Goal: Communication & Community: Answer question/provide support

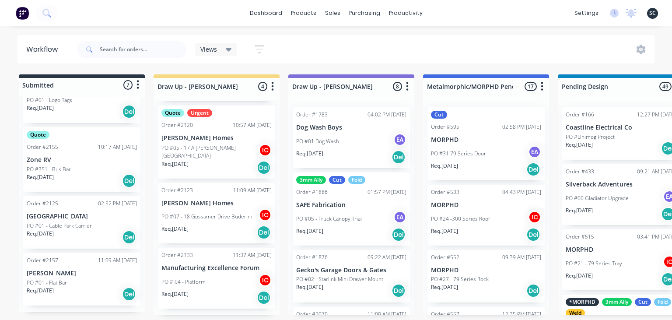
scroll to position [1685, 0]
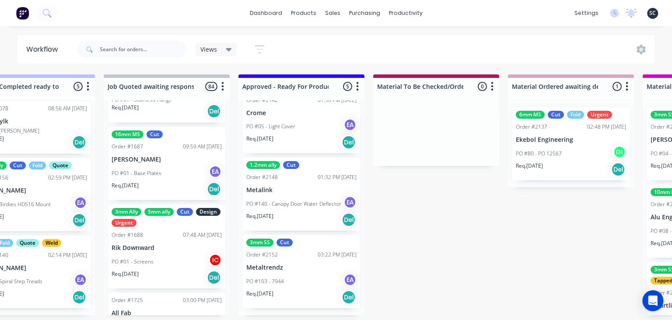
scroll to position [0, 869]
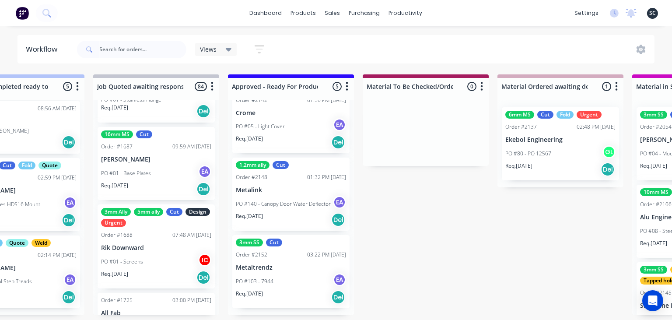
click at [295, 207] on p "PO #140 - Canopy Door Water Deflector" at bounding box center [283, 204] width 95 height 8
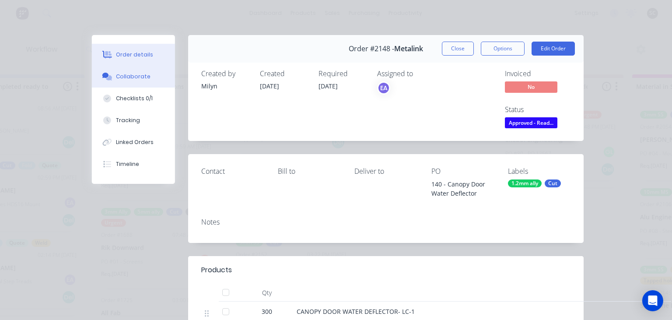
click at [135, 80] on div "Collaborate" at bounding box center [133, 77] width 35 height 8
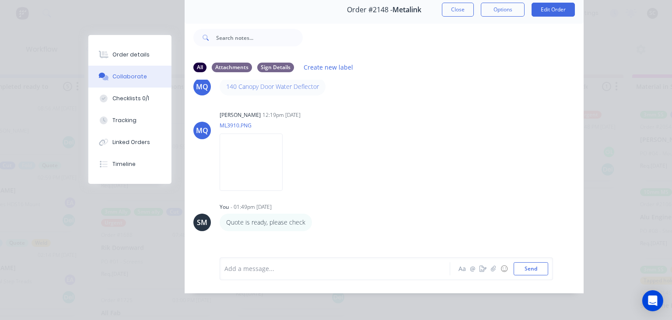
scroll to position [0, 0]
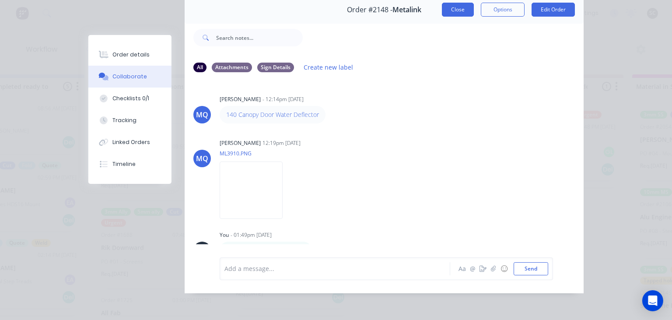
click at [456, 7] on button "Close" at bounding box center [458, 10] width 32 height 14
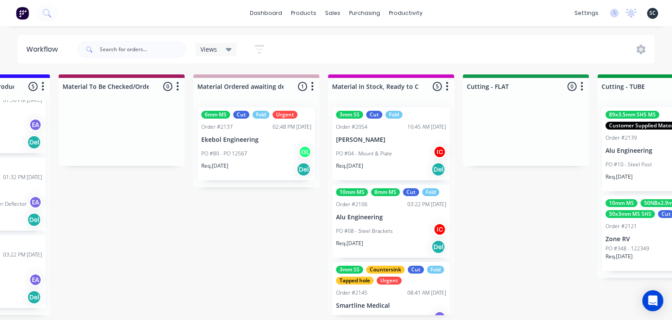
click at [507, 238] on div "Submitted 7 Status colour #273444 hex #273444 Save Cancel Summaries Total order…" at bounding box center [565, 194] width 3489 height 241
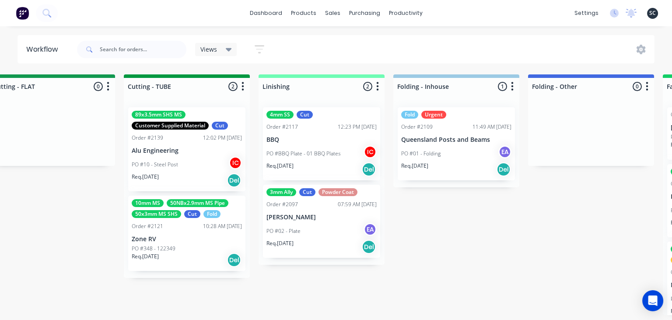
click at [448, 243] on div "Submitted 7 Status colour #273444 hex #273444 Save Cancel Summaries Total order…" at bounding box center [91, 194] width 3489 height 241
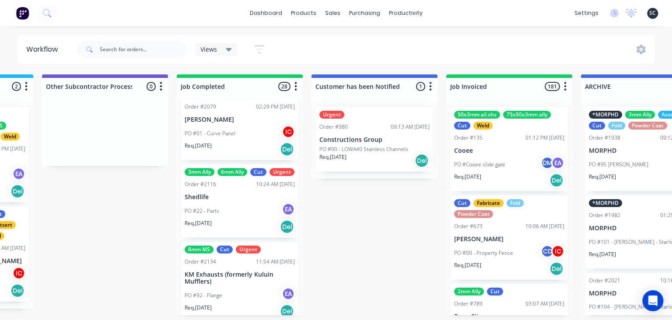
scroll to position [1710, 0]
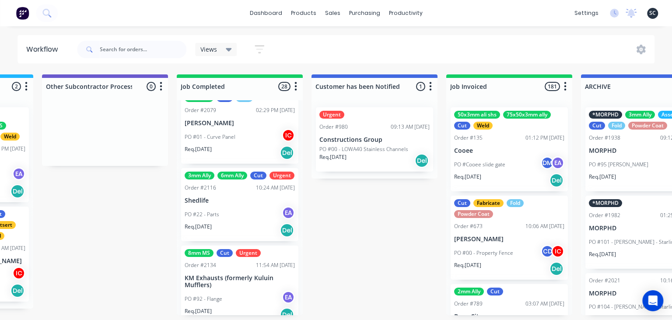
click at [195, 206] on div "3mm Ally 6mm Ally Cut Urgent Order #2116 10:24 AM 18/08/25 Shedlife PO #22 - Pa…" at bounding box center [239, 204] width 117 height 73
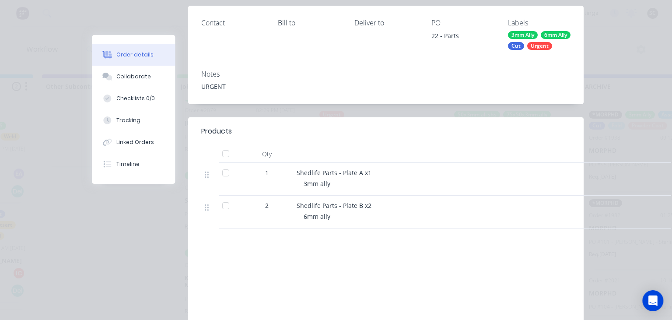
scroll to position [151, 0]
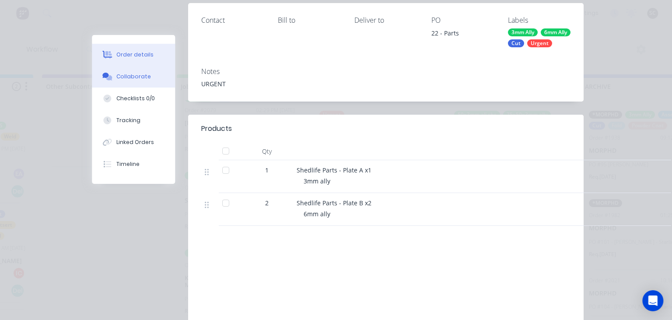
click at [133, 83] on button "Collaborate" at bounding box center [133, 77] width 83 height 22
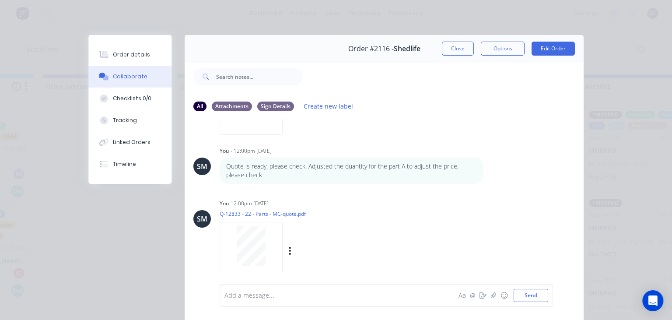
scroll to position [215, 0]
click at [465, 46] on button "Close" at bounding box center [458, 49] width 32 height 14
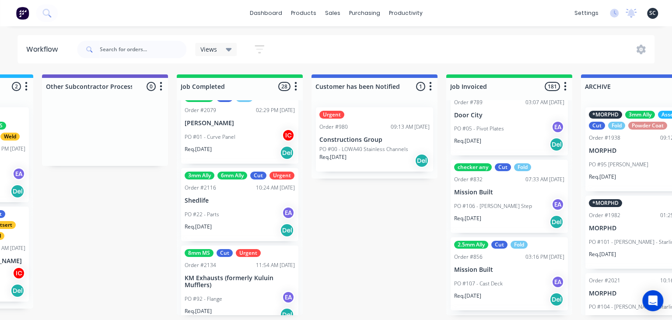
scroll to position [1912, 0]
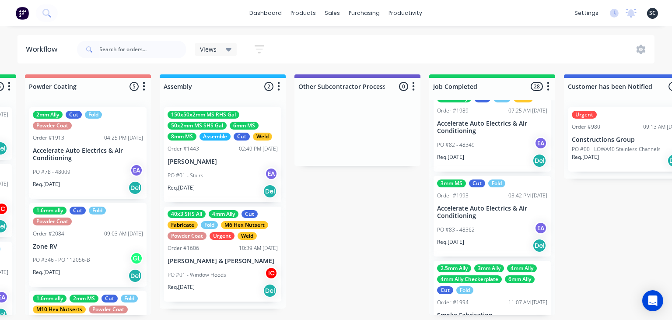
scroll to position [752, 0]
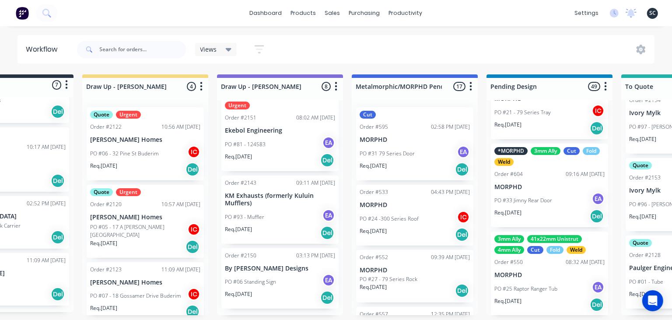
scroll to position [0, 0]
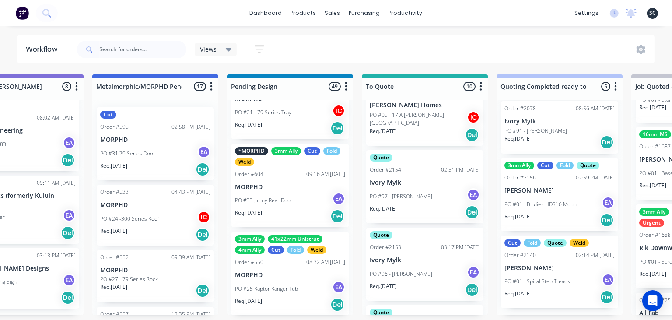
scroll to position [429, 0]
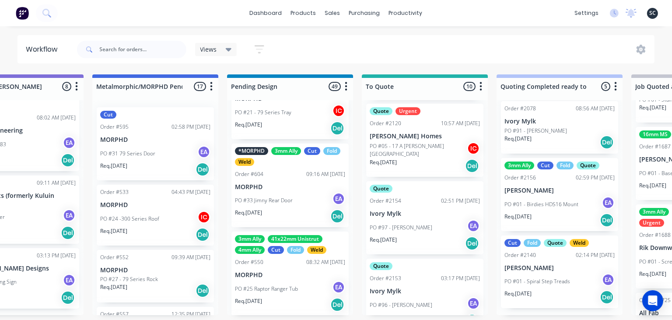
click at [432, 162] on div "Req. 25/08/25 Del" at bounding box center [425, 165] width 110 height 15
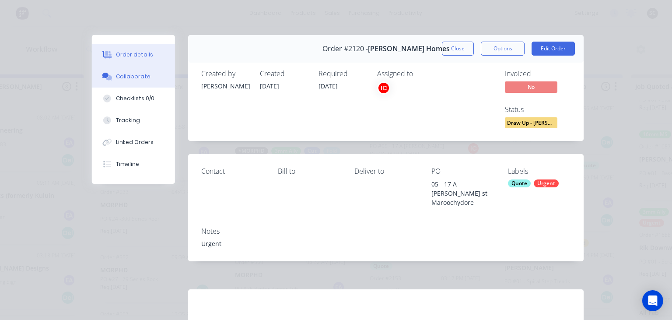
click at [135, 82] on button "Collaborate" at bounding box center [133, 77] width 83 height 22
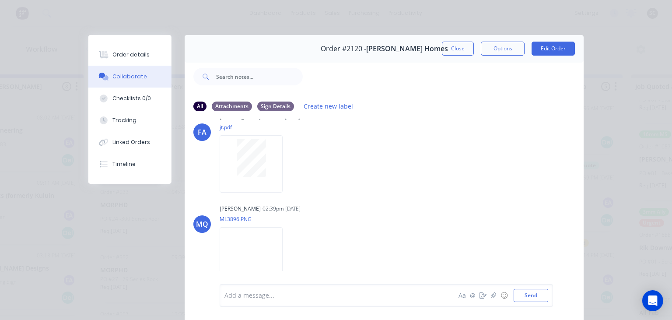
scroll to position [70, 0]
click at [282, 245] on img at bounding box center [251, 250] width 63 height 57
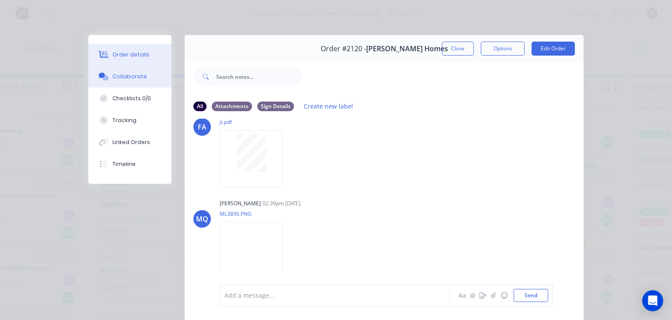
click at [143, 56] on div "Order details" at bounding box center [131, 55] width 37 height 8
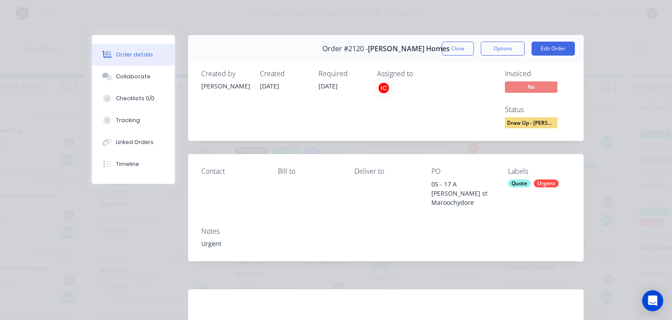
scroll to position [115, 0]
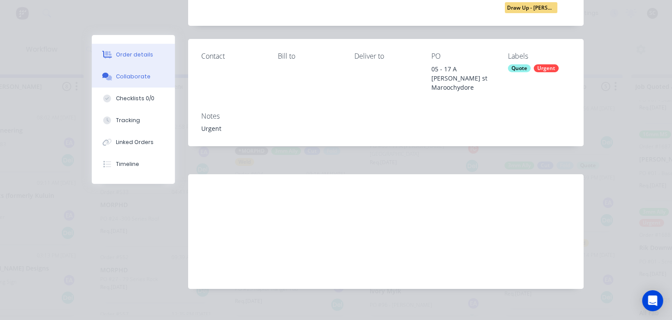
click at [161, 83] on button "Collaborate" at bounding box center [133, 77] width 83 height 22
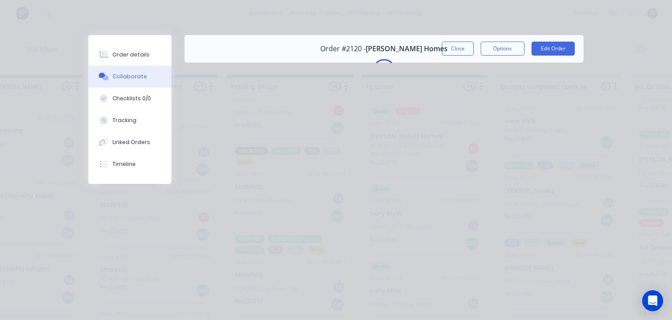
scroll to position [0, 0]
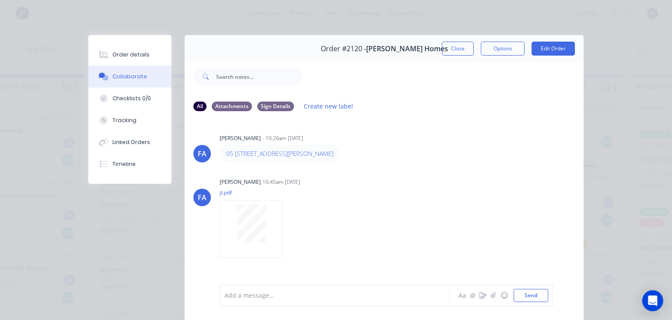
click at [448, 175] on div "FA Francis Adrian Candido - 10:26am 18/08/25 05 17 A Blackwood st Maroochydore …" at bounding box center [384, 201] width 399 height 164
click at [450, 52] on button "Close" at bounding box center [458, 49] width 32 height 14
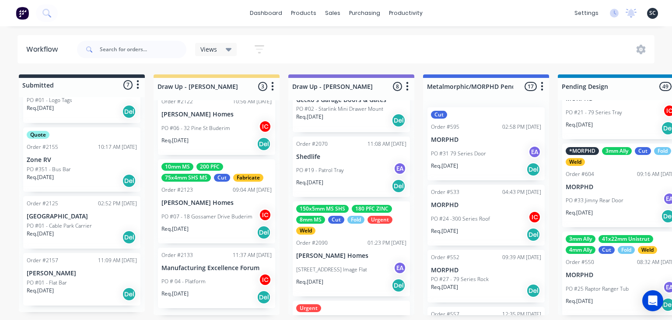
scroll to position [171, 0]
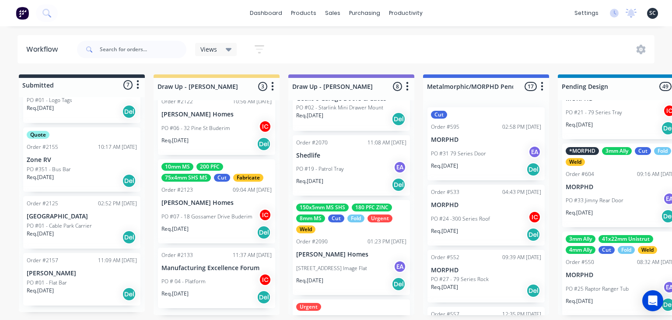
click at [353, 251] on p "[PERSON_NAME] Homes" at bounding box center [351, 254] width 110 height 7
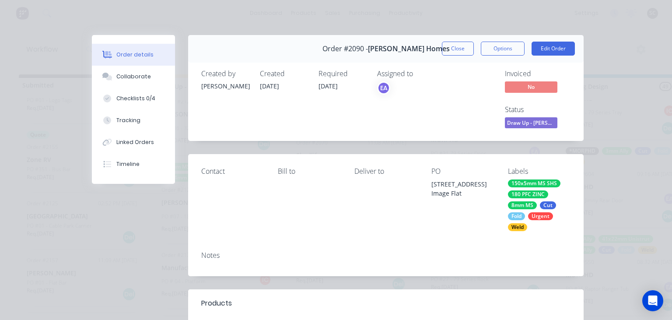
drag, startPoint x: 143, startPoint y: 79, endPoint x: 216, endPoint y: 96, distance: 74.7
click at [143, 79] on div "Collaborate" at bounding box center [133, 77] width 35 height 8
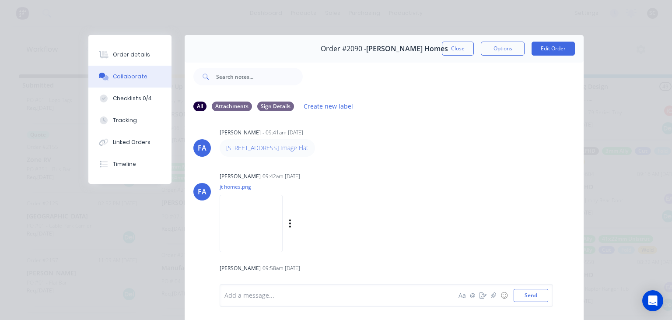
scroll to position [0, 0]
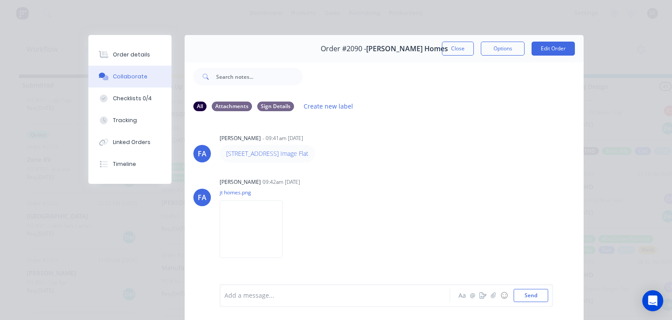
drag, startPoint x: 400, startPoint y: 171, endPoint x: 348, endPoint y: 31, distance: 149.3
click at [400, 169] on div "FA Francis Adrian Candido - 09:41am 12/08/25 04 128 Perry Road Image Flat FA Fr…" at bounding box center [384, 201] width 399 height 164
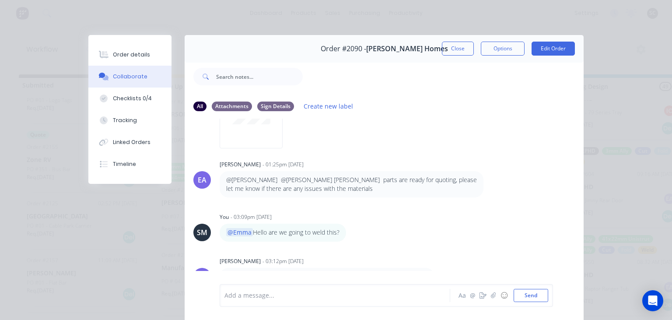
scroll to position [453, 0]
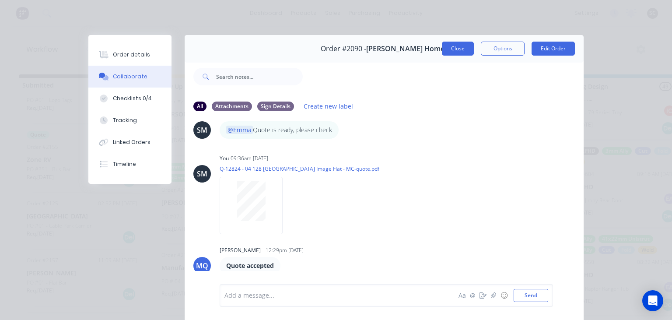
click at [461, 52] on button "Close" at bounding box center [458, 49] width 32 height 14
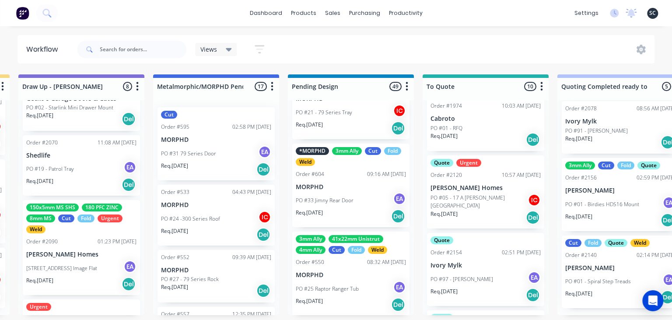
scroll to position [378, 0]
click at [472, 196] on p "PO #05 - 17 A [PERSON_NAME][GEOGRAPHIC_DATA]" at bounding box center [478, 201] width 97 height 16
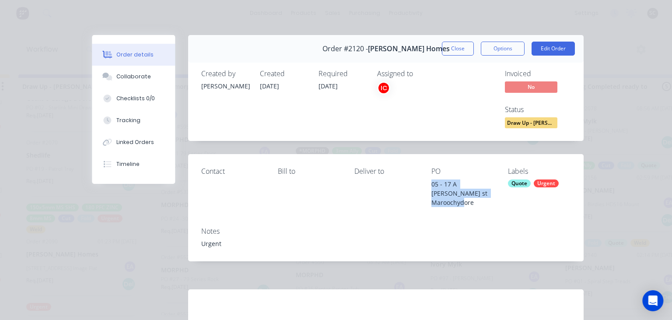
drag, startPoint x: 426, startPoint y: 185, endPoint x: 486, endPoint y: 193, distance: 60.9
click at [486, 193] on div "Contact Bill to Deliver to PO 05 - 17 A Blackwood st Maroochydore Labels Quote …" at bounding box center [385, 187] width 395 height 66
copy div "05 - 17 A Blackwood st Maroochydore"
click at [492, 220] on div "Notes Urgent" at bounding box center [385, 240] width 395 height 41
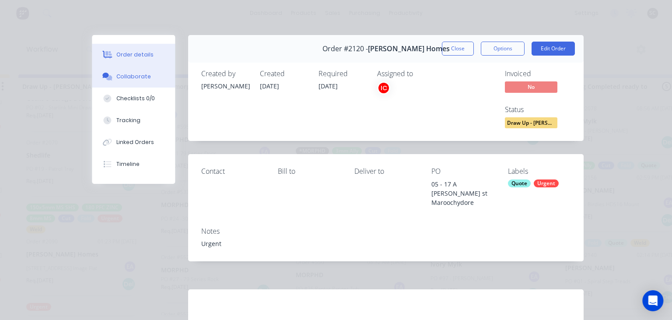
click at [143, 85] on button "Collaborate" at bounding box center [133, 77] width 83 height 22
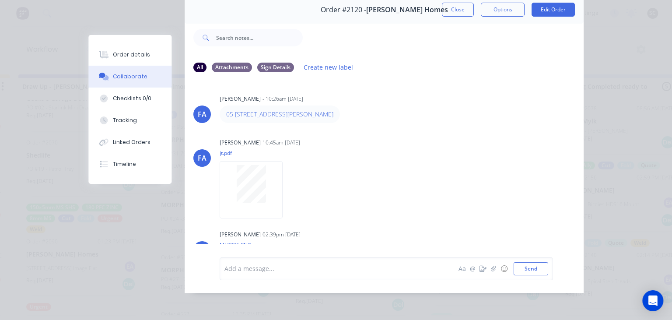
scroll to position [0, 0]
click at [451, 12] on button "Close" at bounding box center [458, 10] width 32 height 14
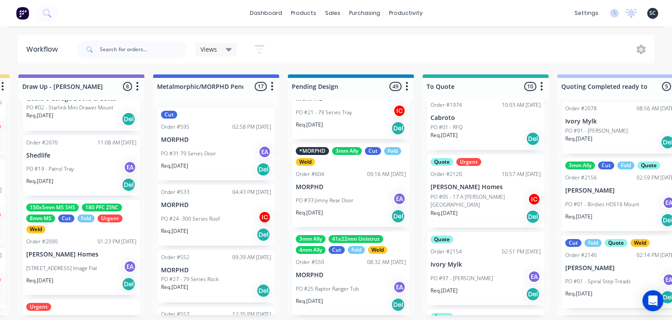
click at [475, 213] on div "Req. 25/08/25 Del" at bounding box center [485, 216] width 110 height 15
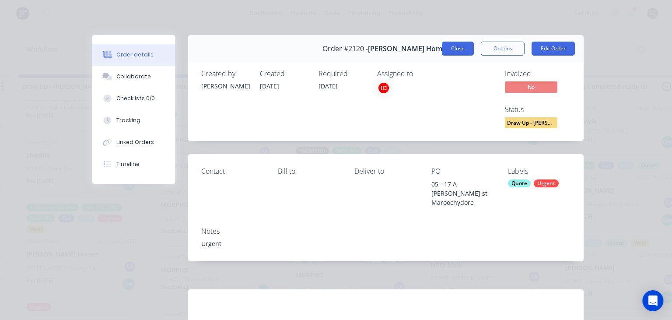
click at [454, 47] on button "Close" at bounding box center [458, 49] width 32 height 14
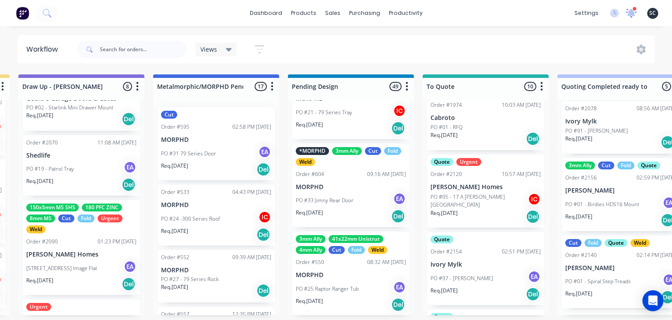
click at [630, 18] on div at bounding box center [631, 13] width 11 height 13
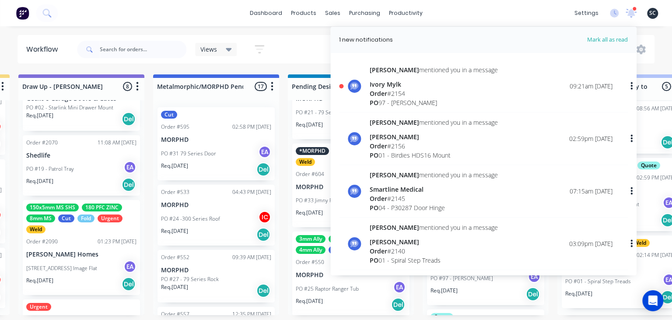
click at [385, 96] on span "Order" at bounding box center [378, 93] width 17 height 8
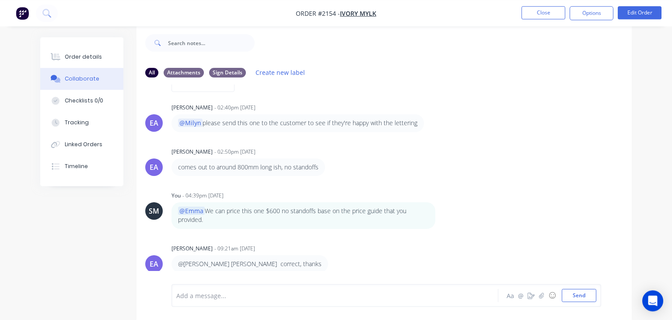
scroll to position [13, 0]
click at [545, 15] on button "Close" at bounding box center [543, 12] width 44 height 13
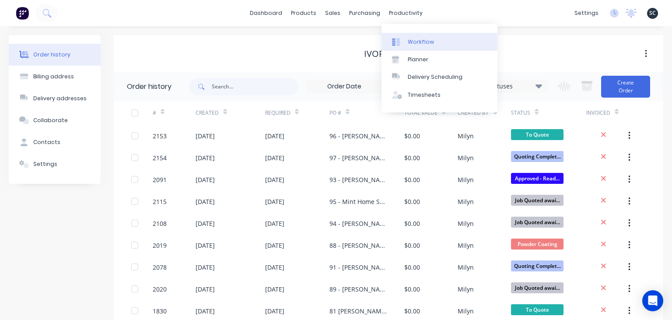
click at [430, 43] on div "Workflow" at bounding box center [421, 42] width 26 height 8
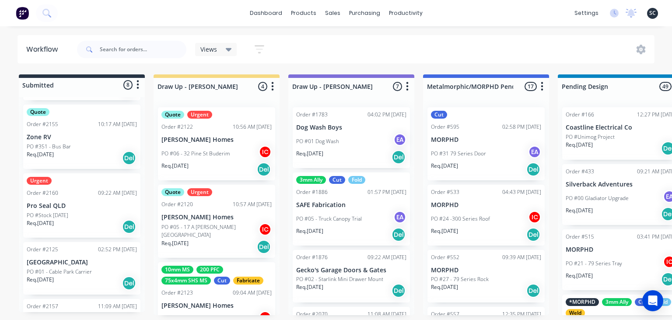
scroll to position [298, 0]
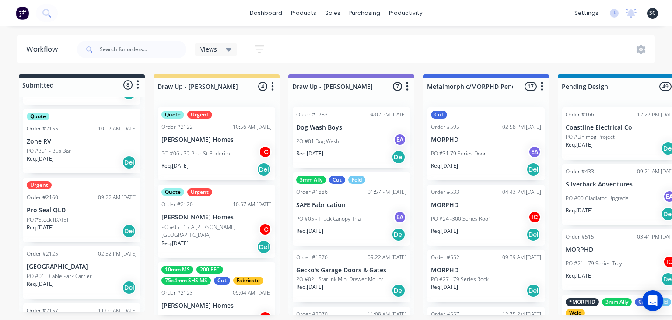
click at [85, 199] on div "Order #2160 09:22 AM 25/08/25" at bounding box center [82, 197] width 110 height 8
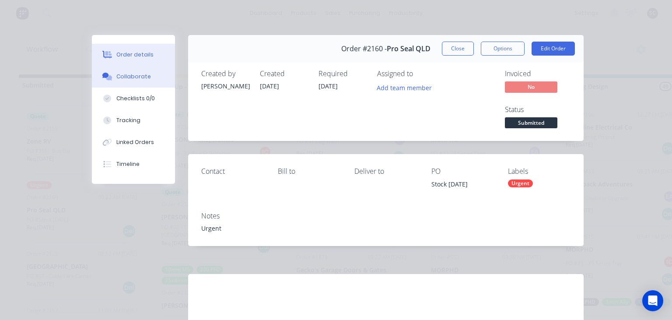
click at [154, 80] on button "Collaborate" at bounding box center [133, 77] width 83 height 22
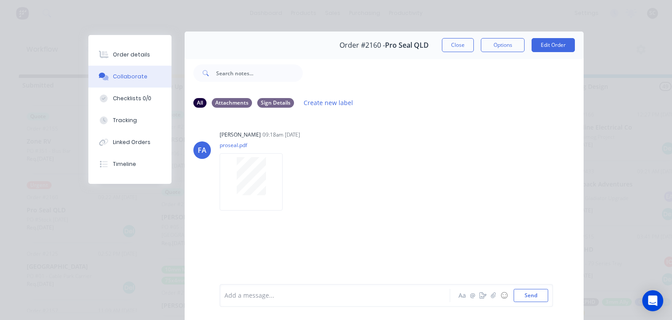
scroll to position [0, 0]
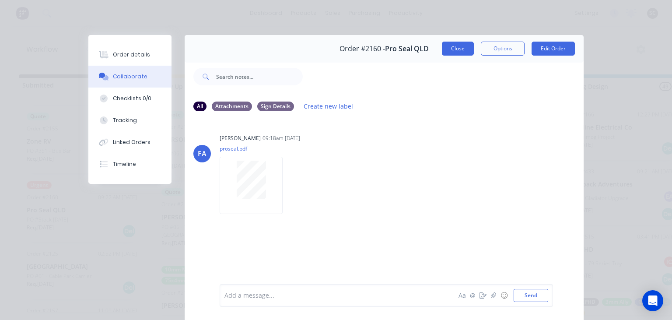
click at [457, 52] on button "Close" at bounding box center [458, 49] width 32 height 14
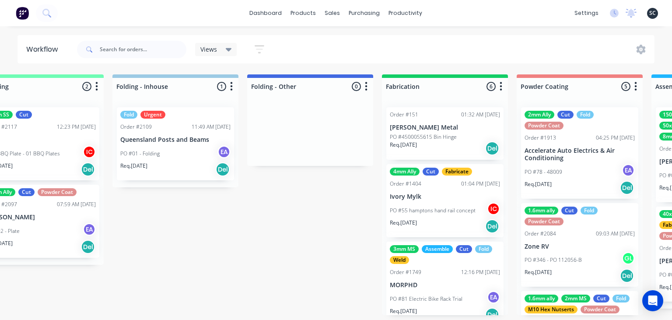
scroll to position [0, 1992]
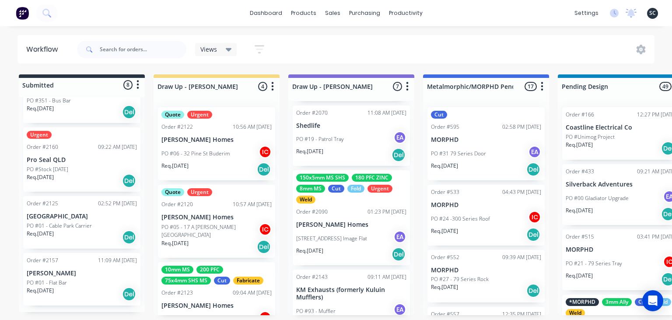
click at [217, 229] on p "PO #05 - 17 A [PERSON_NAME][GEOGRAPHIC_DATA]" at bounding box center [209, 231] width 97 height 16
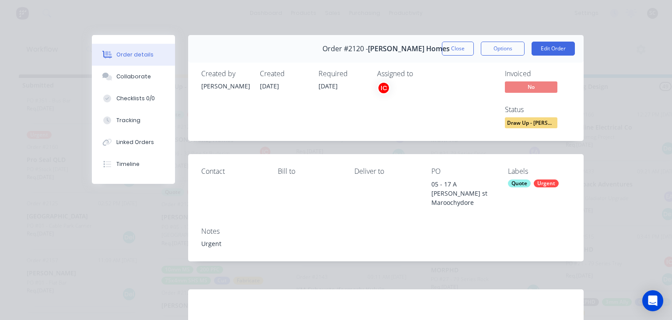
scroll to position [115, 0]
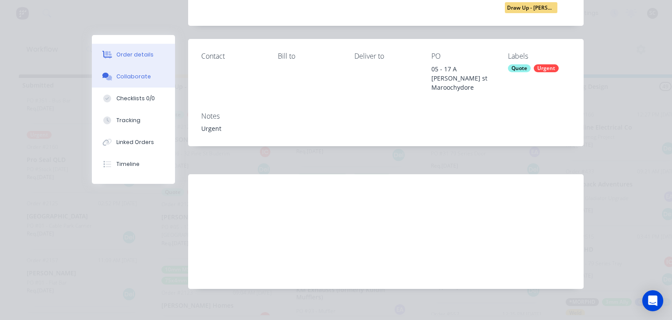
click at [139, 78] on div "Collaborate" at bounding box center [133, 77] width 35 height 8
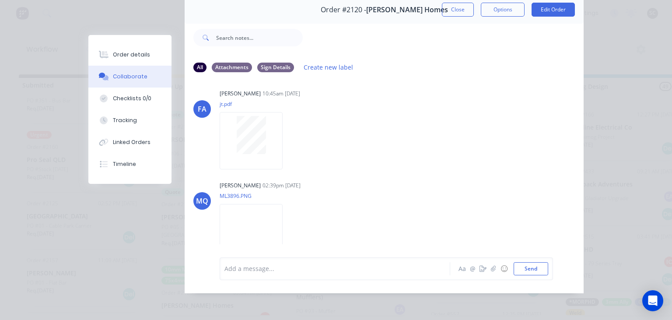
scroll to position [70, 0]
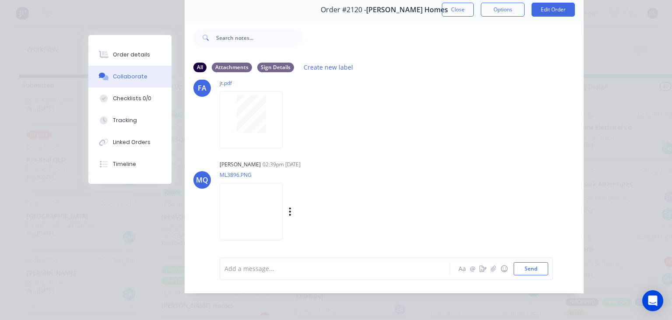
click at [262, 208] on img at bounding box center [251, 211] width 63 height 57
drag, startPoint x: 458, startPoint y: 13, endPoint x: 360, endPoint y: 137, distance: 158.0
click at [458, 12] on button "Close" at bounding box center [458, 10] width 32 height 14
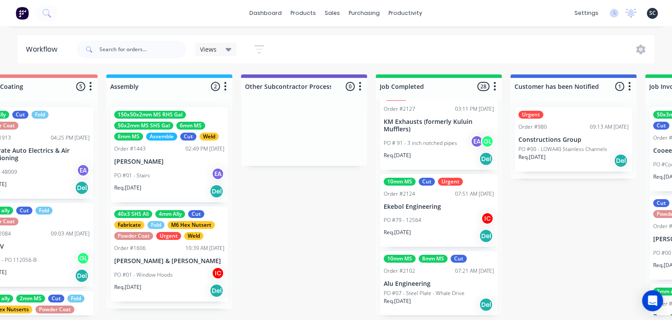
scroll to position [2045, 0]
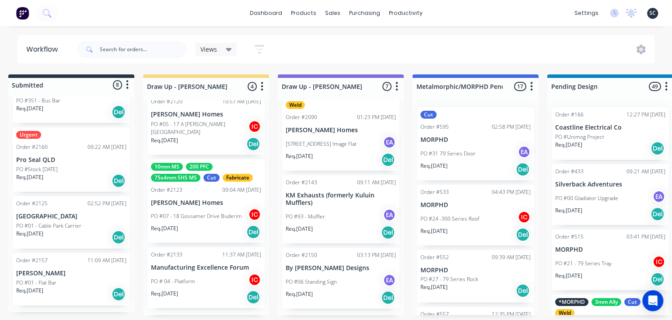
scroll to position [0, 0]
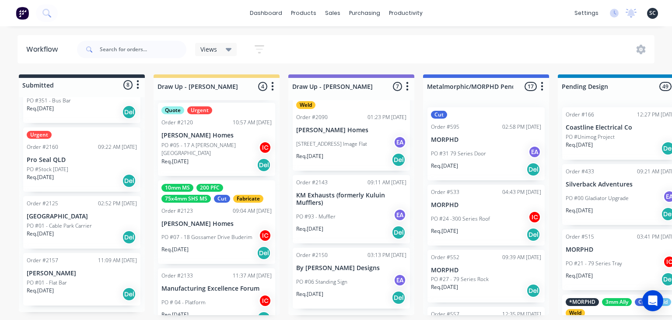
scroll to position [101, 0]
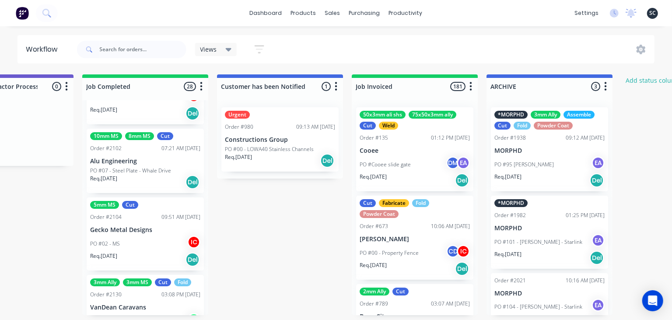
scroll to position [2113, 0]
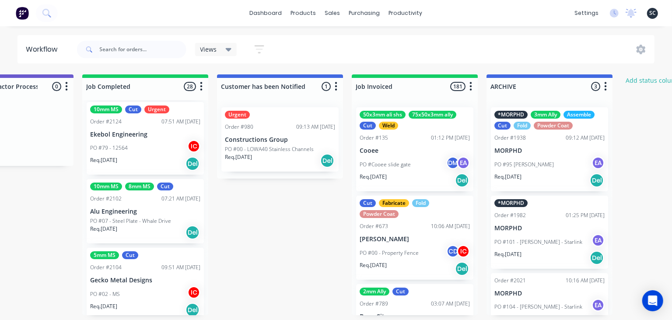
click at [138, 225] on p "PO #07 - Steel Plate - Whale Drive" at bounding box center [130, 221] width 81 height 8
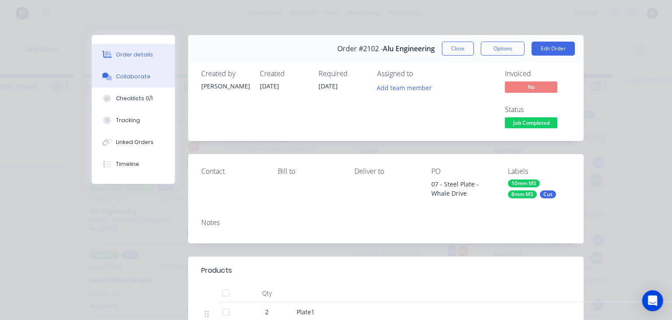
click at [143, 81] on button "Collaborate" at bounding box center [133, 77] width 83 height 22
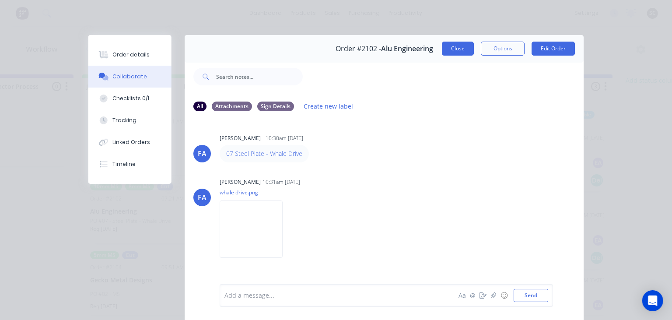
click at [464, 49] on button "Close" at bounding box center [458, 49] width 32 height 14
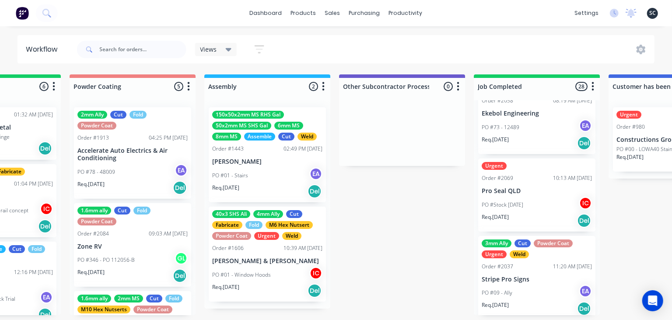
scroll to position [1307, 0]
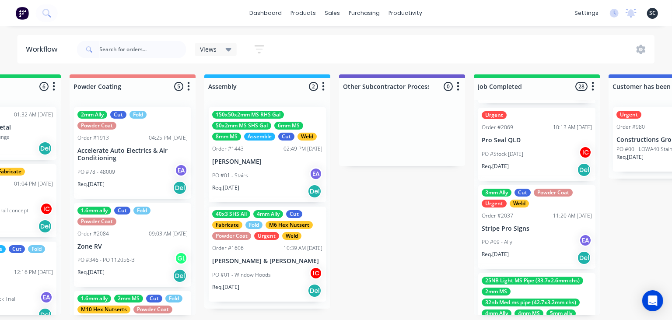
click at [524, 246] on div "PO #09 - Ally EA" at bounding box center [537, 242] width 110 height 17
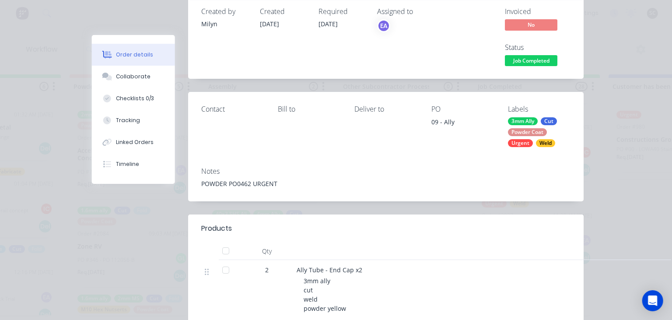
scroll to position [201, 0]
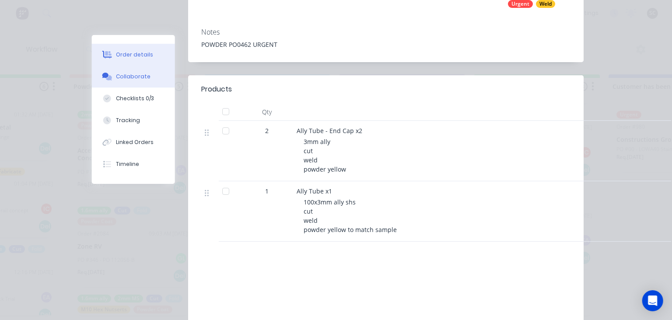
click at [136, 76] on div "Collaborate" at bounding box center [133, 77] width 35 height 8
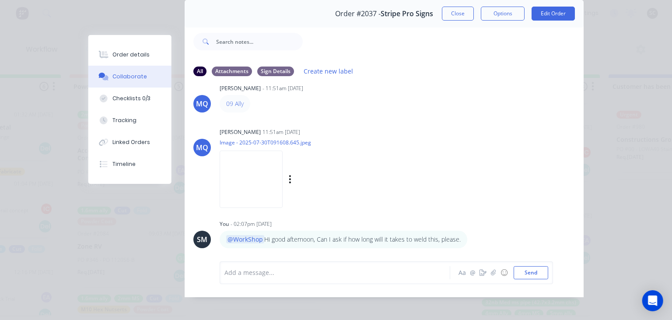
scroll to position [39, 0]
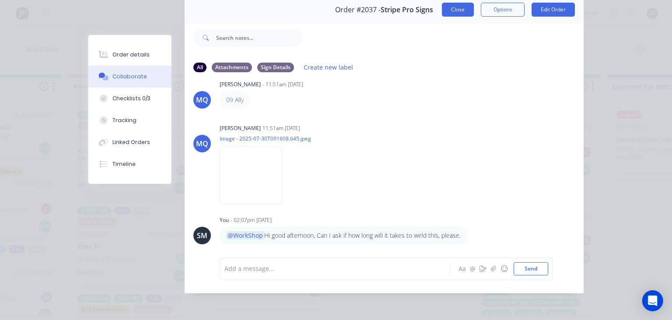
click at [455, 14] on button "Close" at bounding box center [458, 10] width 32 height 14
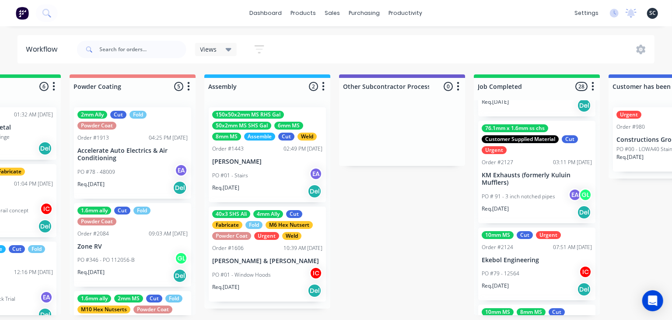
scroll to position [2214, 0]
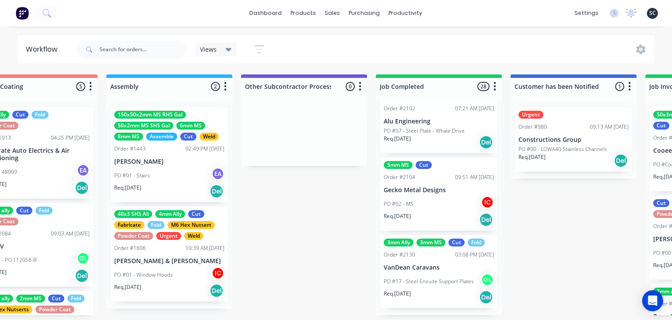
scroll to position [0, 2476]
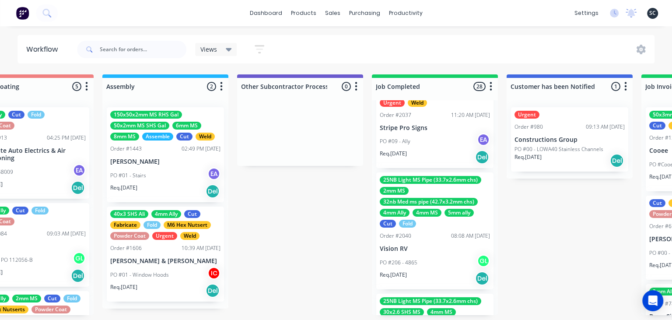
scroll to position [1357, 0]
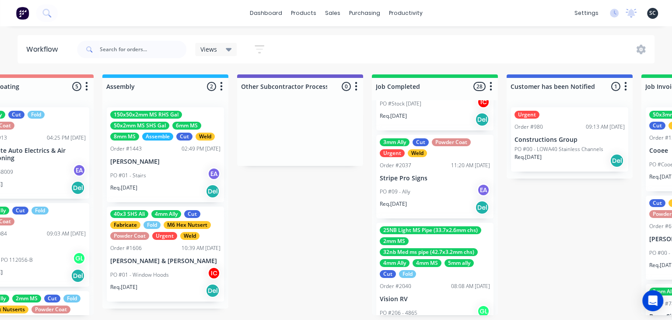
click at [441, 175] on p "Stripe Pro Signs" at bounding box center [435, 178] width 110 height 7
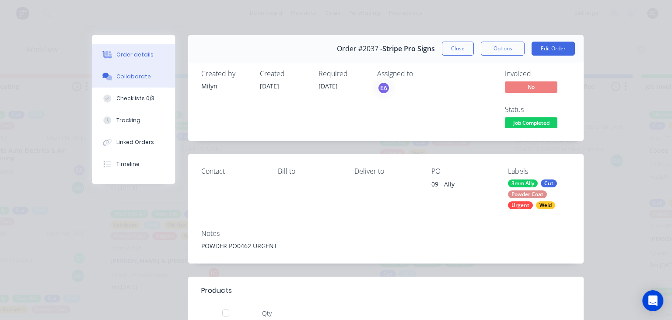
click at [142, 77] on div "Collaborate" at bounding box center [133, 77] width 35 height 8
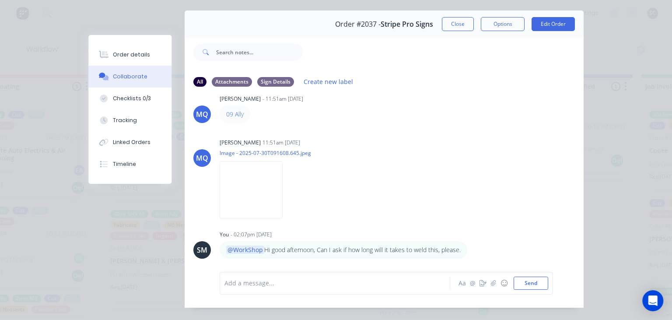
scroll to position [39, 0]
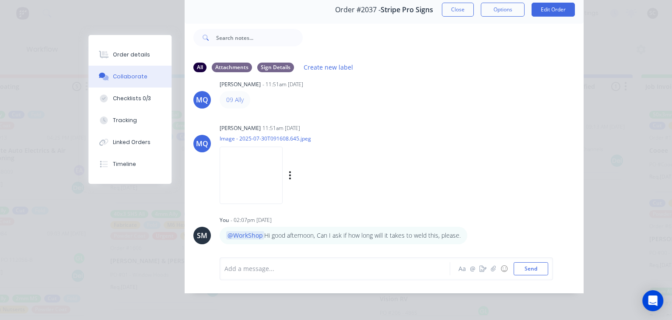
click at [432, 125] on div "Milyn Quinones 11:51am 30/07/25" at bounding box center [330, 128] width 220 height 8
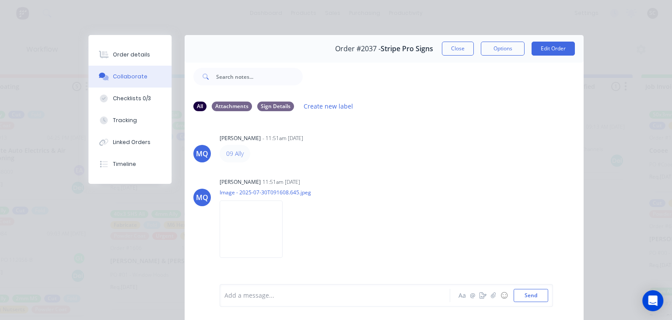
scroll to position [15, 0]
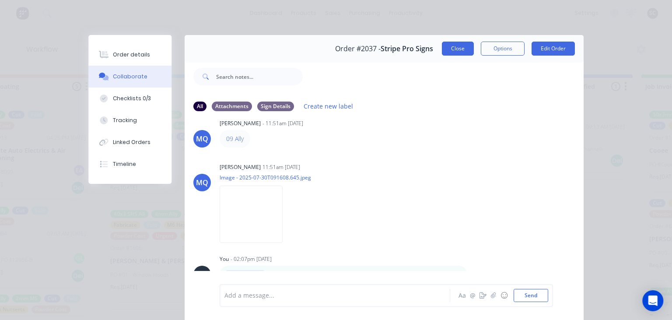
click at [454, 52] on button "Close" at bounding box center [458, 49] width 32 height 14
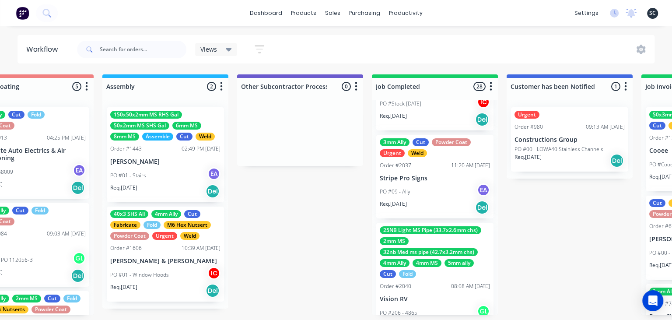
click at [439, 193] on div "PO #09 - Ally EA" at bounding box center [435, 191] width 110 height 17
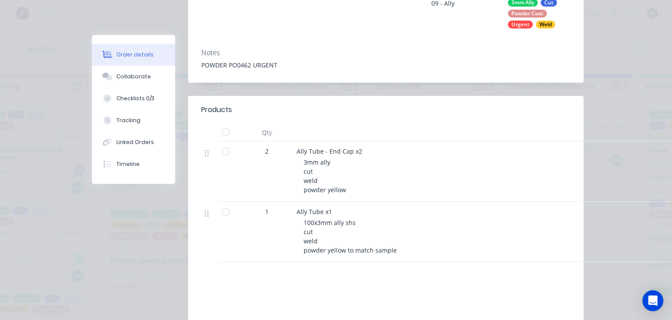
scroll to position [201, 0]
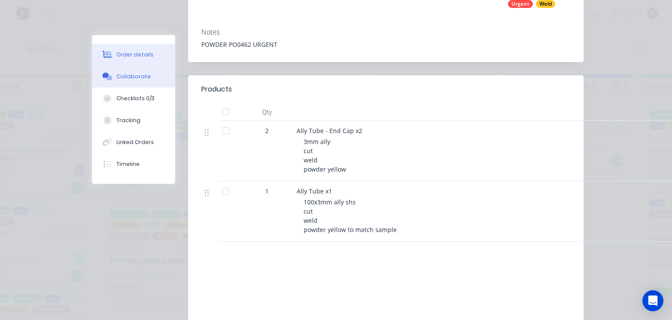
click at [140, 85] on button "Collaborate" at bounding box center [133, 77] width 83 height 22
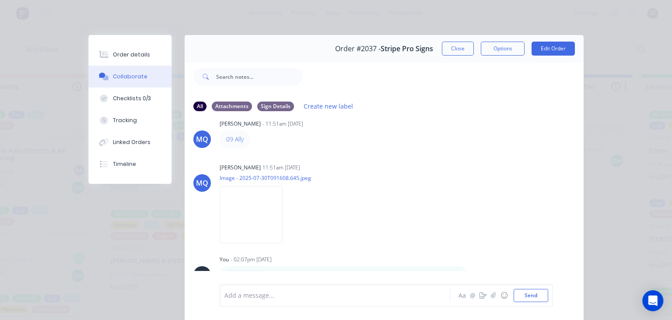
scroll to position [15, 0]
click at [248, 213] on img at bounding box center [251, 213] width 63 height 57
click at [454, 53] on button "Close" at bounding box center [458, 49] width 32 height 14
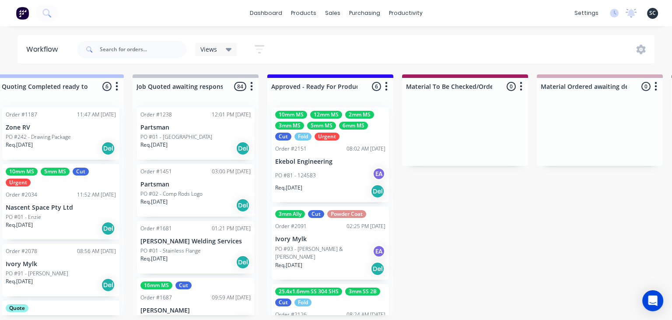
scroll to position [0, 831]
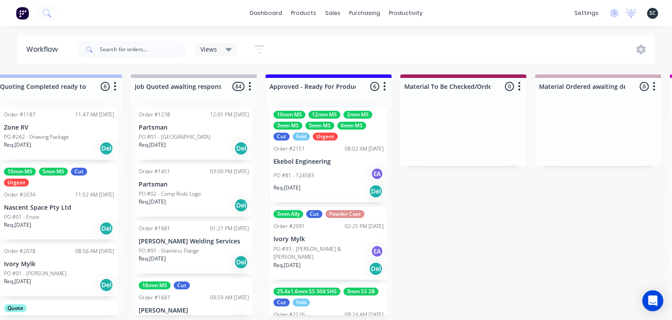
click at [336, 167] on div "PO #81 - 124583 EA" at bounding box center [328, 175] width 110 height 17
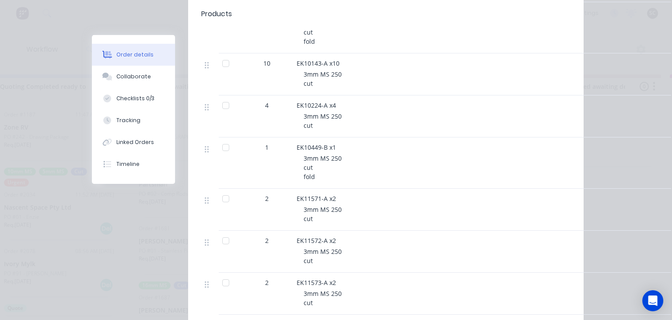
scroll to position [504, 0]
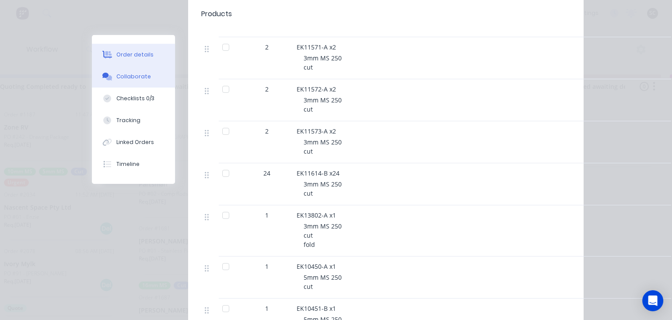
click at [151, 80] on button "Collaborate" at bounding box center [133, 77] width 83 height 22
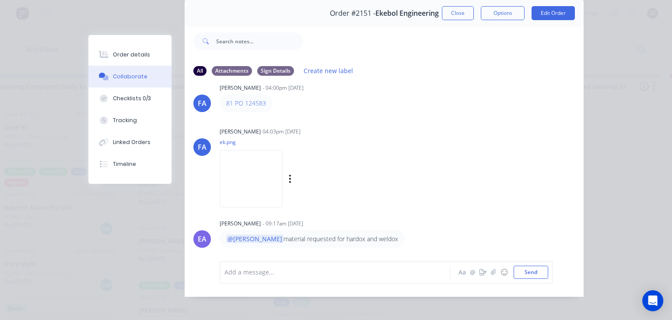
scroll to position [39, 0]
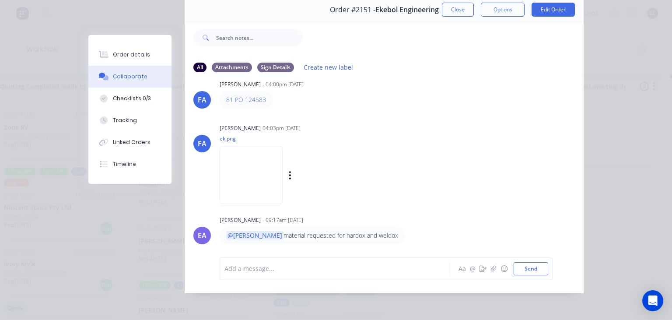
click at [259, 178] on img at bounding box center [251, 175] width 63 height 57
click at [454, 12] on button "Close" at bounding box center [458, 10] width 32 height 14
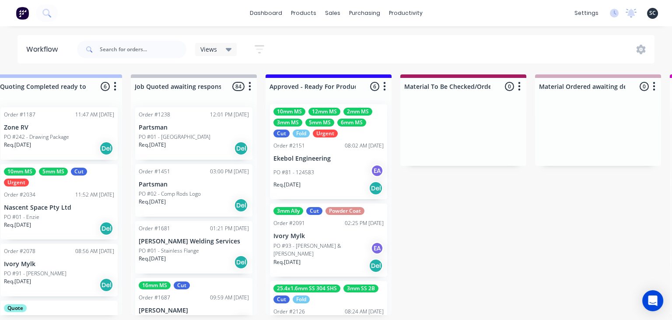
scroll to position [0, 0]
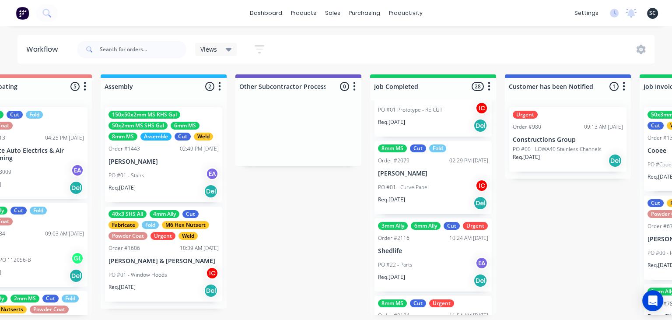
scroll to position [0, 2480]
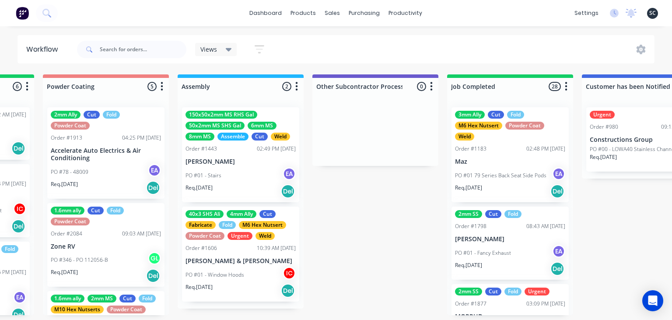
scroll to position [0, 2448]
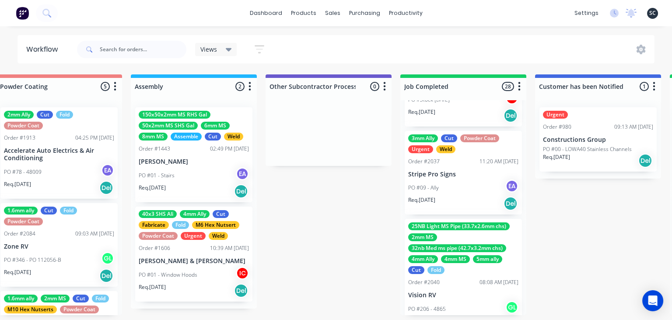
scroll to position [1357, 0]
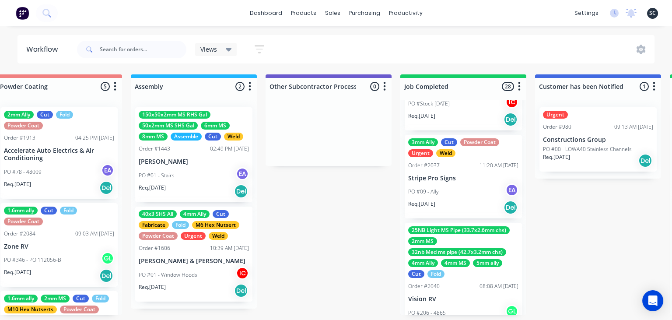
click at [459, 197] on div "PO #09 - Ally EA" at bounding box center [463, 191] width 110 height 17
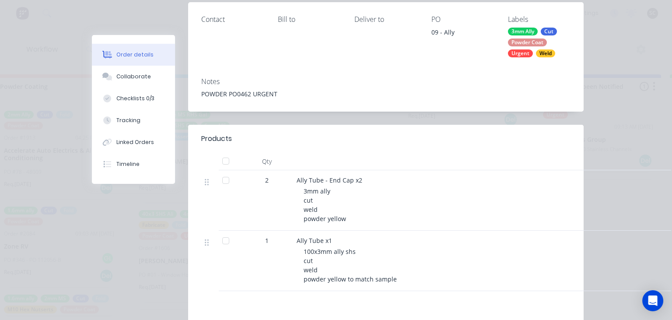
scroll to position [151, 0]
click at [134, 68] on button "Collaborate" at bounding box center [133, 77] width 83 height 22
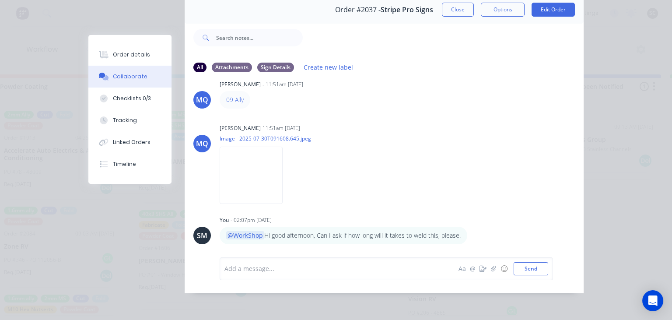
scroll to position [0, 0]
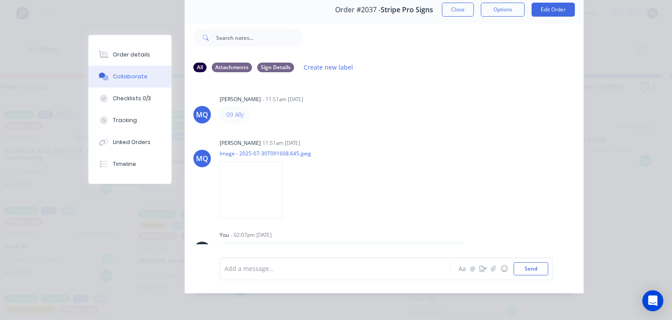
drag, startPoint x: 462, startPoint y: 12, endPoint x: 463, endPoint y: 126, distance: 114.2
click at [461, 12] on button "Close" at bounding box center [458, 10] width 32 height 14
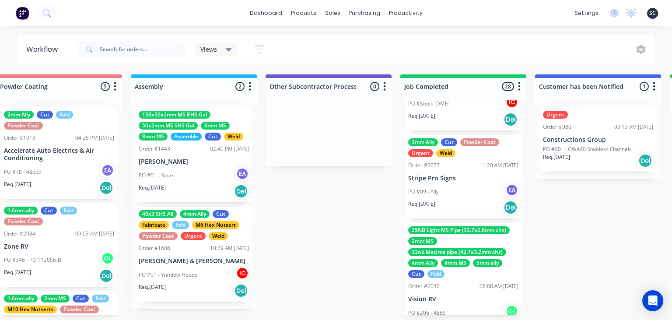
click at [465, 185] on div "PO #09 - Ally EA" at bounding box center [463, 191] width 110 height 17
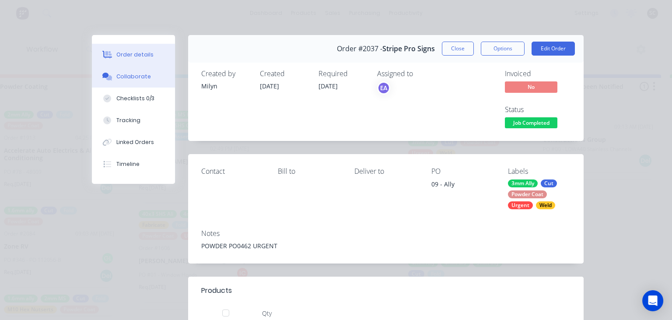
click at [134, 74] on div "Collaborate" at bounding box center [133, 77] width 35 height 8
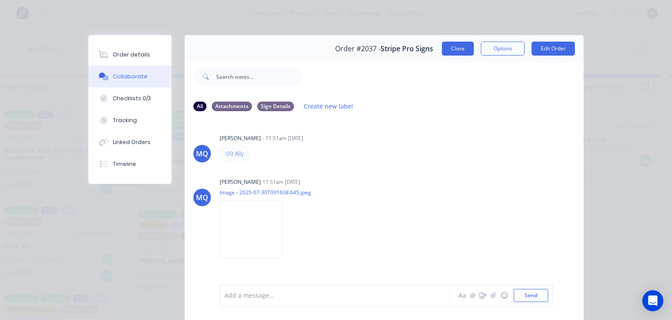
click at [452, 45] on button "Close" at bounding box center [458, 49] width 32 height 14
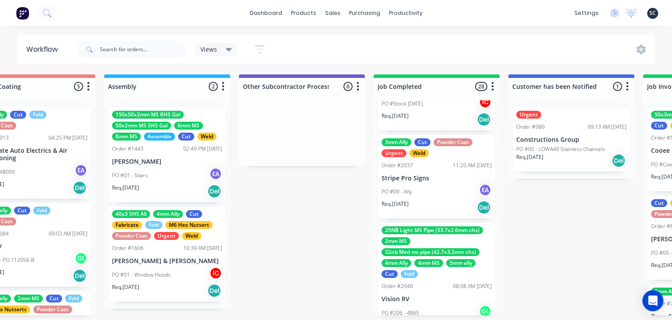
scroll to position [0, 2476]
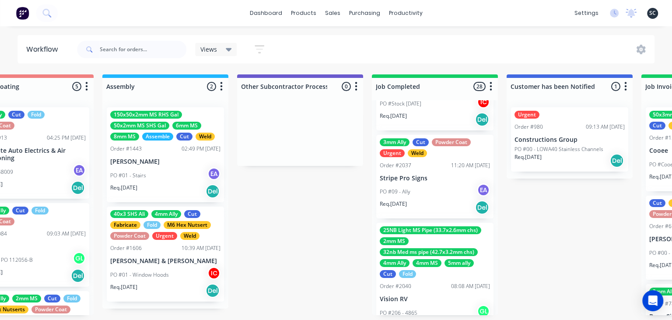
click at [423, 185] on div "PO #09 - Ally EA" at bounding box center [435, 191] width 110 height 17
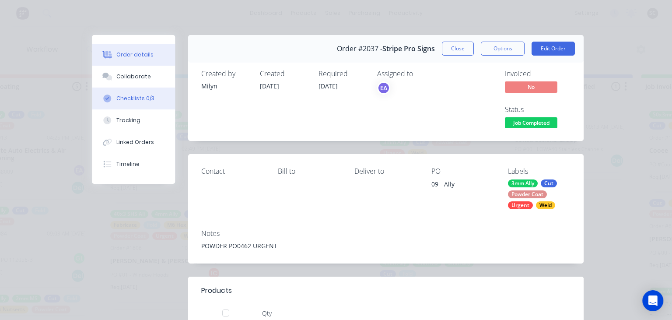
click at [140, 96] on div "Checklists 0/3" at bounding box center [135, 98] width 38 height 8
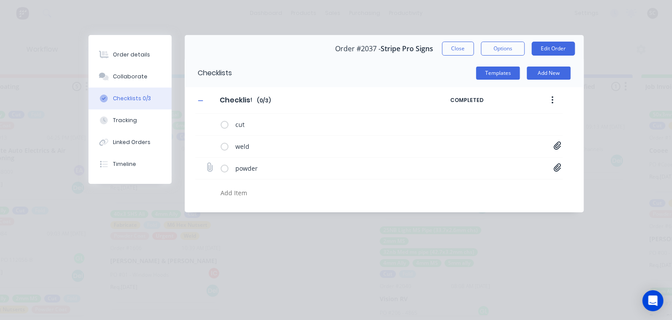
click at [557, 168] on icon at bounding box center [556, 167] width 7 height 8
click at [490, 183] on link "Purchase Order PO0462.pdf" at bounding box center [487, 186] width 102 height 9
click at [450, 50] on button "Close" at bounding box center [458, 49] width 32 height 14
type textarea "x"
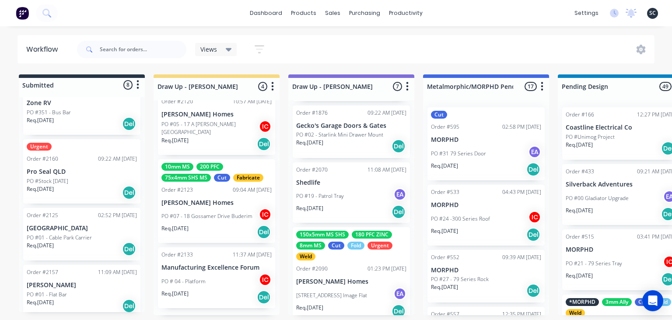
scroll to position [349, 0]
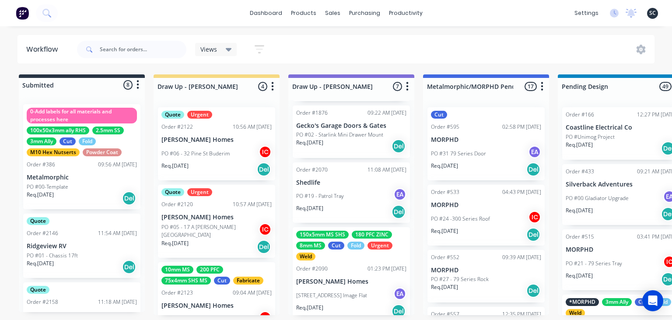
click at [503, 31] on div "dashboard products sales purchasing productivity dashboard products Product Cat…" at bounding box center [336, 133] width 672 height 267
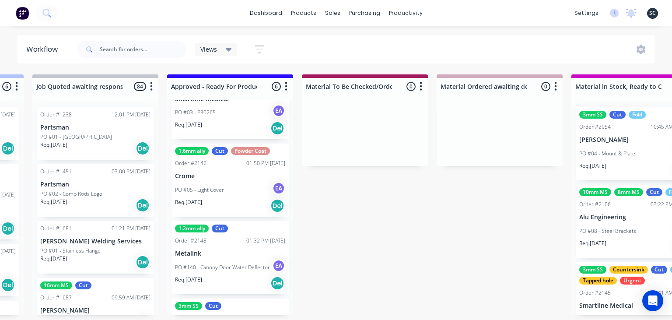
scroll to position [252, 0]
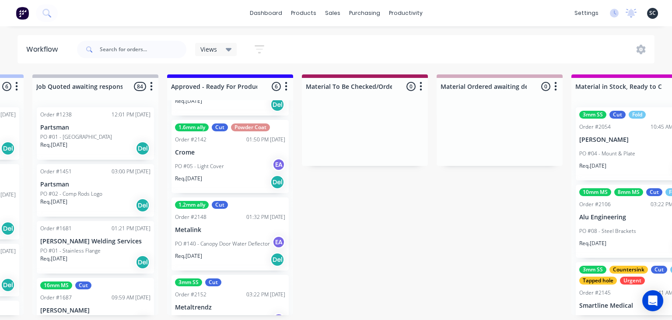
click at [243, 161] on div "PO #05 - Light Cover EA" at bounding box center [230, 166] width 110 height 17
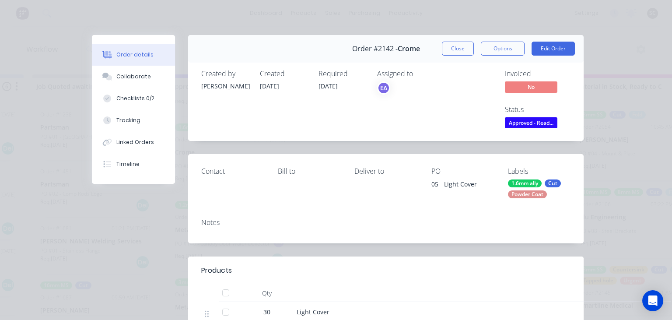
scroll to position [201, 0]
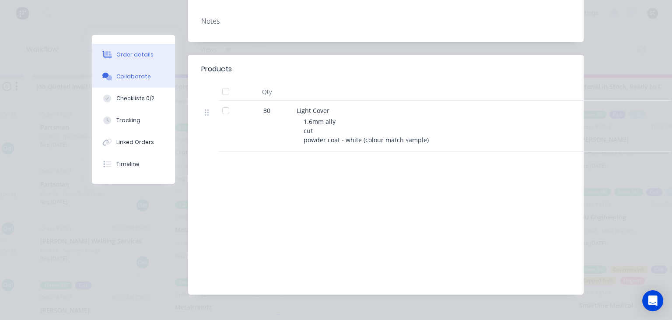
click at [145, 82] on button "Collaborate" at bounding box center [133, 77] width 83 height 22
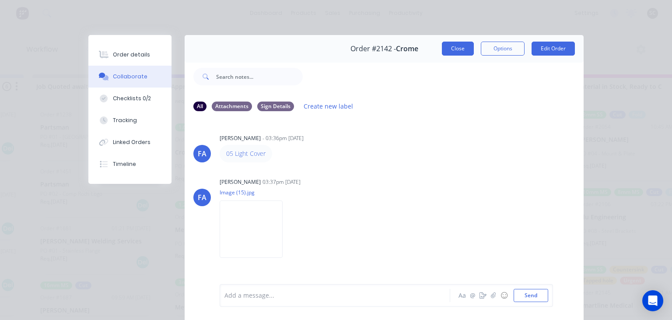
click at [449, 45] on button "Close" at bounding box center [458, 49] width 32 height 14
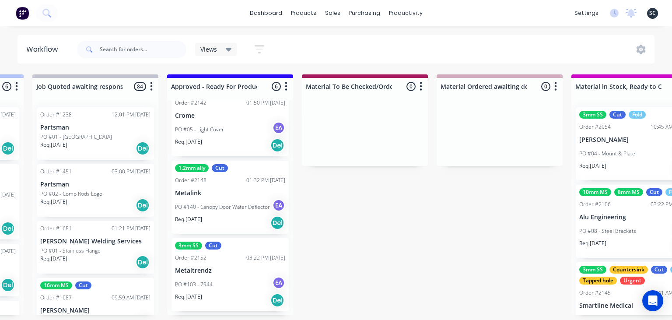
scroll to position [291, 0]
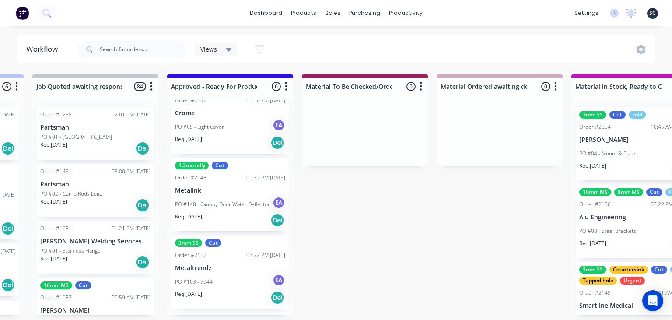
click at [239, 279] on div "PO #103 - 7944 EA" at bounding box center [230, 281] width 110 height 17
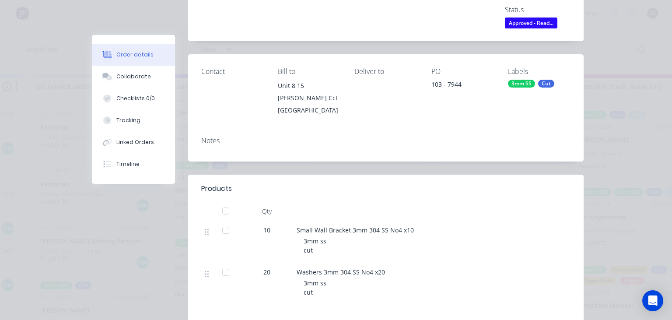
scroll to position [151, 0]
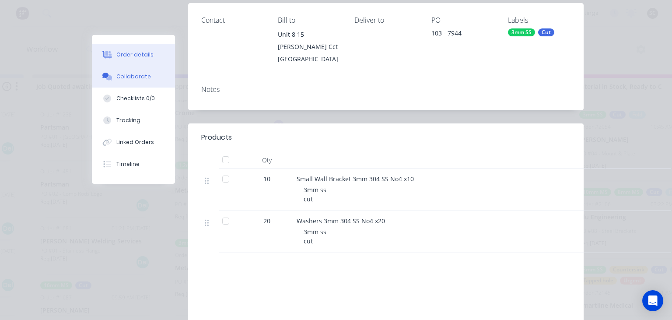
click at [139, 78] on div "Collaborate" at bounding box center [133, 77] width 35 height 8
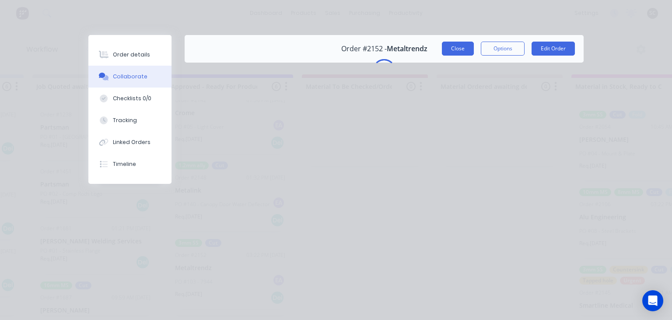
click at [451, 53] on button "Close" at bounding box center [458, 49] width 32 height 14
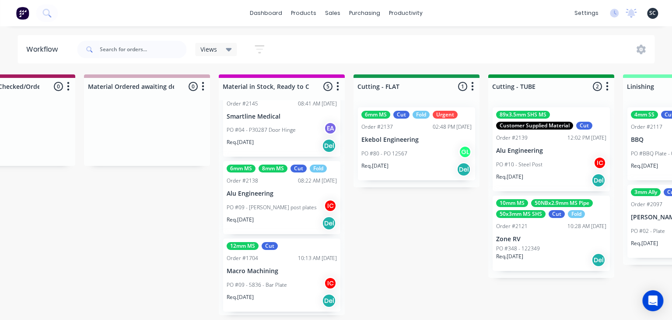
scroll to position [192, 0]
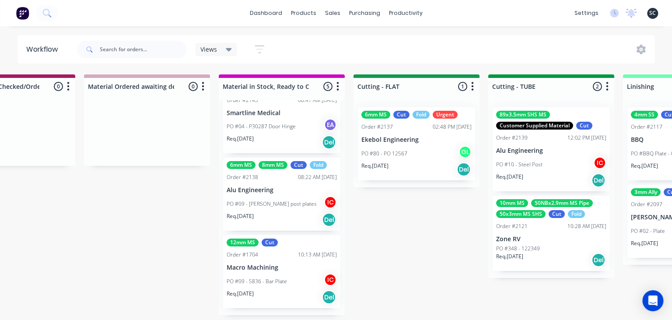
click at [405, 235] on div "Submitted 8 Status colour #273444 hex #273444 Save Cancel Summaries Total order…" at bounding box center [455, 194] width 3489 height 241
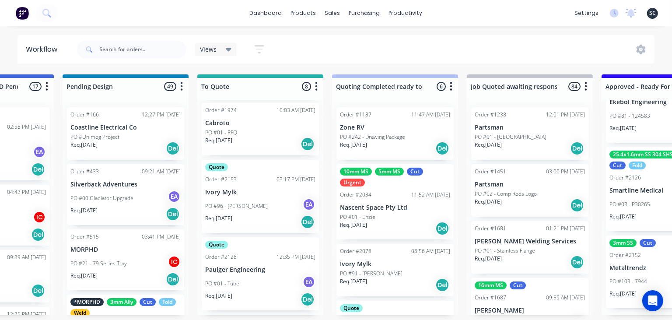
scroll to position [374, 0]
click at [260, 207] on div "PO #96 - Craig Scarr EA" at bounding box center [260, 204] width 110 height 17
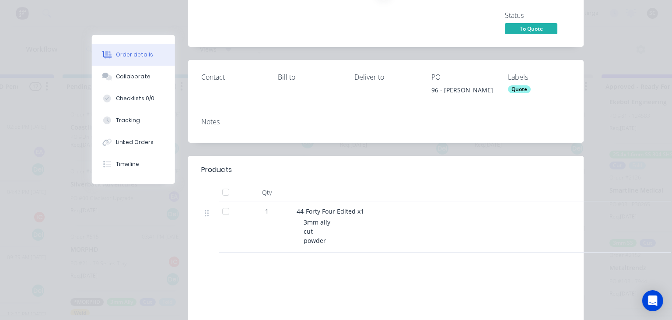
scroll to position [101, 0]
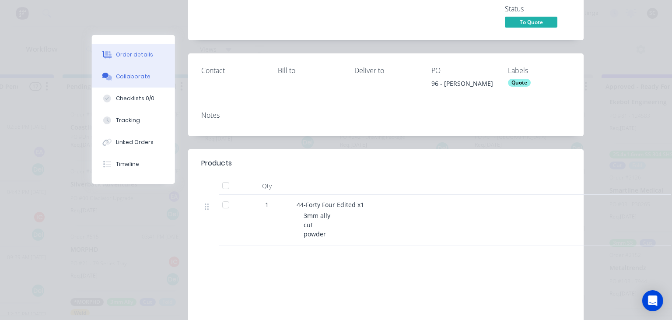
click at [143, 83] on button "Collaborate" at bounding box center [133, 77] width 83 height 22
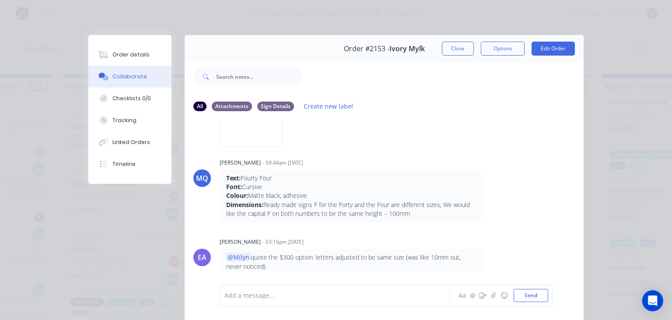
scroll to position [112, 0]
drag, startPoint x: 448, startPoint y: 50, endPoint x: 360, endPoint y: 217, distance: 189.2
click at [449, 50] on button "Close" at bounding box center [458, 49] width 32 height 14
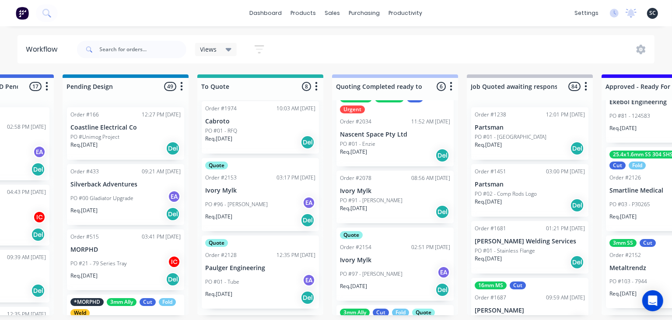
scroll to position [69, 0]
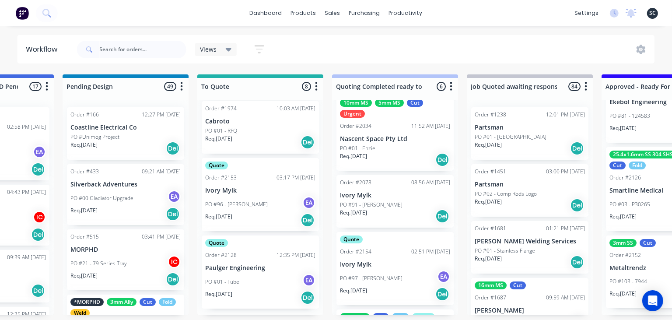
click at [389, 261] on p "Ivory Mylk" at bounding box center [395, 264] width 110 height 7
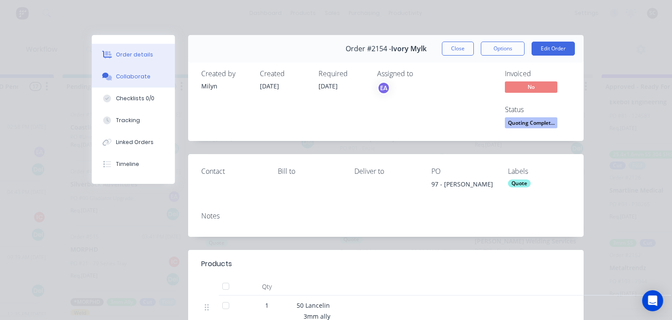
click at [150, 84] on button "Collaborate" at bounding box center [133, 77] width 83 height 22
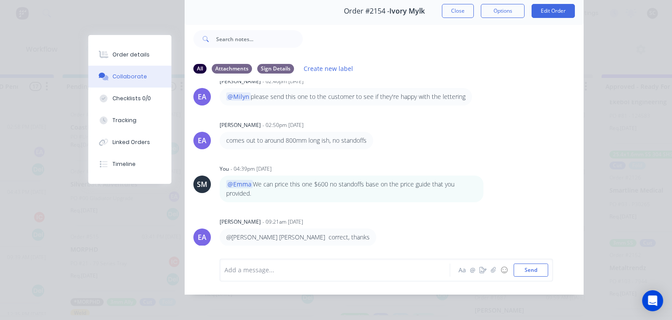
scroll to position [39, 0]
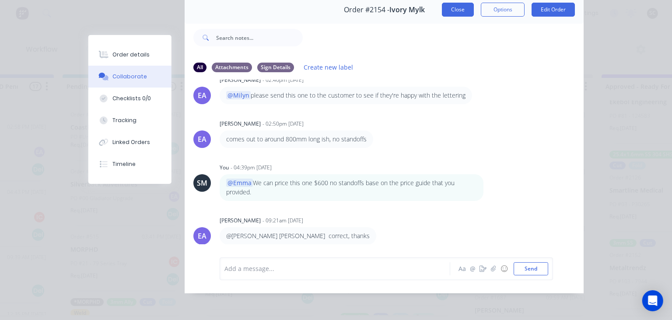
click at [454, 11] on button "Close" at bounding box center [458, 10] width 32 height 14
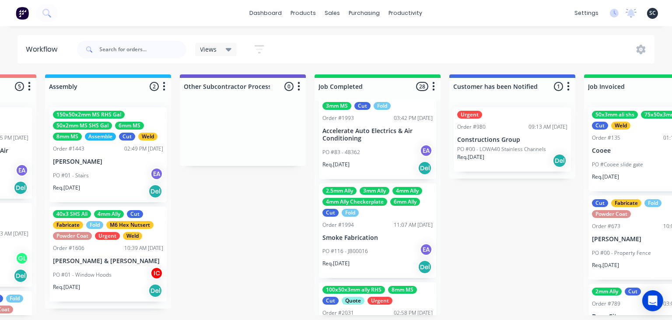
scroll to position [853, 0]
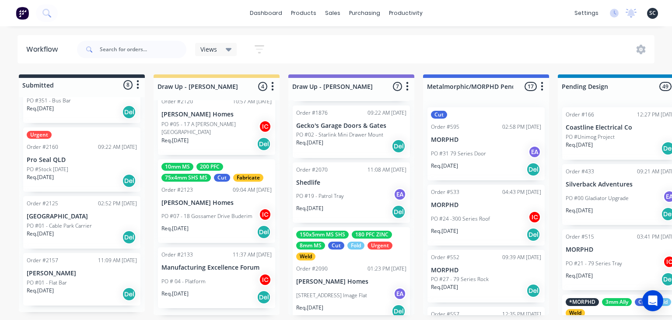
scroll to position [853, 0]
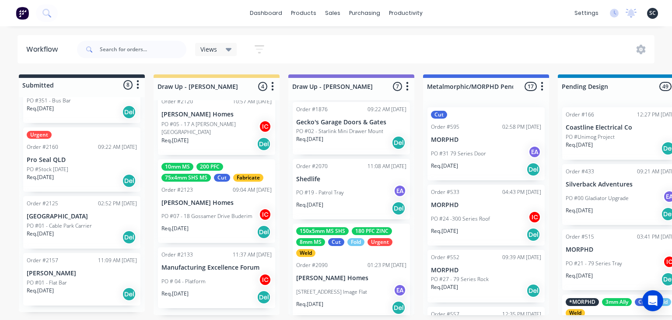
scroll to position [144, 0]
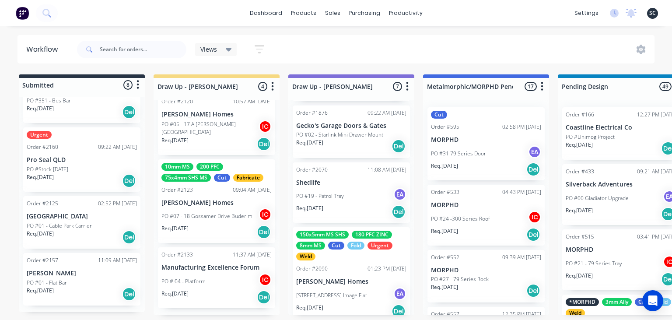
scroll to position [853, 0]
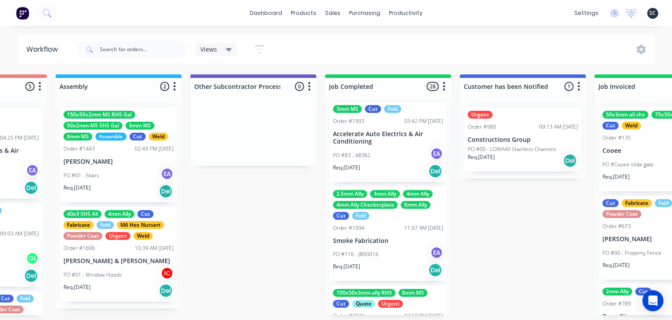
scroll to position [0, 2534]
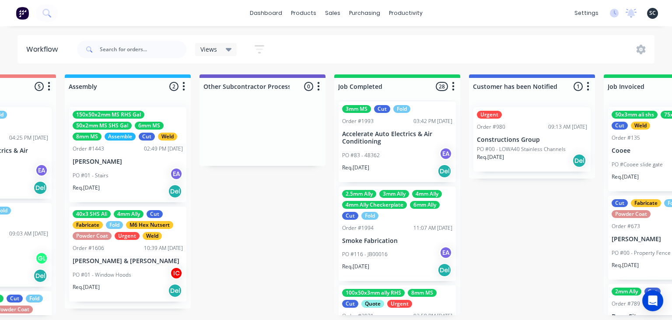
scroll to position [0, 2516]
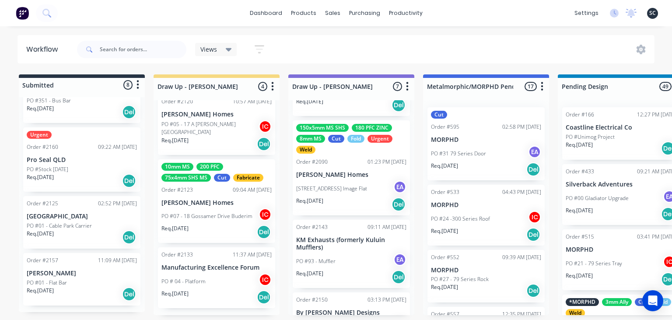
scroll to position [252, 0]
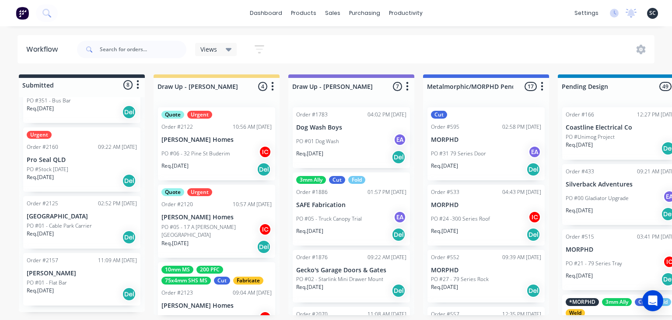
scroll to position [853, 0]
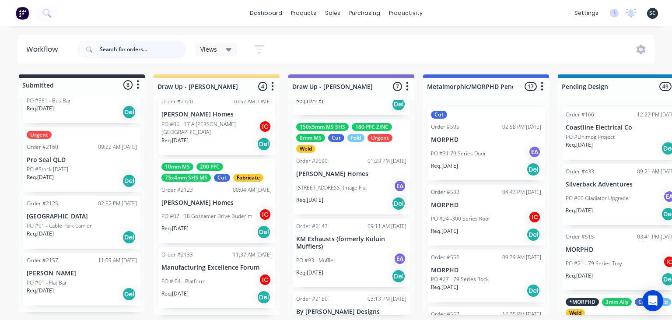
click at [130, 50] on input "text" at bounding box center [143, 49] width 87 height 17
type input "Paulger"
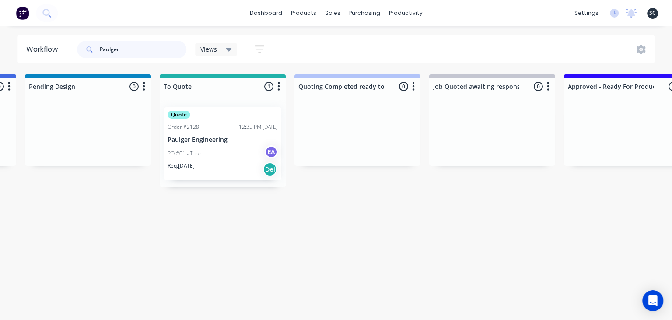
scroll to position [0, 525]
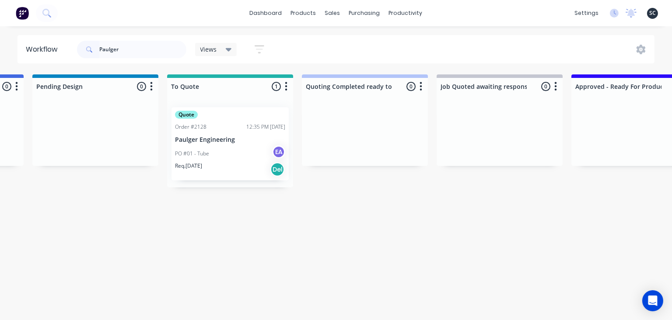
click at [231, 136] on p "Paulger Engineering" at bounding box center [230, 139] width 110 height 7
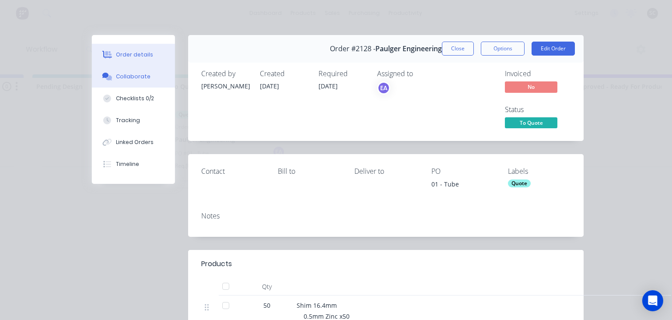
click at [143, 78] on div "Collaborate" at bounding box center [133, 77] width 35 height 8
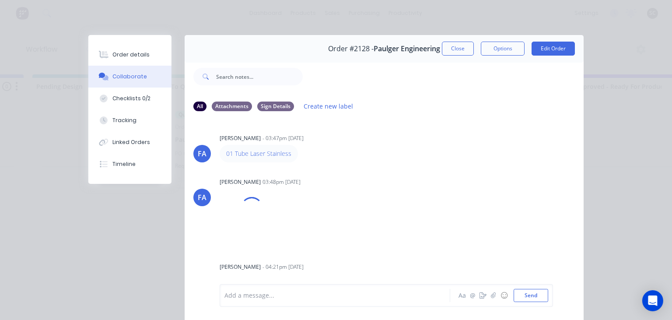
drag, startPoint x: 270, startPoint y: 154, endPoint x: 304, endPoint y: 155, distance: 33.7
click at [355, 163] on div "FA Francis Adrian Candido - 03:47pm 18/08/25 01 Tube Laser Stainless FA Francis…" at bounding box center [384, 201] width 399 height 164
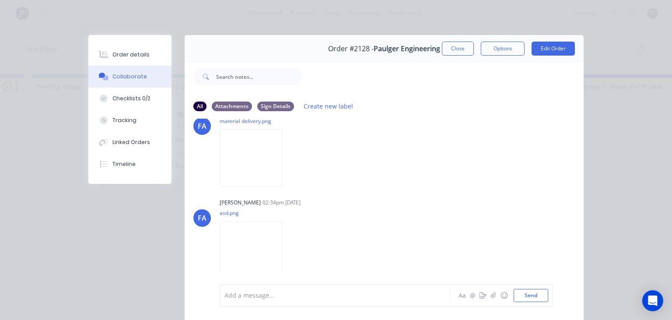
scroll to position [993, 0]
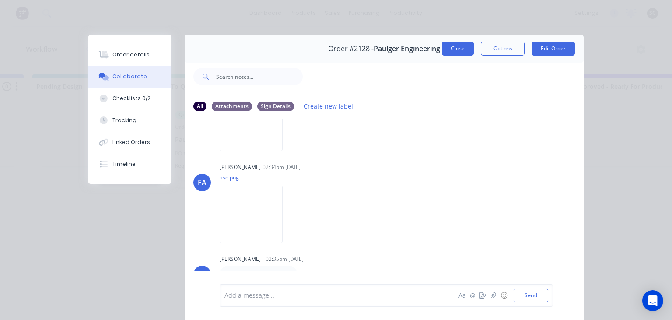
click at [461, 52] on button "Close" at bounding box center [458, 49] width 32 height 14
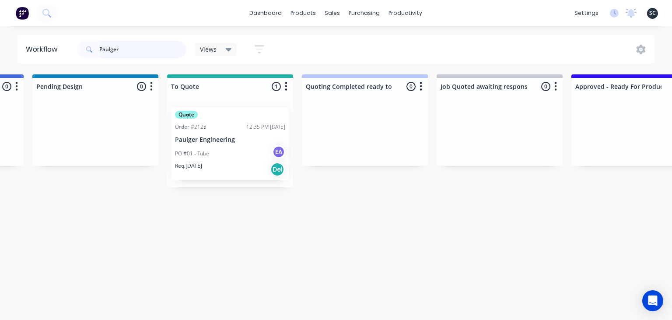
drag, startPoint x: 117, startPoint y: 52, endPoint x: 73, endPoint y: 53, distance: 43.8
click at [100, 53] on input "Paulger" at bounding box center [143, 49] width 87 height 17
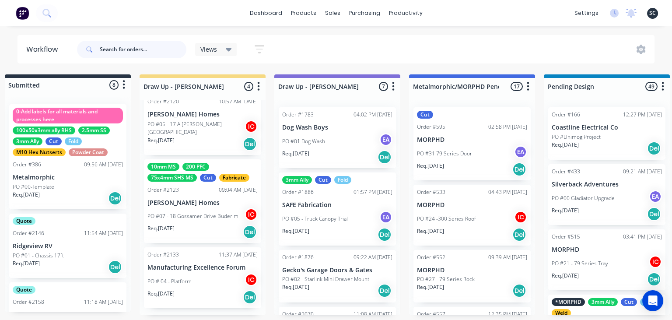
scroll to position [0, 9]
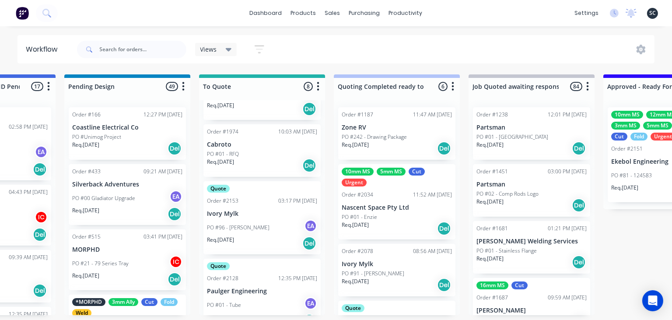
scroll to position [353, 0]
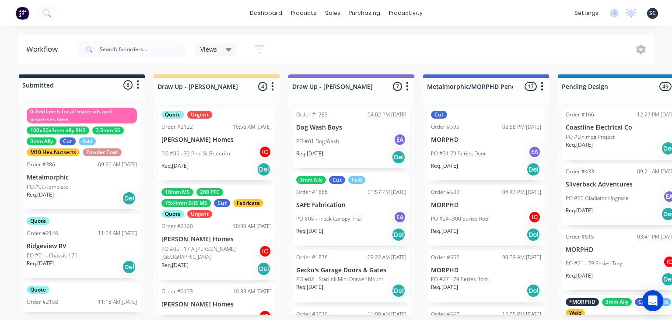
scroll to position [353, 0]
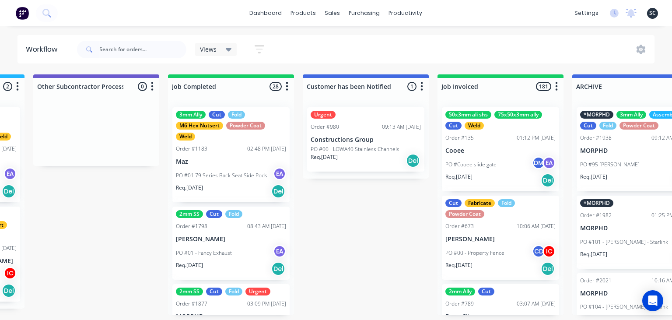
scroll to position [0, 2682]
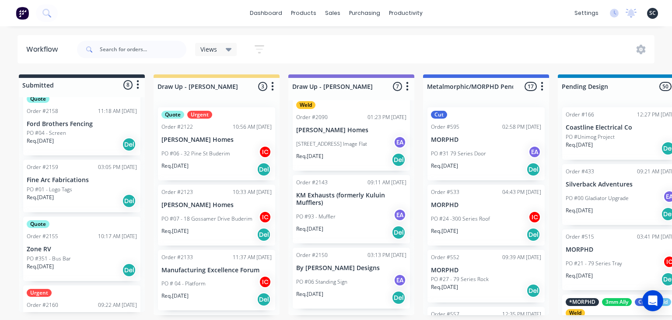
scroll to position [201, 0]
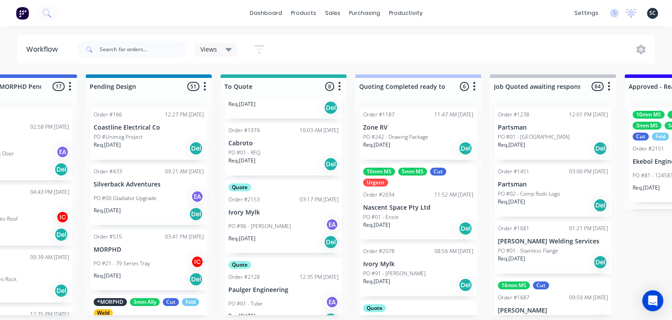
scroll to position [374, 0]
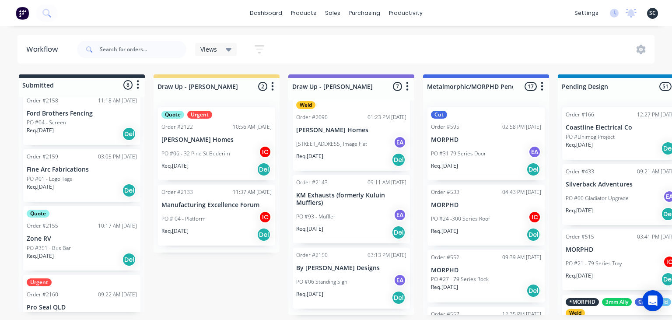
scroll to position [374, 0]
click at [213, 151] on p "PO #06 - 32 Pine St Buderim" at bounding box center [195, 154] width 69 height 8
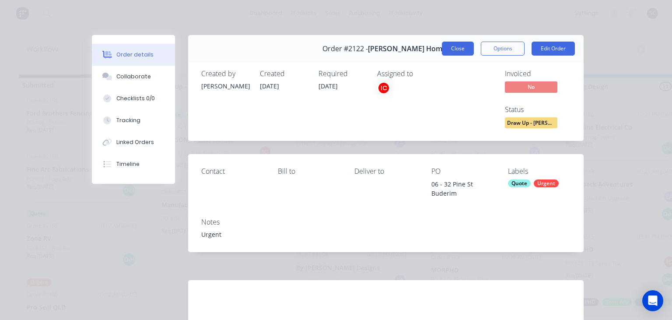
click at [467, 52] on button "Close" at bounding box center [458, 49] width 32 height 14
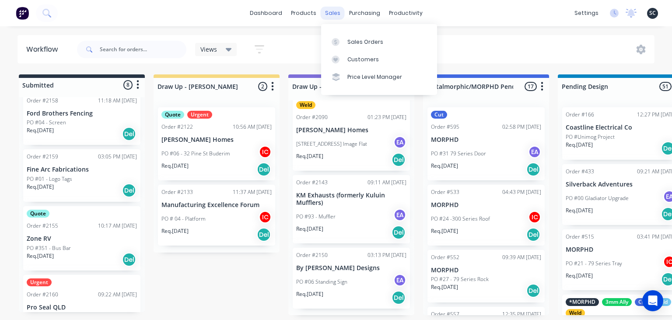
click at [332, 14] on div "sales" at bounding box center [333, 13] width 24 height 13
click at [365, 37] on link "Sales Orders" at bounding box center [379, 41] width 116 height 17
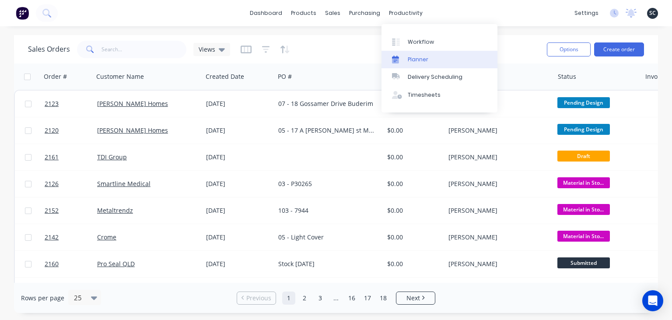
click at [435, 53] on link "Planner" at bounding box center [439, 59] width 116 height 17
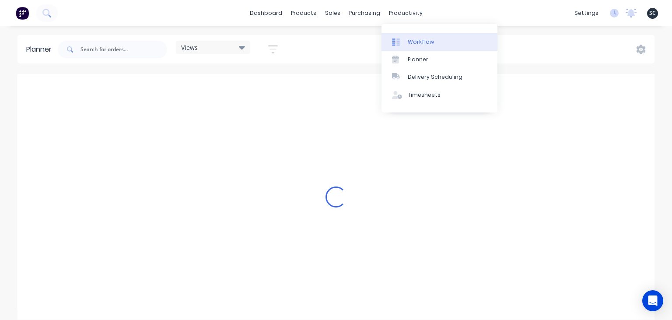
click at [430, 47] on link "Workflow" at bounding box center [439, 41] width 116 height 17
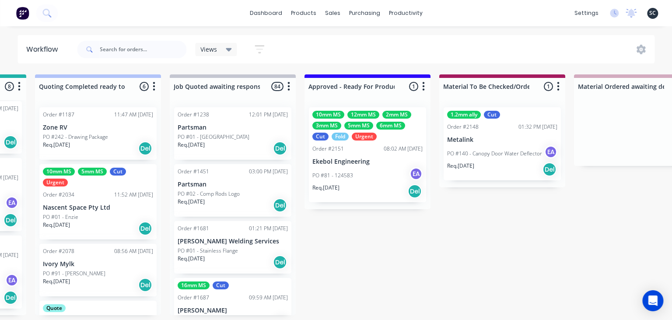
scroll to position [0, 797]
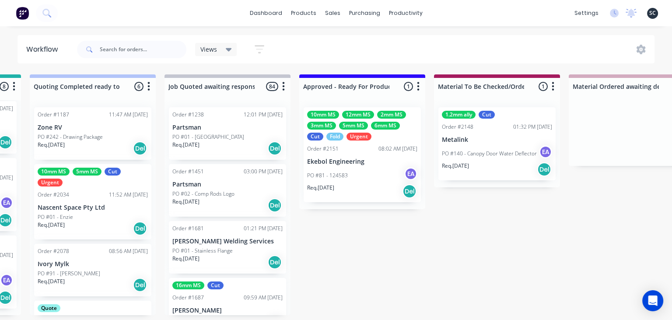
click at [373, 154] on div "10mm MS 12mm MS 2mm MS 3mm MS 5mm MS 6mm MS Cut Fold Urgent Order #2151 08:02 A…" at bounding box center [362, 154] width 117 height 95
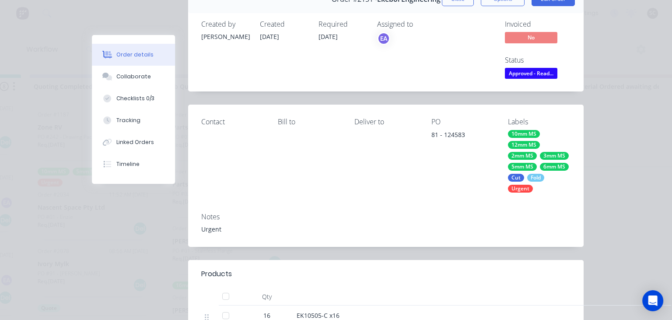
scroll to position [50, 0]
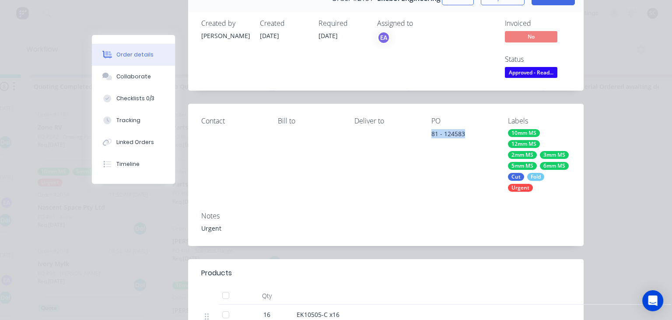
drag, startPoint x: 428, startPoint y: 137, endPoint x: 482, endPoint y: 133, distance: 53.9
click at [482, 133] on div "Contact Bill to Deliver to PO 81 - 124583 Labels 10mm MS 12mm MS 2mm MS 3mm MS …" at bounding box center [385, 154] width 395 height 101
copy div "81 - 124583"
click at [443, 189] on div "PO 81 - 124583" at bounding box center [462, 154] width 63 height 74
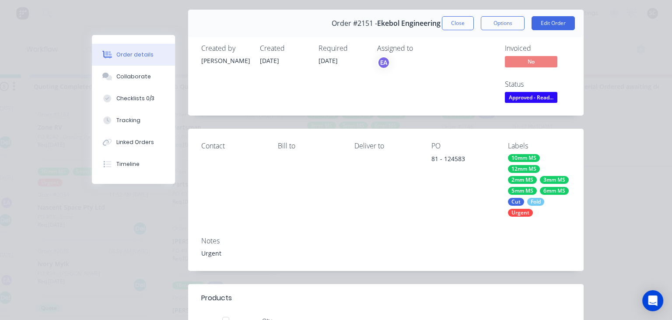
scroll to position [0, 0]
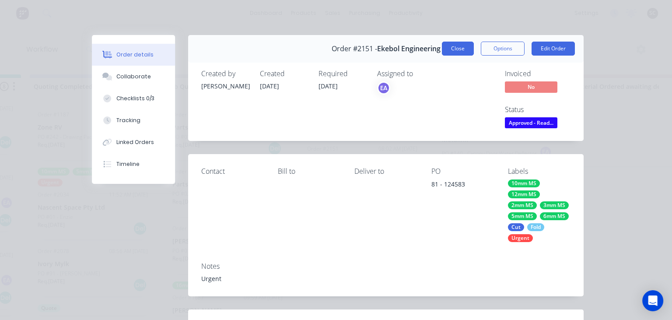
click at [462, 47] on button "Close" at bounding box center [458, 49] width 32 height 14
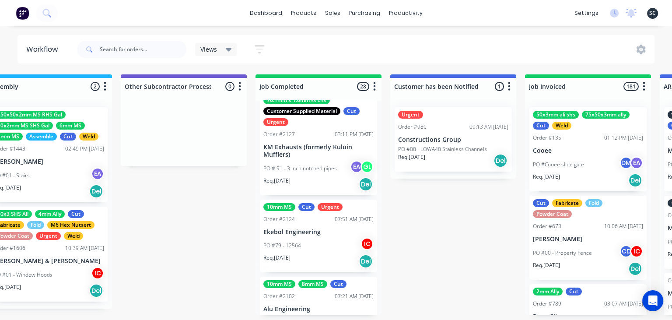
scroll to position [2214, 0]
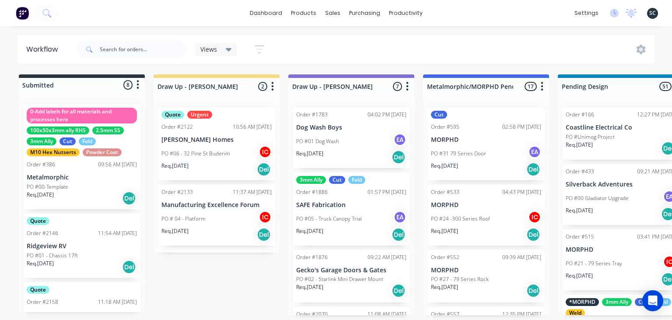
scroll to position [2214, 0]
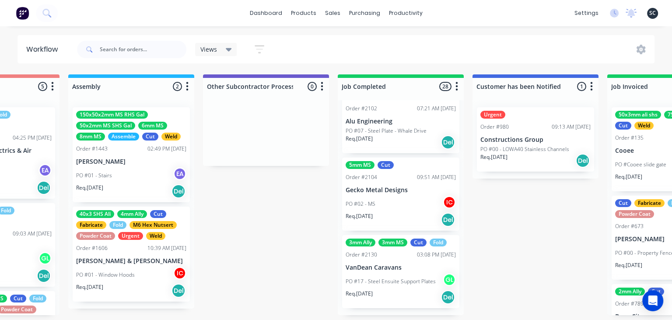
scroll to position [2214, 0]
drag, startPoint x: 531, startPoint y: 241, endPoint x: 531, endPoint y: 234, distance: 7.9
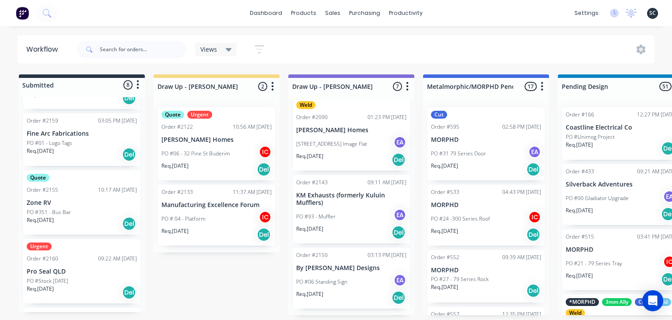
scroll to position [274, 0]
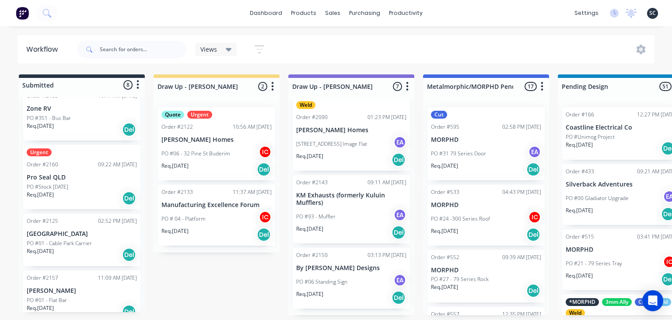
scroll to position [349, 0]
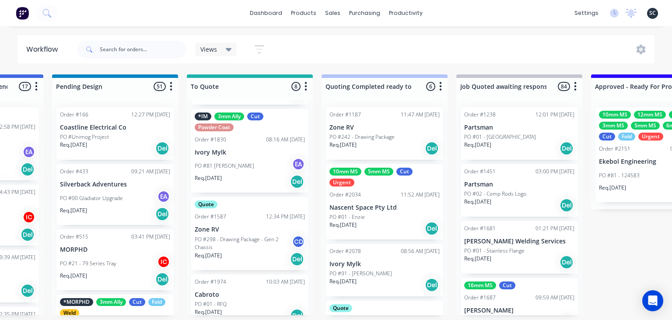
scroll to position [374, 0]
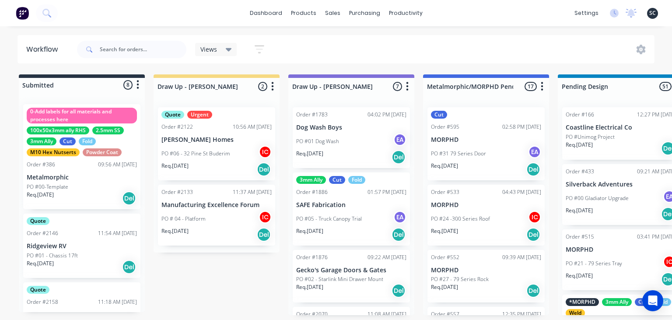
scroll to position [2214, 0]
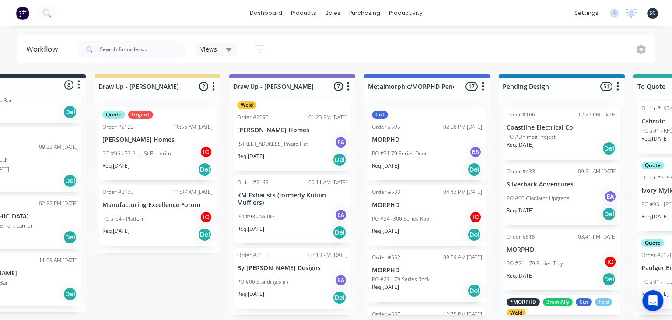
scroll to position [0, 0]
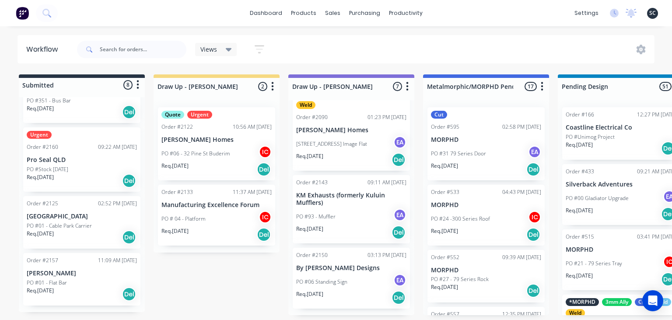
click at [188, 149] on div "PO #06 - 32 Pine St Buderim IC" at bounding box center [216, 153] width 110 height 17
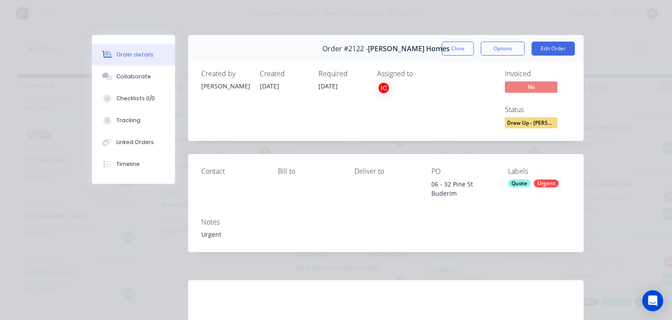
click at [133, 65] on button "Order details" at bounding box center [133, 55] width 83 height 22
click at [135, 74] on div "Collaborate" at bounding box center [133, 77] width 35 height 8
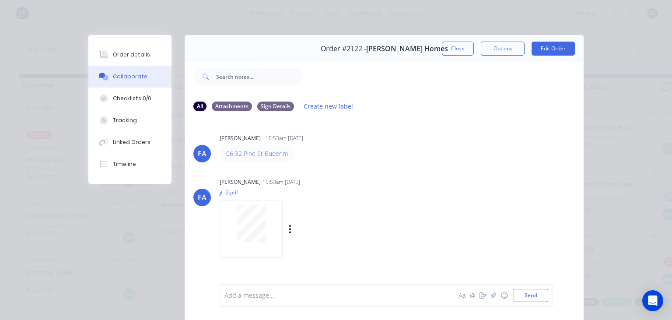
drag, startPoint x: 400, startPoint y: 177, endPoint x: 409, endPoint y: 2, distance: 175.2
click at [401, 173] on div "FA Francis Adrian Candido - 10:53am 18/08/25 06 32 Pine St Buderim FA Francis A…" at bounding box center [384, 201] width 399 height 164
click at [458, 50] on button "Close" at bounding box center [458, 49] width 32 height 14
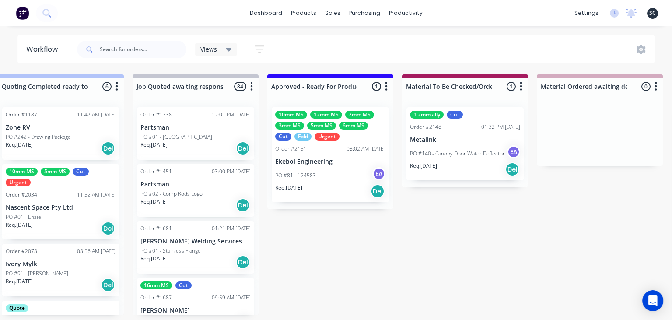
scroll to position [0, 831]
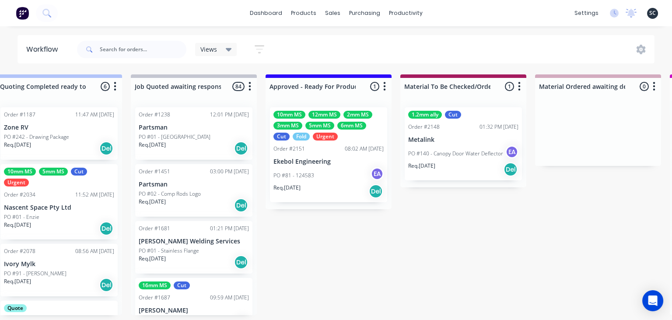
click at [302, 173] on p "PO #81 - 124583" at bounding box center [293, 175] width 41 height 8
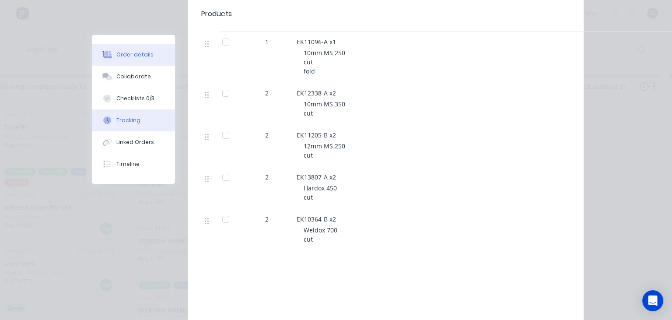
scroll to position [1562, 0]
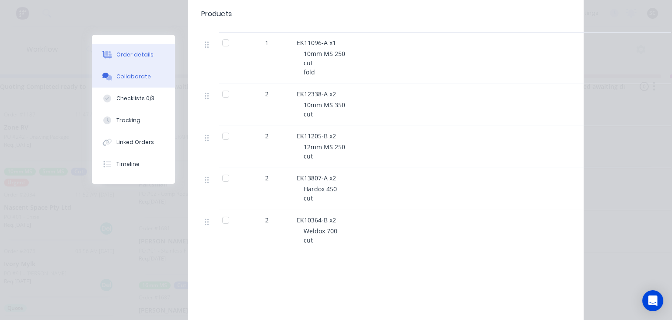
click at [130, 77] on div "Collaborate" at bounding box center [133, 77] width 35 height 8
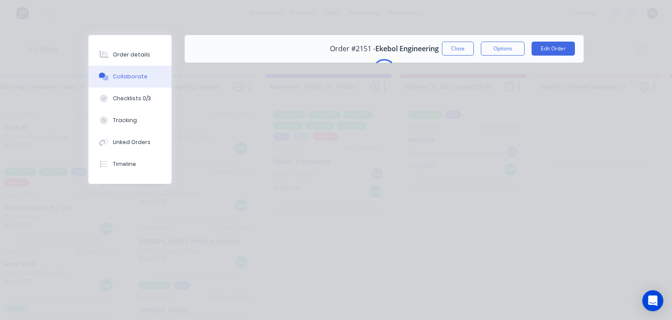
scroll to position [0, 0]
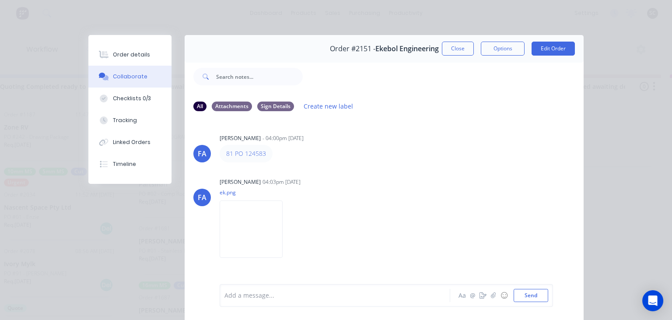
click at [401, 171] on div "FA Francis Adrian Candido - 04:00pm 21/08/25 81 PO 124583 FA Francis Adrian Can…" at bounding box center [384, 201] width 399 height 164
drag, startPoint x: 462, startPoint y: 49, endPoint x: 343, endPoint y: 56, distance: 119.6
click at [461, 49] on button "Close" at bounding box center [458, 49] width 32 height 14
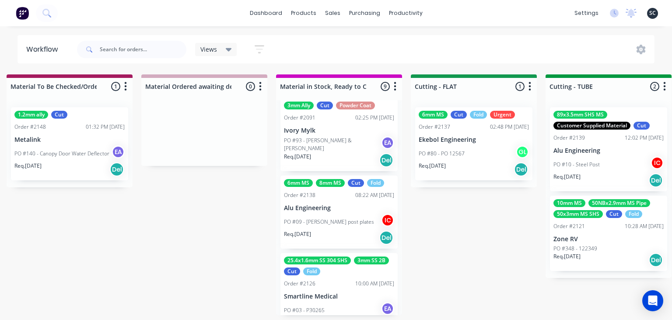
scroll to position [513, 0]
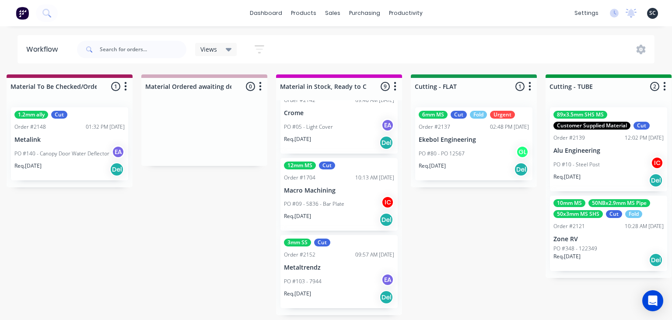
click at [479, 260] on div "Submitted 8 Status colour #273444 hex #273444 Save Cancel Summaries Total order…" at bounding box center [513, 194] width 3489 height 241
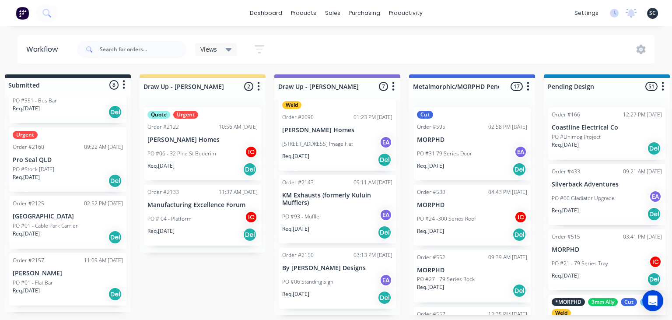
scroll to position [0, 0]
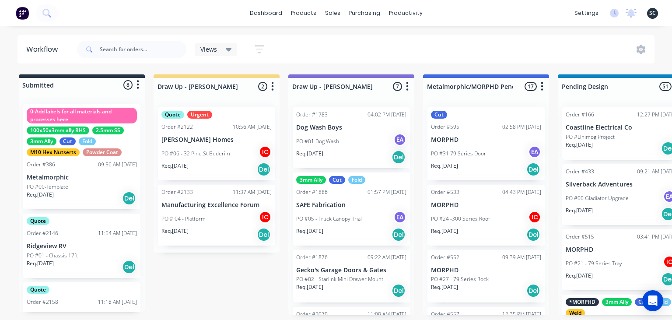
scroll to position [2214, 0]
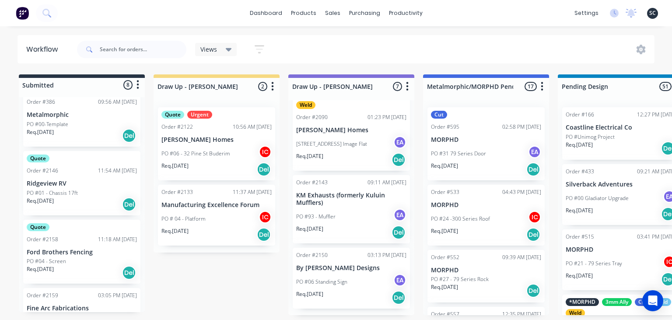
scroll to position [0, 0]
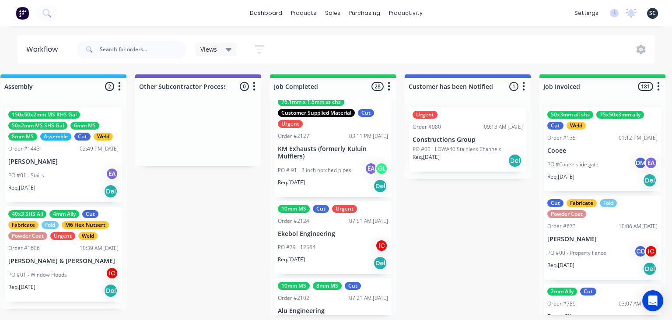
scroll to position [2012, 0]
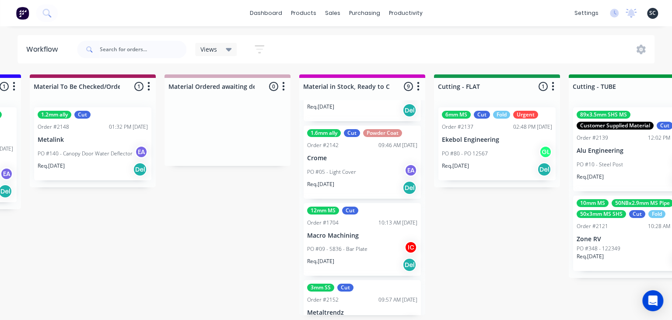
scroll to position [462, 0]
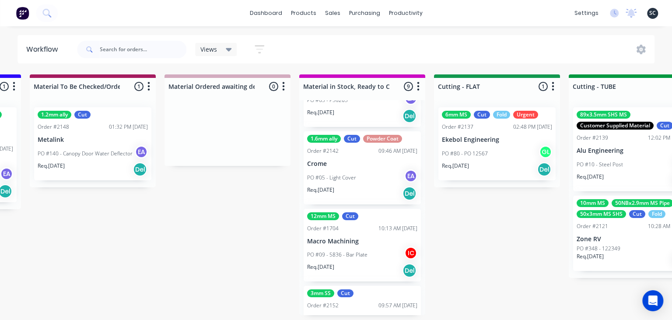
click at [502, 243] on div "Submitted 8 Status colour #273444 hex #273444 Save Cancel Summaries Total order…" at bounding box center [536, 194] width 3489 height 241
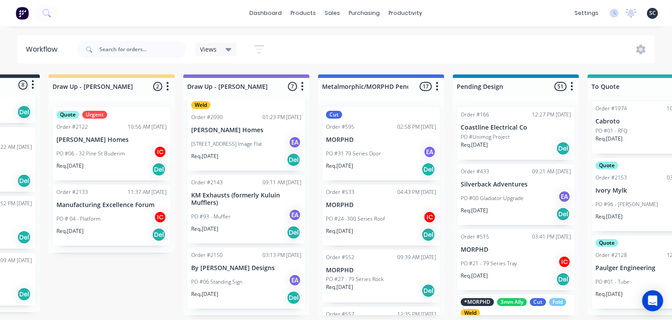
scroll to position [0, 0]
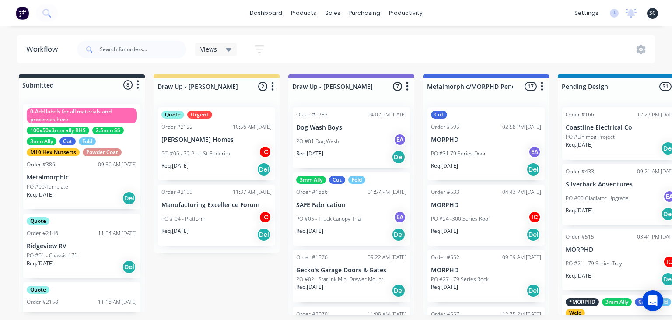
scroll to position [2012, 0]
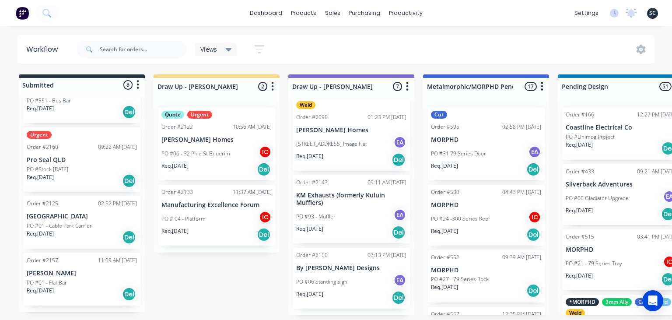
scroll to position [2012, 0]
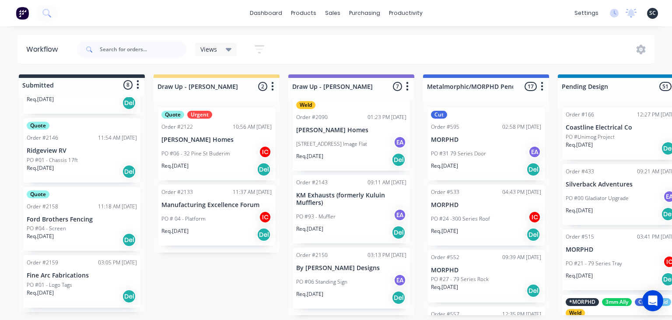
scroll to position [101, 0]
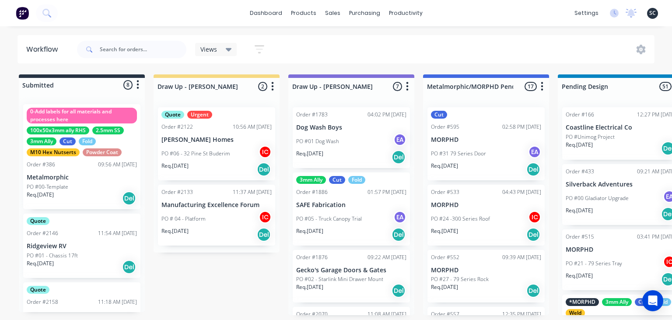
scroll to position [2012, 0]
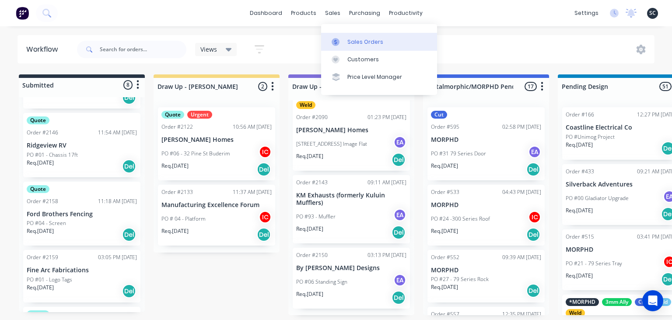
click at [368, 38] on link "Sales Orders" at bounding box center [379, 41] width 116 height 17
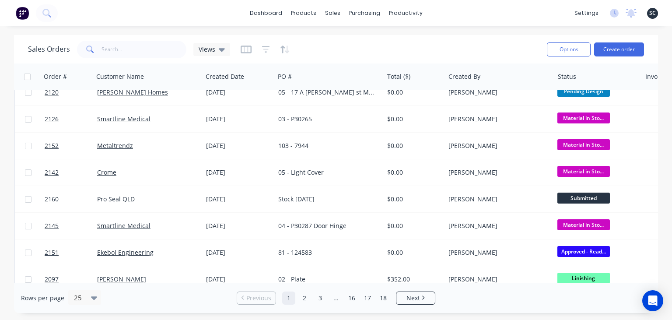
scroll to position [101, 0]
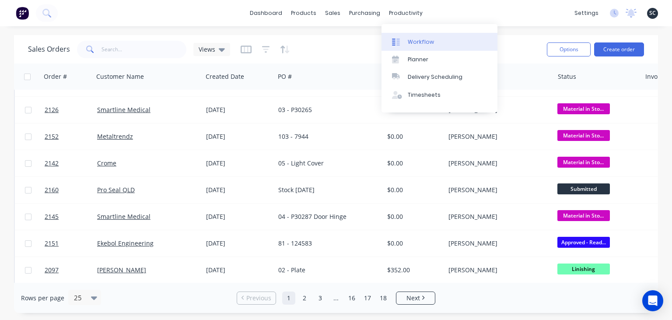
click at [428, 38] on div "Workflow" at bounding box center [421, 42] width 26 height 8
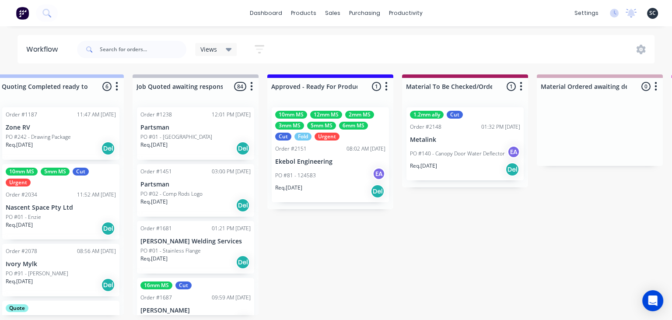
scroll to position [0, 831]
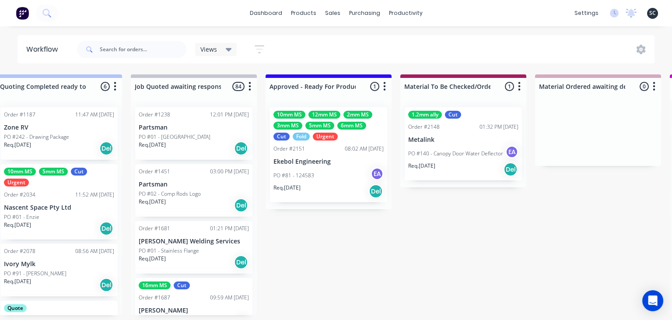
click at [336, 176] on div "PO #81 - 124583 EA" at bounding box center [328, 175] width 110 height 17
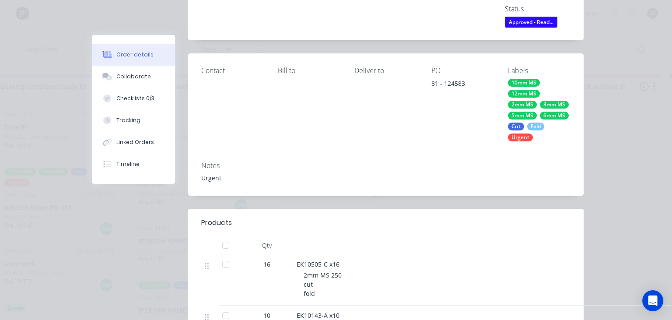
scroll to position [0, 0]
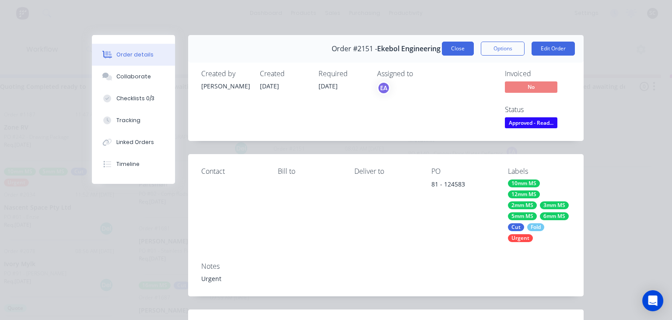
click at [455, 48] on button "Close" at bounding box center [458, 49] width 32 height 14
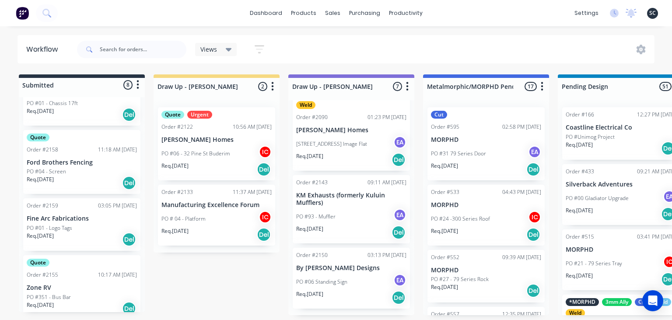
scroll to position [147, 0]
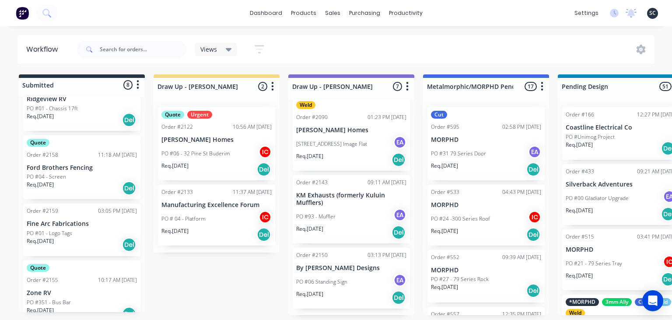
click at [62, 177] on p "PO #04 - Screen" at bounding box center [46, 177] width 39 height 8
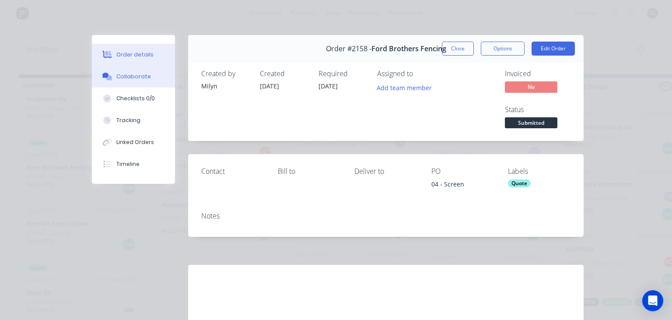
click at [121, 85] on button "Collaborate" at bounding box center [133, 77] width 83 height 22
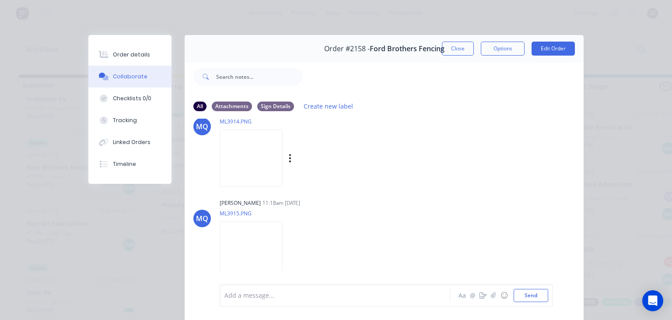
scroll to position [39, 0]
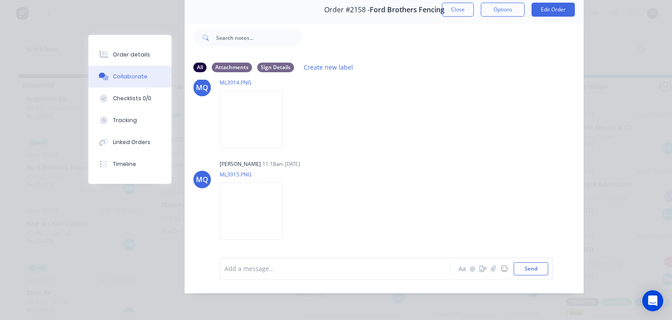
click at [458, 13] on button "Close" at bounding box center [458, 10] width 32 height 14
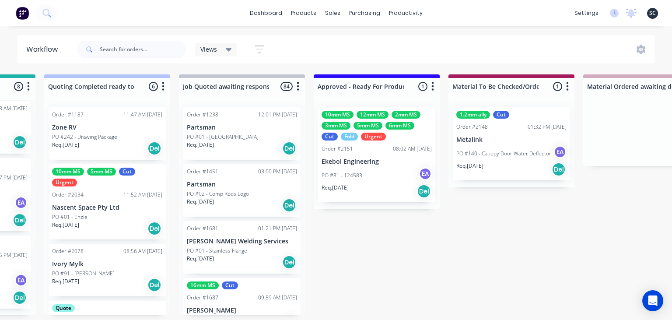
scroll to position [0, 792]
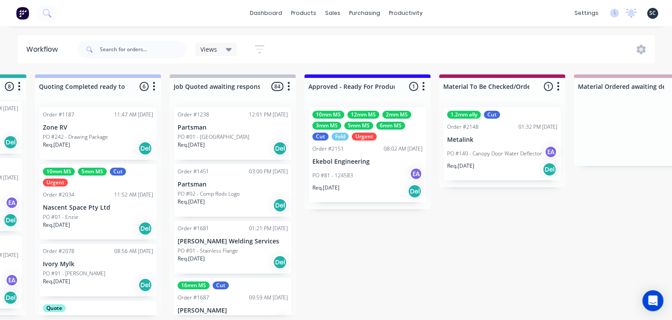
click at [394, 139] on div "10mm MS 12mm MS 2mm MS 3mm MS 5mm MS 6mm MS Cut Fold Urgent" at bounding box center [367, 126] width 110 height 30
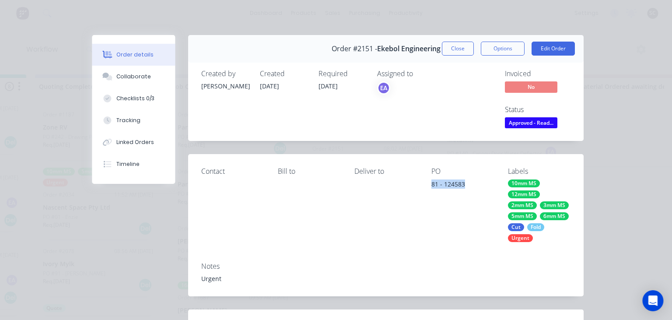
drag, startPoint x: 425, startPoint y: 184, endPoint x: 472, endPoint y: 181, distance: 47.8
click at [472, 181] on div "Contact Bill to Deliver to PO 81 - 124583 Labels 10mm MS 12mm MS 2mm MS 3mm MS …" at bounding box center [385, 204] width 395 height 101
copy div "81 - 124583"
drag, startPoint x: 469, startPoint y: 49, endPoint x: 291, endPoint y: 227, distance: 251.8
click at [468, 49] on button "Close" at bounding box center [458, 49] width 32 height 14
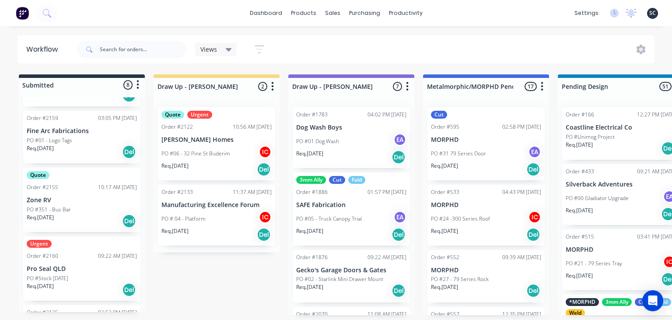
scroll to position [248, 0]
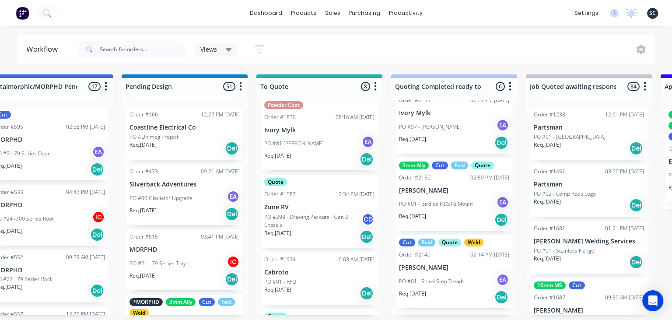
scroll to position [374, 0]
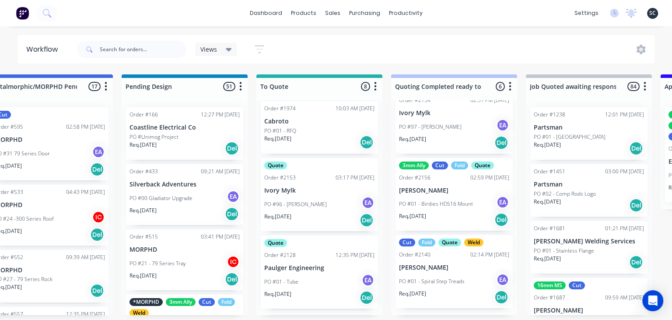
click at [313, 199] on div "PO #96 - Craig Scarr EA" at bounding box center [319, 204] width 110 height 17
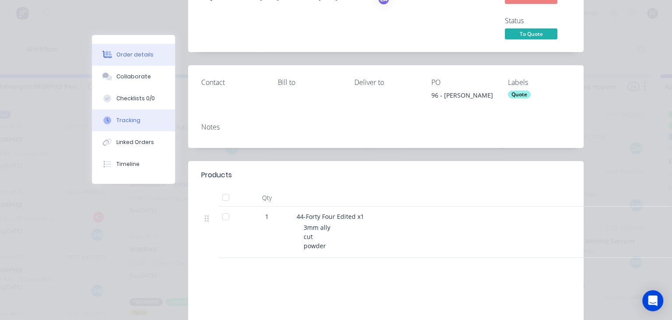
scroll to position [101, 0]
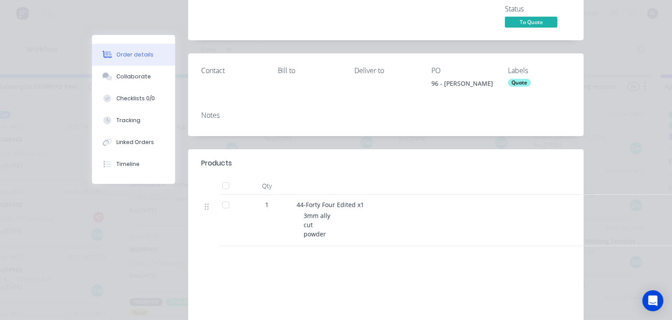
drag, startPoint x: 136, startPoint y: 83, endPoint x: 183, endPoint y: 90, distance: 47.3
click at [136, 83] on button "Collaborate" at bounding box center [133, 77] width 83 height 22
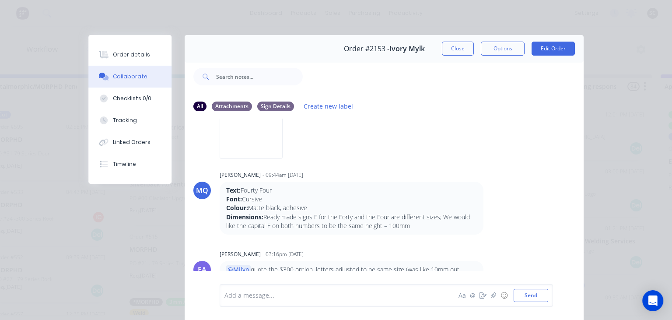
scroll to position [112, 0]
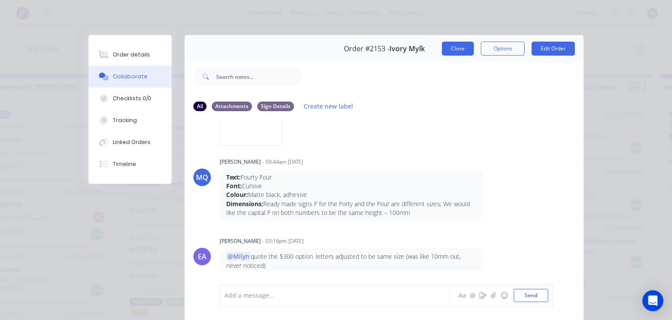
click at [453, 53] on button "Close" at bounding box center [458, 49] width 32 height 14
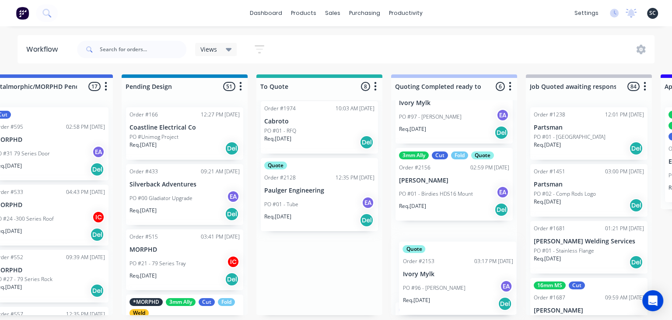
scroll to position [301, 0]
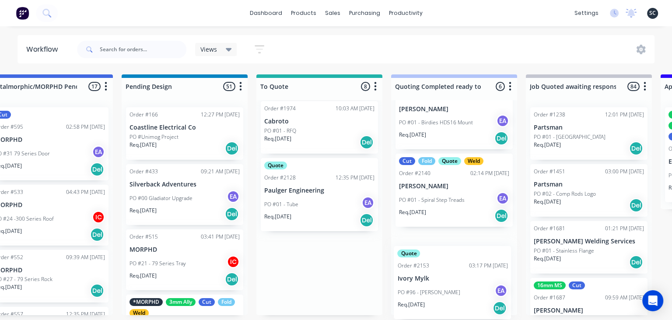
drag, startPoint x: 301, startPoint y: 203, endPoint x: 438, endPoint y: 292, distance: 162.6
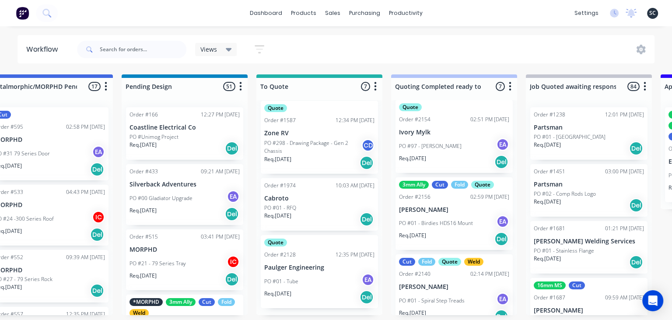
scroll to position [201, 0]
click at [449, 148] on p "PO #97 - [PERSON_NAME]" at bounding box center [430, 146] width 63 height 8
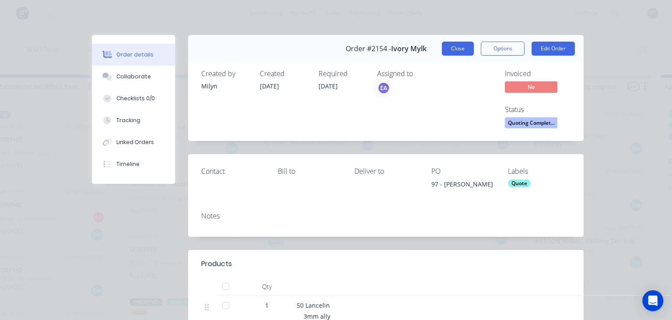
click at [445, 45] on button "Close" at bounding box center [458, 49] width 32 height 14
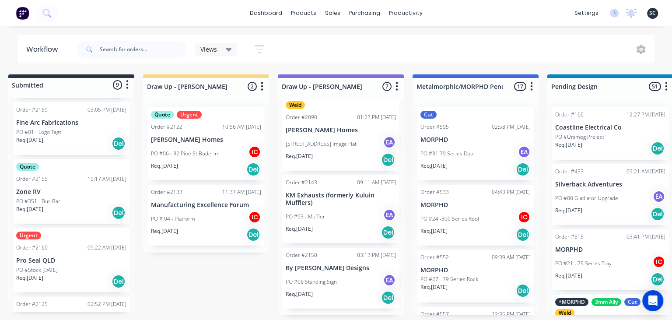
scroll to position [0, 0]
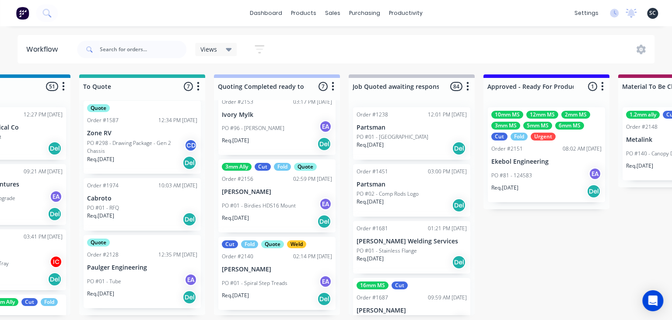
scroll to position [297, 0]
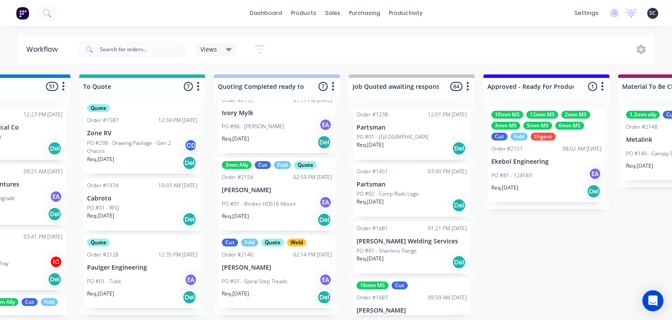
click at [264, 127] on p "PO #96 - [PERSON_NAME]" at bounding box center [253, 126] width 63 height 8
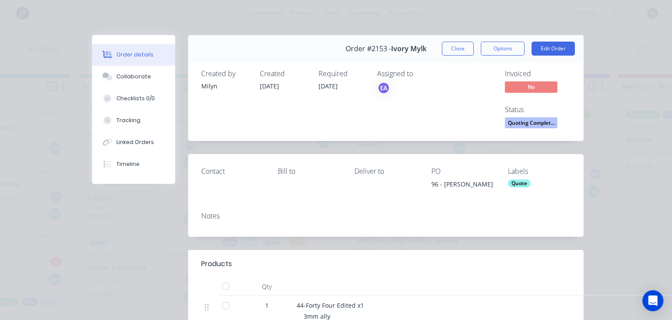
drag, startPoint x: 141, startPoint y: 77, endPoint x: 246, endPoint y: 132, distance: 118.8
click at [141, 77] on div "Collaborate" at bounding box center [133, 77] width 35 height 8
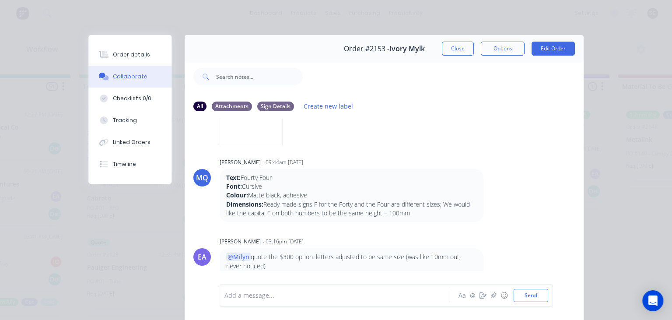
scroll to position [112, 0]
click at [458, 49] on button "Close" at bounding box center [458, 49] width 32 height 14
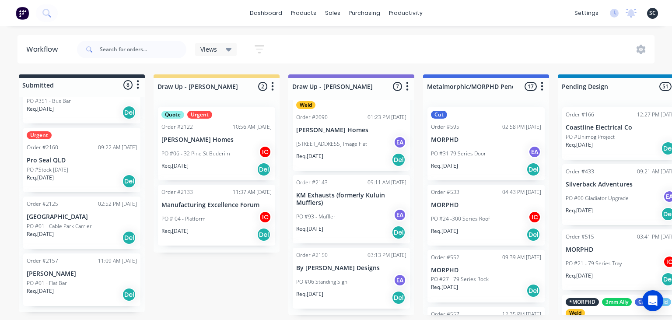
scroll to position [349, 0]
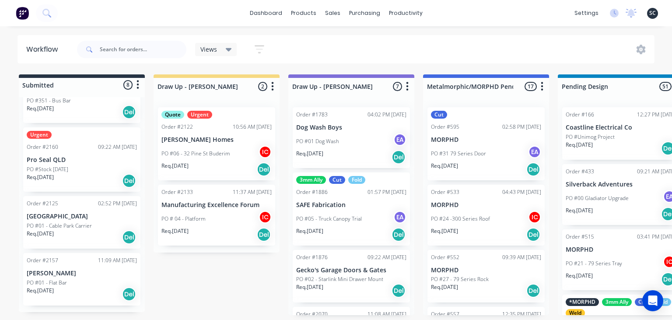
scroll to position [2012, 0]
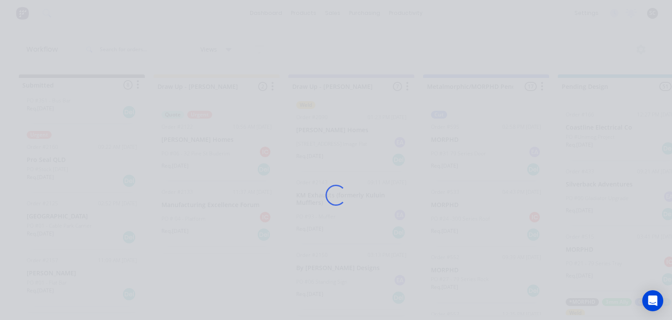
scroll to position [2012, 0]
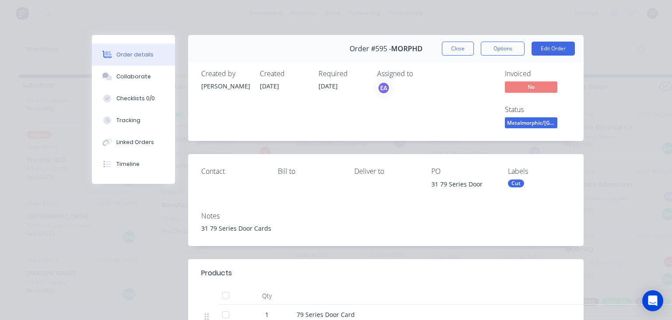
click at [454, 106] on div "Assigned to EA" at bounding box center [420, 100] width 87 height 61
click at [464, 49] on button "Close" at bounding box center [458, 49] width 32 height 14
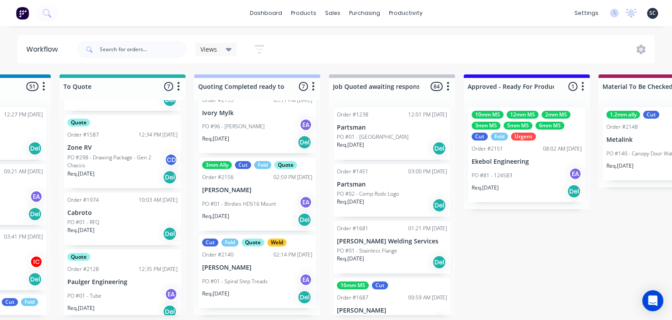
scroll to position [297, 0]
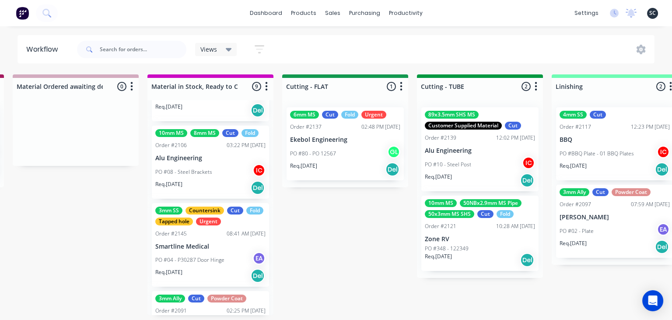
scroll to position [0, 0]
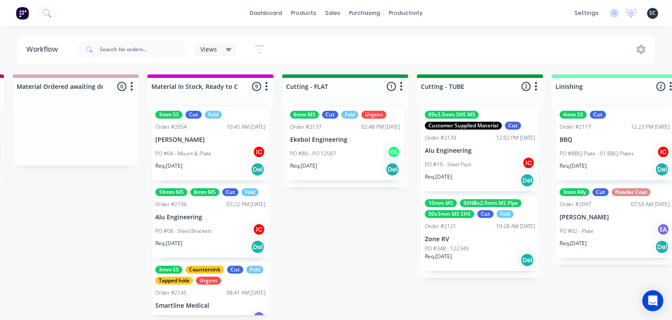
click at [375, 254] on div "Submitted 8 Status colour #273444 hex #273444 Save Cancel Summaries Total order…" at bounding box center [384, 194] width 3489 height 241
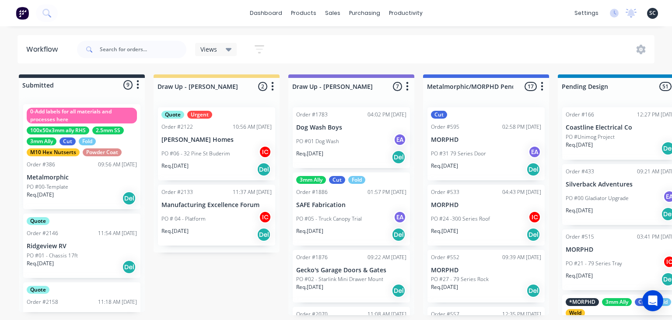
scroll to position [2012, 0]
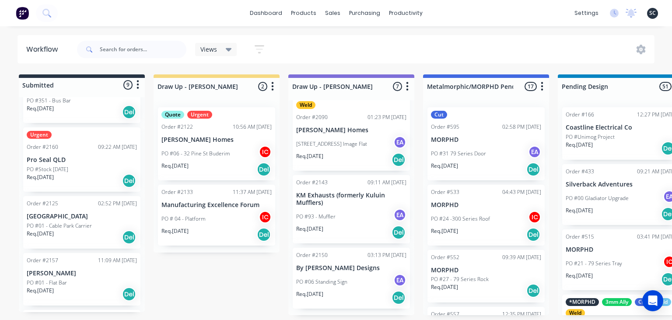
click at [200, 141] on p "[PERSON_NAME] Homes" at bounding box center [216, 139] width 110 height 7
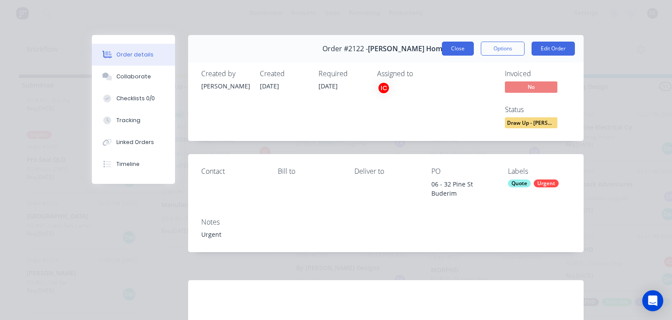
click at [465, 54] on button "Close" at bounding box center [458, 49] width 32 height 14
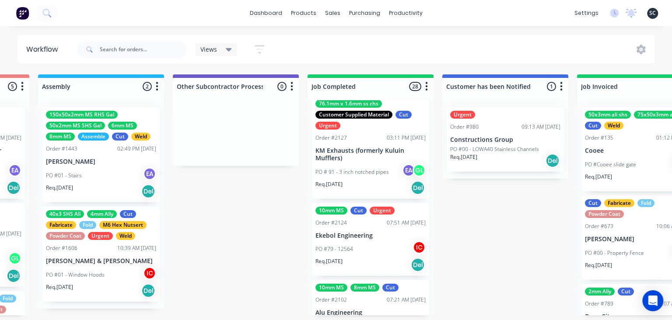
scroll to position [0, 2539]
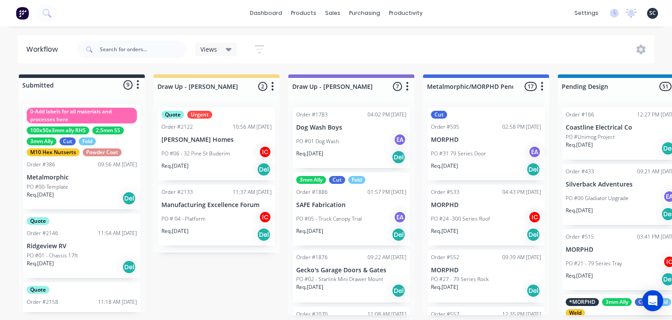
scroll to position [2012, 0]
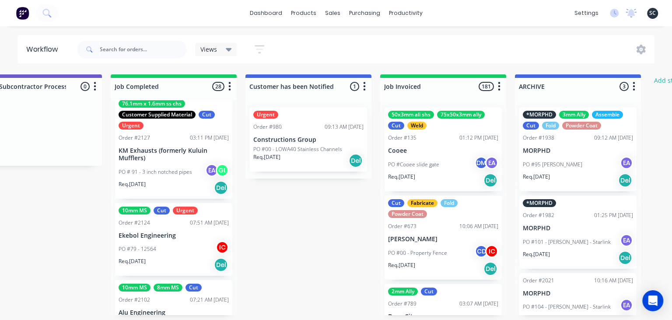
scroll to position [0, 2746]
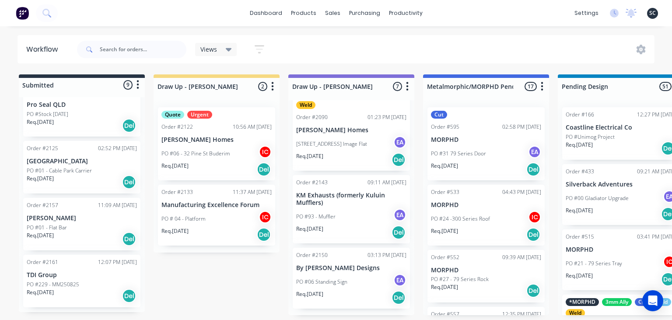
scroll to position [405, 0]
click at [76, 278] on div "Order #2161 12:07 PM [DATE] TDI Group PO #229 - MM250825 Req. [DATE] Del" at bounding box center [81, 279] width 117 height 52
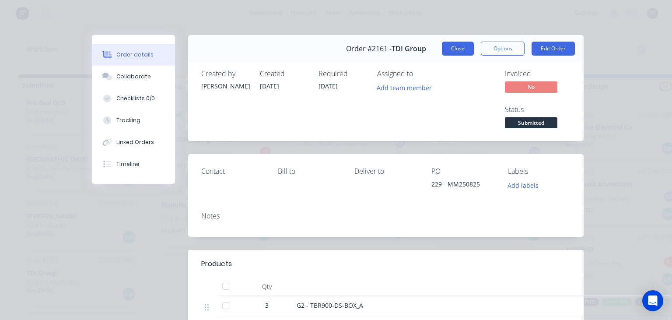
click at [463, 48] on button "Close" at bounding box center [458, 49] width 32 height 14
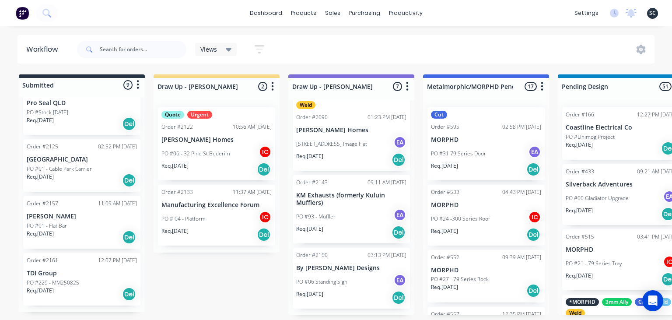
click at [65, 277] on div "Order #2161 12:07 PM 25/08/25 TDI Group PO #229 - MM250825 Req. 08/09/25 Del" at bounding box center [81, 279] width 117 height 52
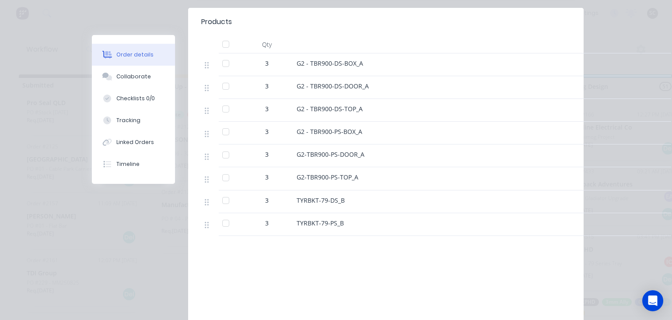
scroll to position [252, 0]
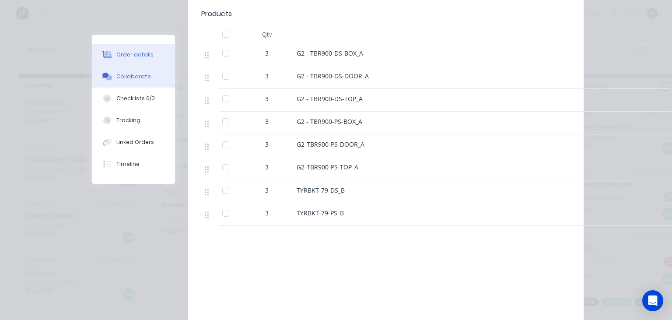
click at [136, 78] on div "Collaborate" at bounding box center [133, 77] width 35 height 8
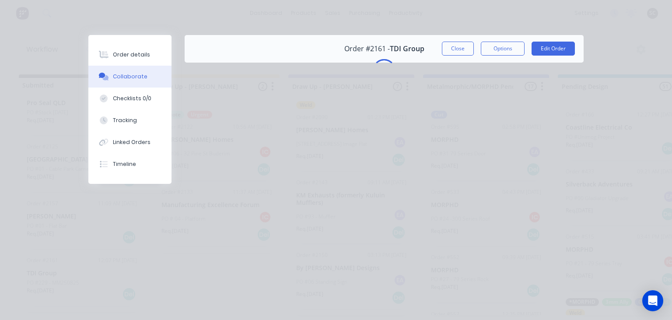
scroll to position [0, 0]
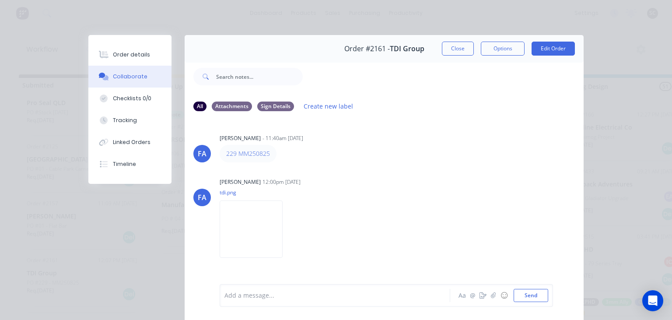
click at [451, 171] on div "FA Francis Adrian Candido - 11:40am 25/08/25 229 MM250825 FA Francis Adrian Can…" at bounding box center [384, 201] width 399 height 164
click at [255, 221] on img at bounding box center [251, 228] width 63 height 57
click at [455, 49] on button "Close" at bounding box center [458, 49] width 32 height 14
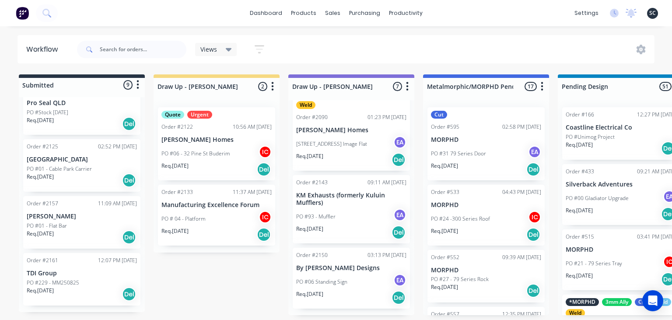
click at [84, 273] on p "TDI Group" at bounding box center [82, 272] width 110 height 7
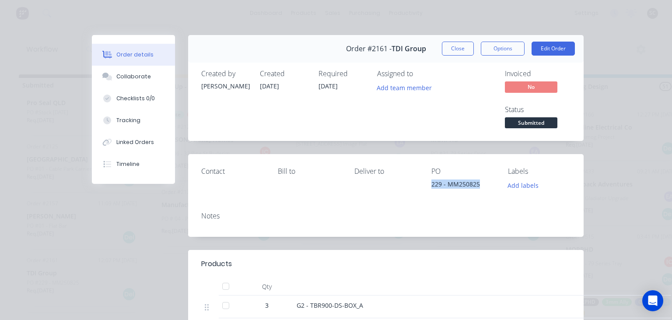
drag, startPoint x: 425, startPoint y: 186, endPoint x: 489, endPoint y: 184, distance: 64.8
click at [489, 184] on div "Contact Bill to Deliver to PO 229 - MM250825 Labels Add labels" at bounding box center [385, 179] width 395 height 50
copy div "229 - MM250825"
click at [443, 200] on div "Contact Bill to Deliver to PO 229 - MM250825 Labels Add labels" at bounding box center [385, 179] width 395 height 50
drag, startPoint x: 458, startPoint y: 49, endPoint x: 363, endPoint y: 174, distance: 157.4
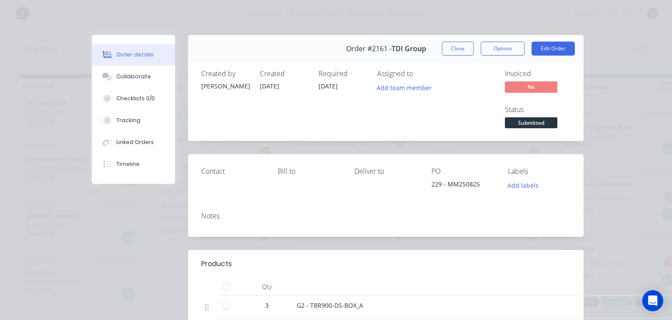
click at [458, 49] on button "Close" at bounding box center [458, 49] width 32 height 14
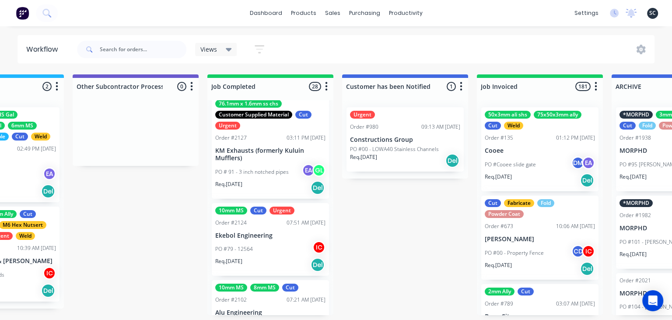
scroll to position [0, 2644]
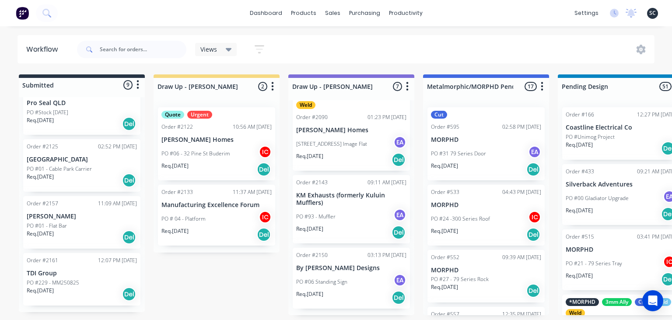
scroll to position [2012, 0]
click at [79, 277] on div "Order #2161 12:07 PM 25/08/25 TDI Group PO #229 - MM250825 Req. 08/09/25 Del" at bounding box center [81, 279] width 117 height 52
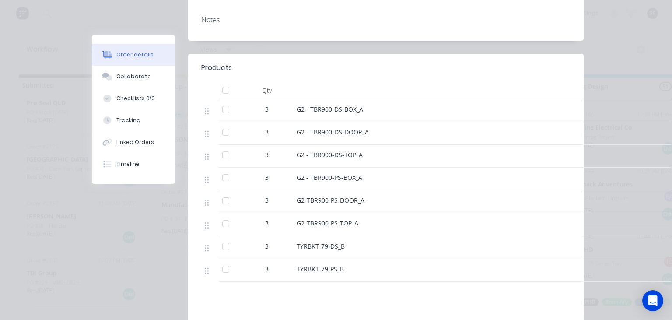
scroll to position [201, 0]
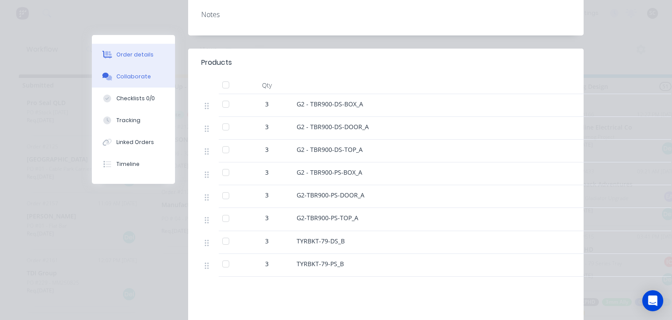
click at [142, 81] on button "Collaborate" at bounding box center [133, 77] width 83 height 22
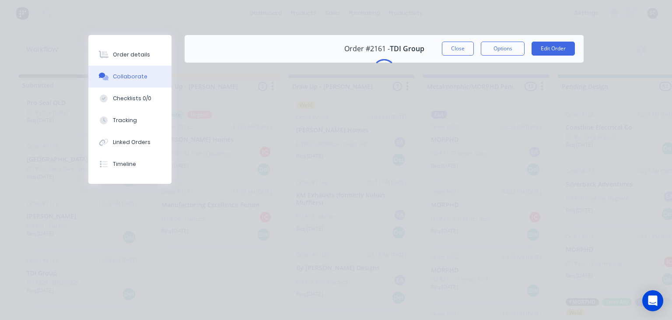
scroll to position [0, 0]
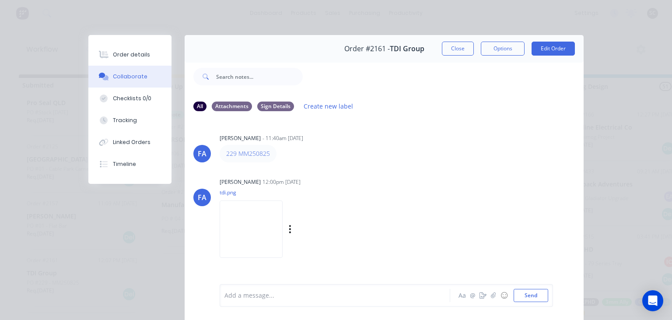
click at [262, 220] on img at bounding box center [251, 228] width 63 height 57
click at [453, 48] on button "Close" at bounding box center [458, 49] width 32 height 14
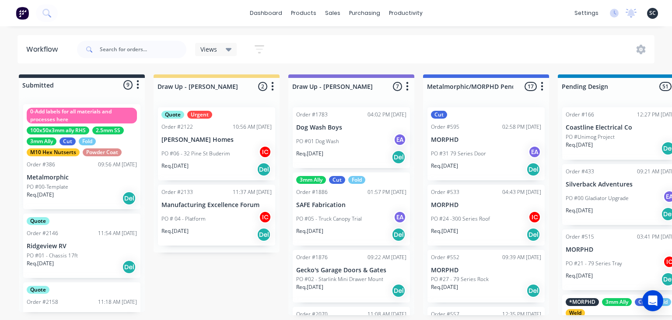
scroll to position [2012, 0]
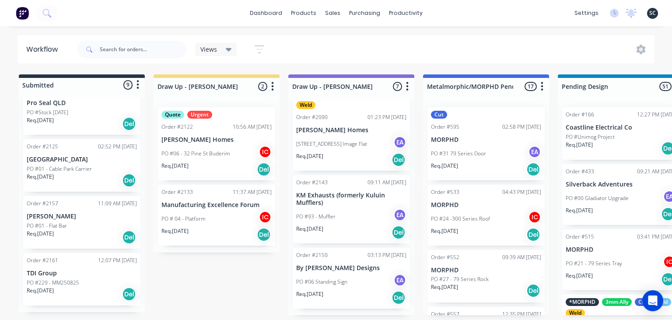
click at [183, 80] on div at bounding box center [217, 86] width 126 height 17
click at [237, 149] on div "PO #06 - 32 Pine St Buderim IC" at bounding box center [216, 153] width 110 height 17
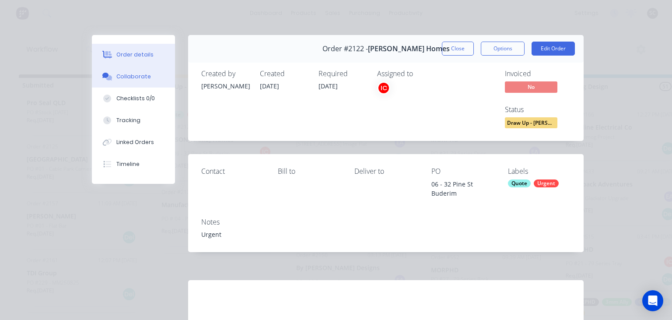
click at [120, 77] on div "Collaborate" at bounding box center [133, 77] width 35 height 8
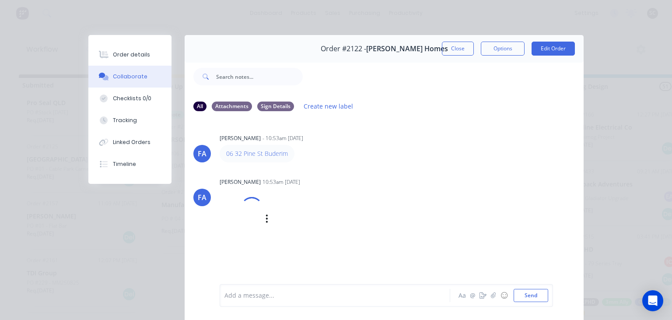
click at [432, 194] on div "Francis Adrian Candido 10:53am 18/08/25 jt -2.pdf Labels Download" at bounding box center [330, 211] width 220 height 72
click at [454, 45] on button "Close" at bounding box center [458, 49] width 32 height 14
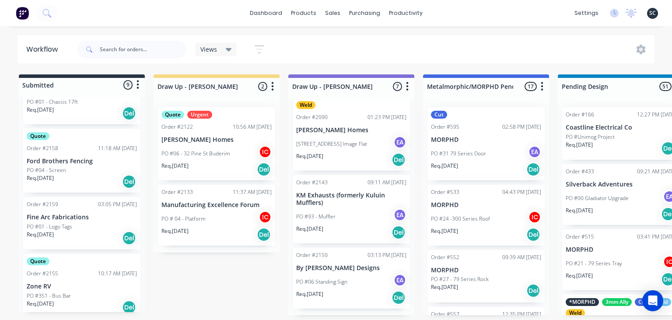
scroll to position [0, 0]
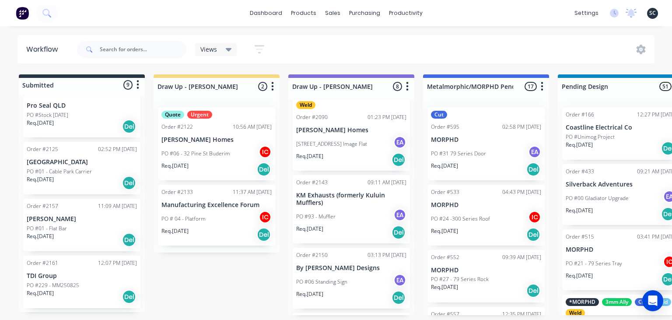
scroll to position [405, 0]
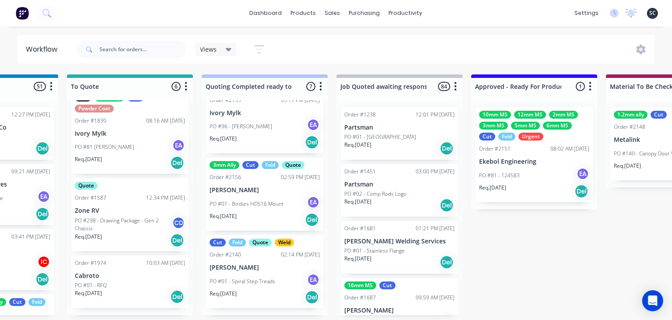
scroll to position [0, 627]
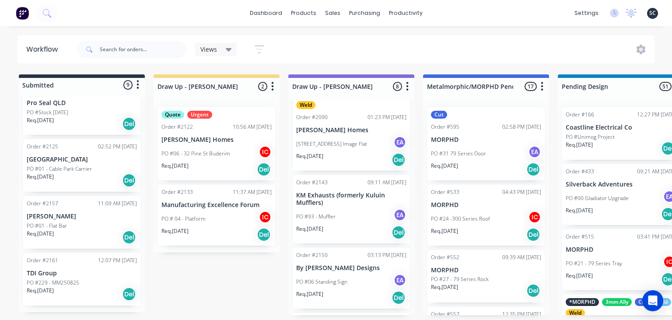
scroll to position [373, 0]
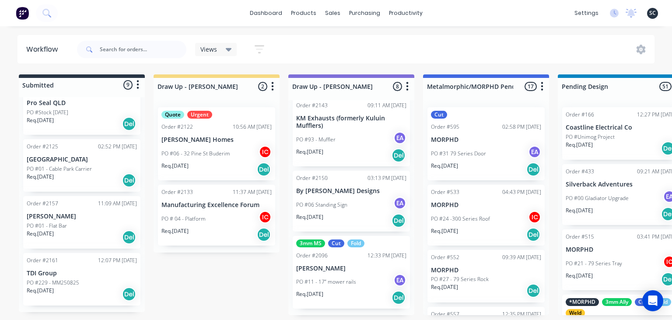
click at [347, 290] on div "Req. [DATE] Del" at bounding box center [351, 297] width 110 height 15
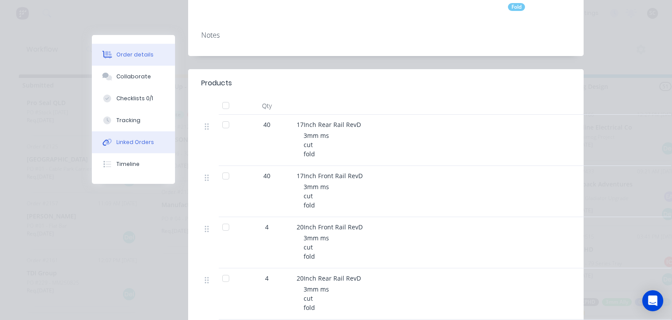
scroll to position [201, 0]
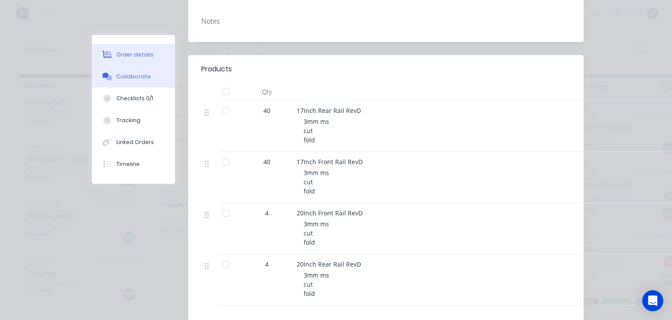
click at [134, 77] on div "Collaborate" at bounding box center [133, 77] width 35 height 8
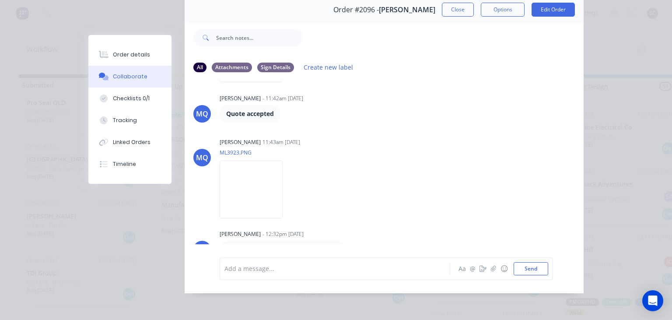
scroll to position [286, 0]
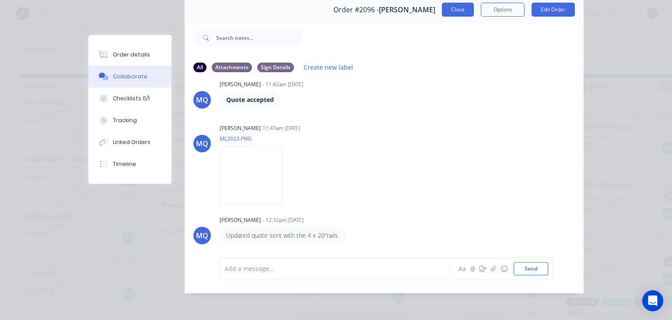
click at [454, 6] on button "Close" at bounding box center [458, 10] width 32 height 14
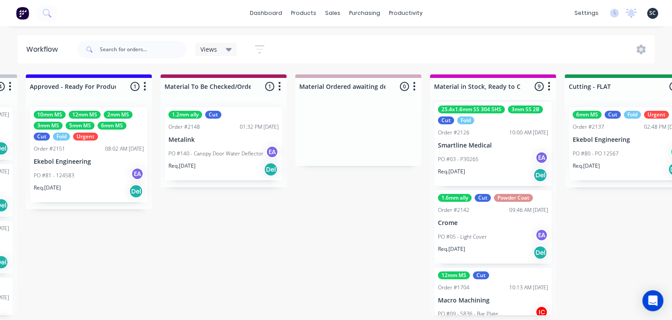
scroll to position [513, 0]
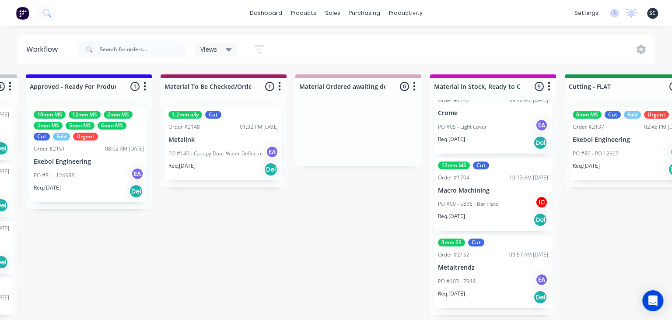
click at [671, 214] on div "Submitted 9 Status colour #273444 hex #273444 Save Cancel Summaries Total order…" at bounding box center [667, 194] width 3489 height 241
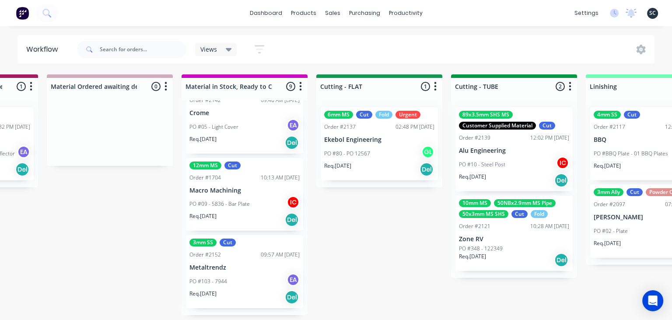
scroll to position [0, 1341]
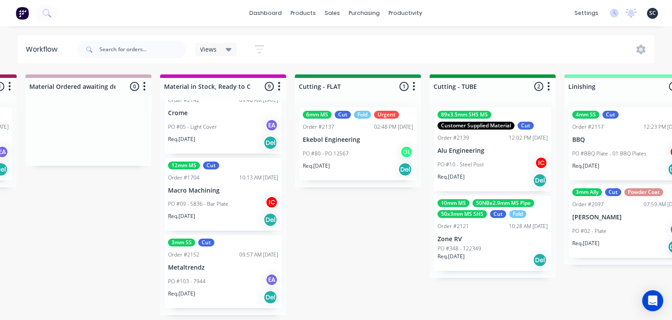
click at [368, 276] on div "Submitted 9 Status colour #273444 hex #273444 Save Cancel Summaries Total order…" at bounding box center [397, 194] width 3489 height 241
click at [357, 260] on div "Submitted 9 Status colour #273444 hex #273444 Save Cancel Summaries Total order…" at bounding box center [397, 194] width 3489 height 241
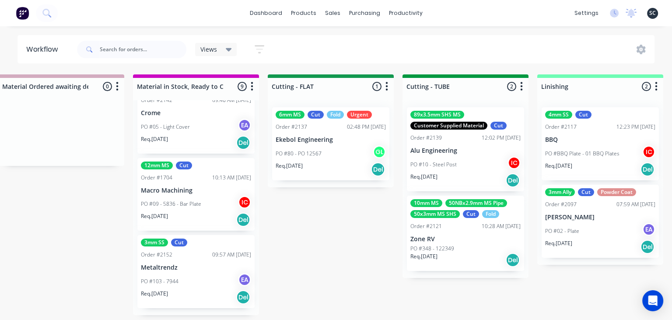
scroll to position [0, 1364]
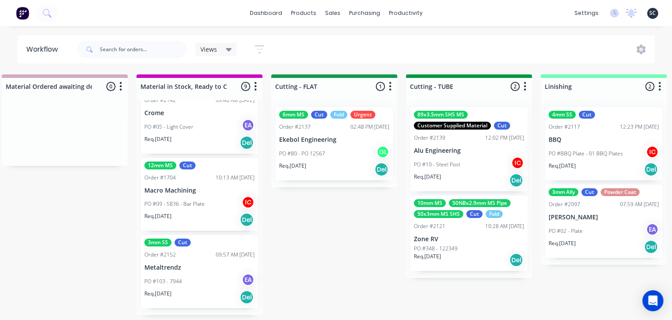
click at [350, 253] on div "Submitted 9 Status colour #273444 hex #273444 Save Cancel Summaries Total order…" at bounding box center [373, 194] width 3489 height 241
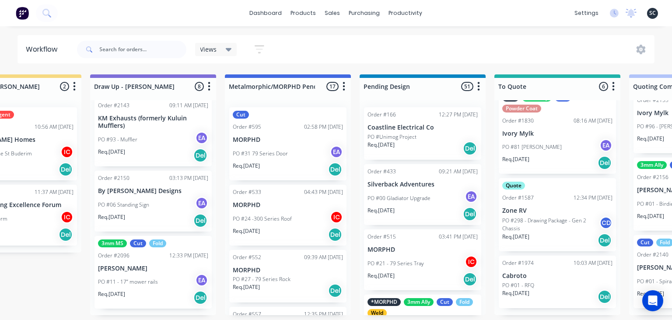
scroll to position [0, 0]
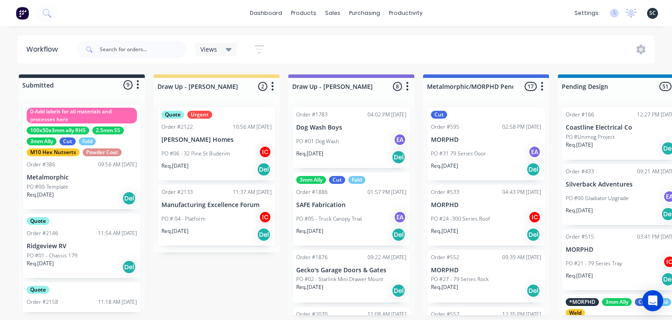
scroll to position [2012, 0]
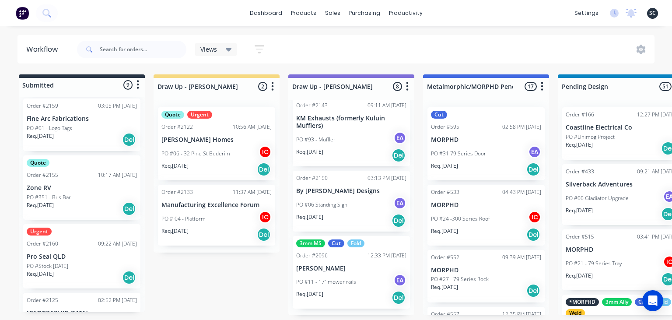
scroll to position [405, 0]
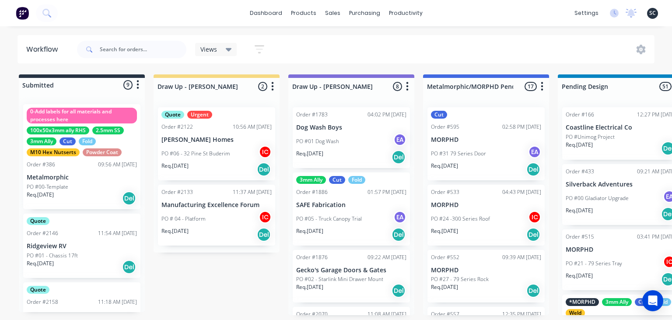
scroll to position [2012, 0]
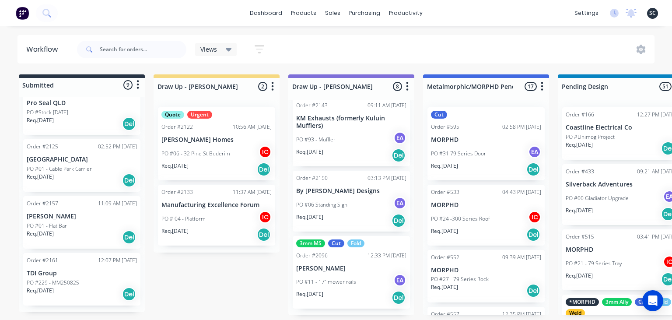
click at [218, 135] on div "Quote Urgent Order #2122 10:56 AM 18/08/25 Joey Thomsen Homes PO #06 - 32 Pine …" at bounding box center [216, 143] width 117 height 73
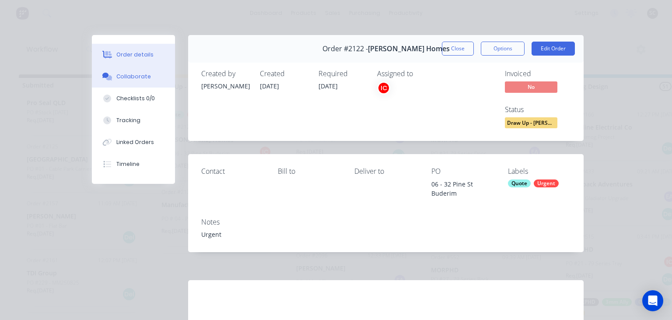
click at [141, 81] on button "Collaborate" at bounding box center [133, 77] width 83 height 22
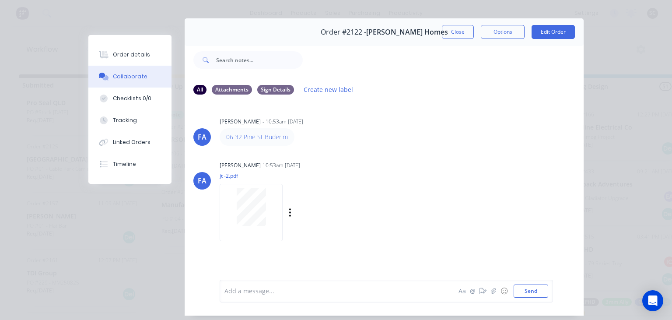
scroll to position [39, 0]
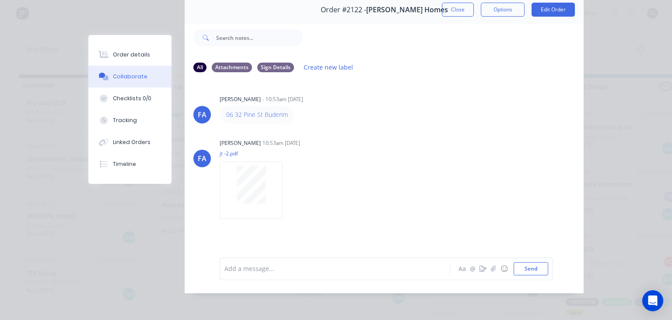
drag, startPoint x: 279, startPoint y: 115, endPoint x: 298, endPoint y: 115, distance: 19.3
click at [410, 134] on div "FA Francis Adrian Candido - 10:53am 18/08/25 06 32 Pine St Buderim FA Francis A…" at bounding box center [384, 162] width 399 height 164
click at [447, 15] on button "Close" at bounding box center [458, 10] width 32 height 14
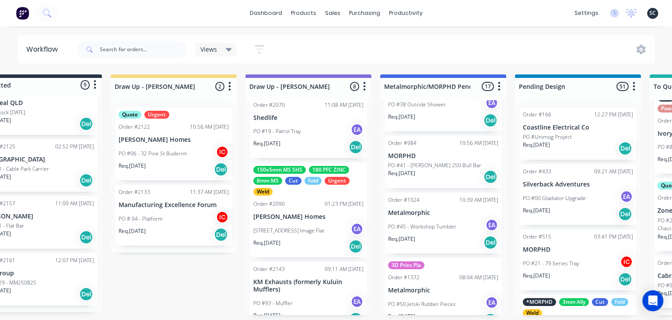
scroll to position [222, 0]
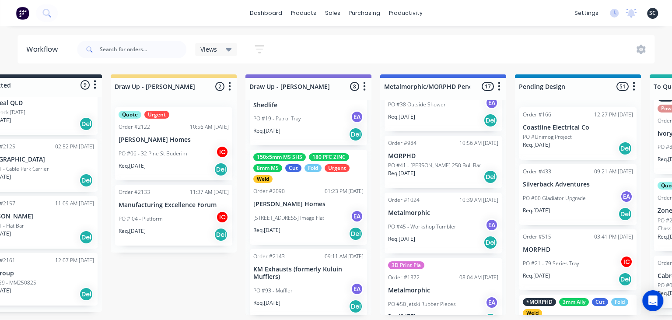
click at [291, 207] on p "[PERSON_NAME] Homes" at bounding box center [308, 203] width 110 height 7
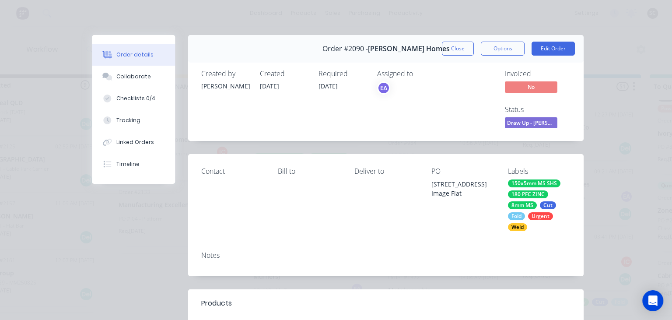
drag, startPoint x: 136, startPoint y: 80, endPoint x: 188, endPoint y: 97, distance: 54.9
click at [136, 79] on div "Collaborate" at bounding box center [133, 77] width 35 height 8
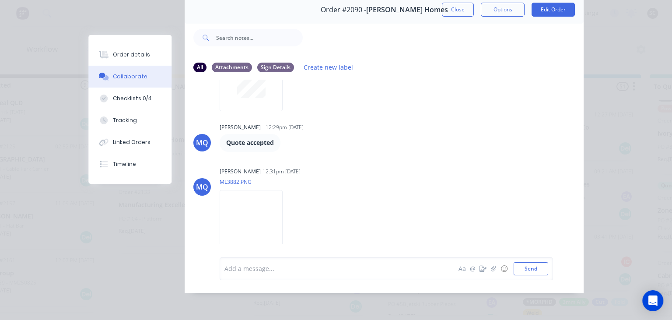
scroll to position [514, 0]
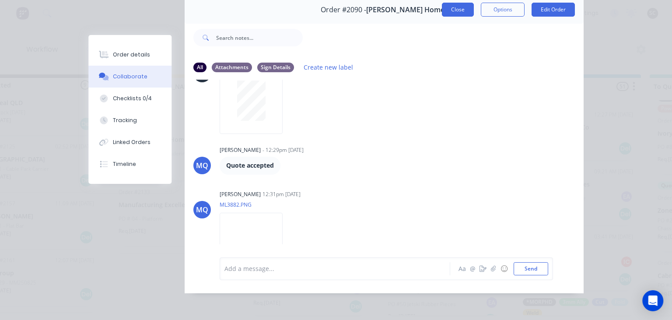
click at [458, 14] on button "Close" at bounding box center [458, 10] width 32 height 14
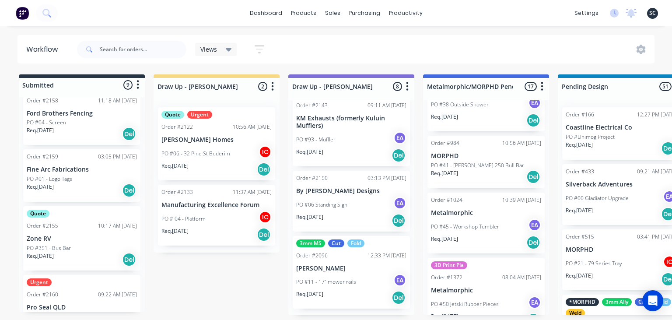
scroll to position [405, 0]
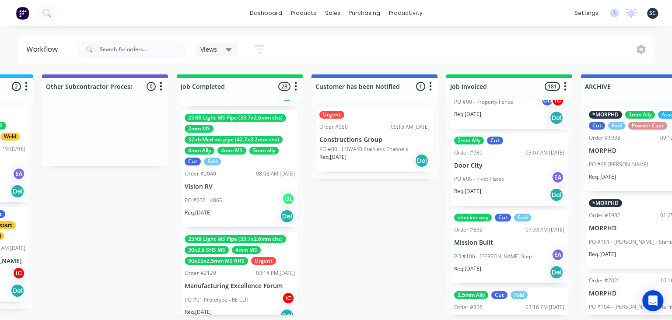
scroll to position [1307, 0]
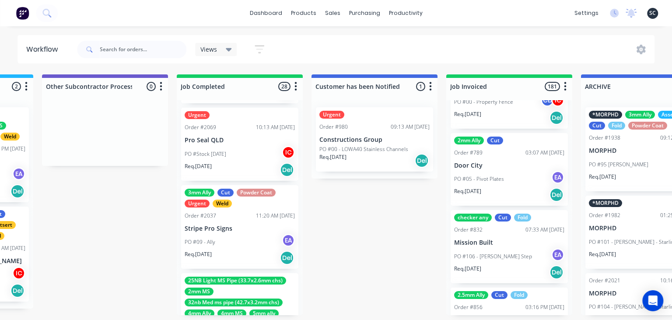
click at [227, 227] on p "Stripe Pro Signs" at bounding box center [240, 228] width 110 height 7
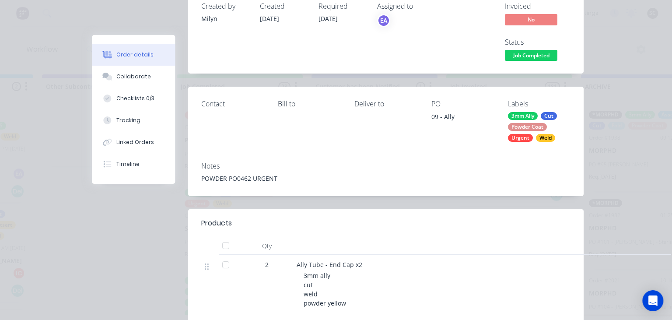
scroll to position [50, 0]
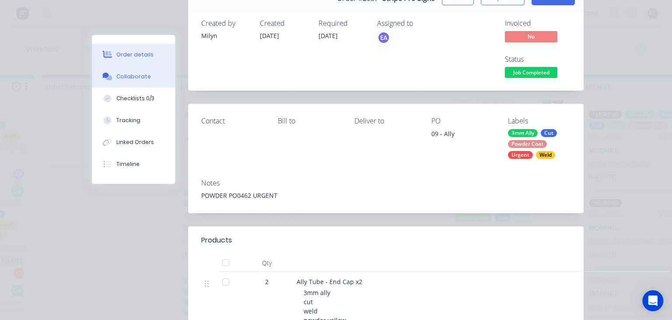
click at [125, 72] on button "Collaborate" at bounding box center [133, 77] width 83 height 22
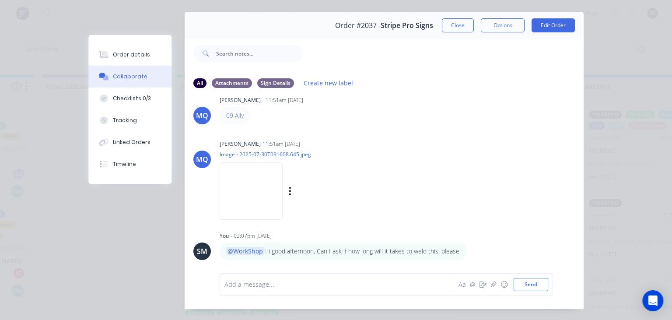
scroll to position [39, 0]
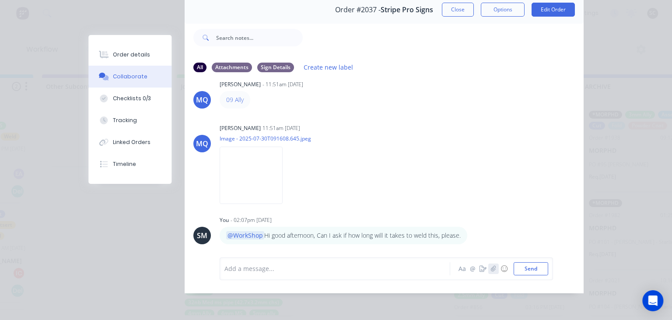
click at [493, 269] on icon "button" at bounding box center [493, 269] width 5 height 6
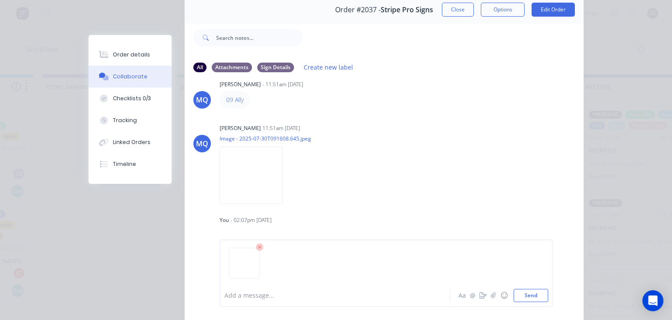
click at [259, 295] on div at bounding box center [337, 295] width 225 height 9
click at [527, 297] on button "Send" at bounding box center [531, 295] width 35 height 13
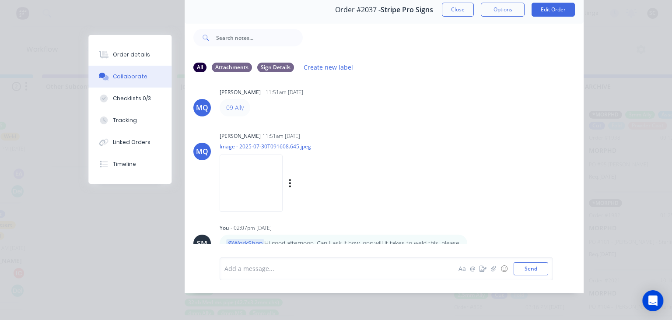
scroll to position [0, 0]
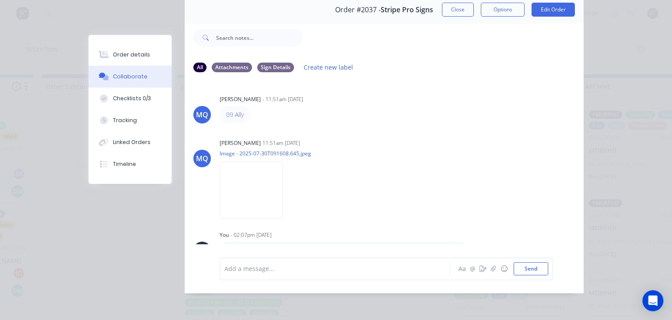
drag, startPoint x: 387, startPoint y: 138, endPoint x: 422, endPoint y: 29, distance: 114.5
click at [388, 138] on div "Milyn Quinones 11:51am 30/07/25 Image - 2025-07-30T091608.645.jpeg Labels Downl…" at bounding box center [330, 175] width 220 height 79
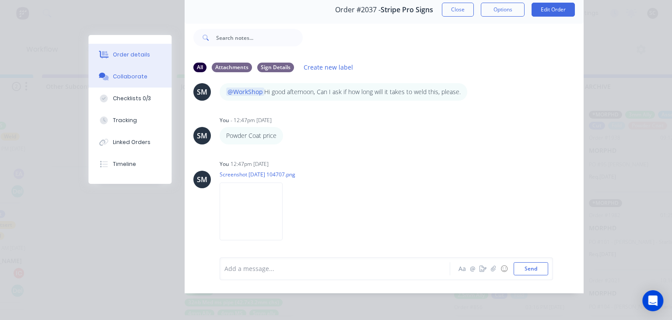
click at [122, 48] on button "Order details" at bounding box center [129, 55] width 83 height 22
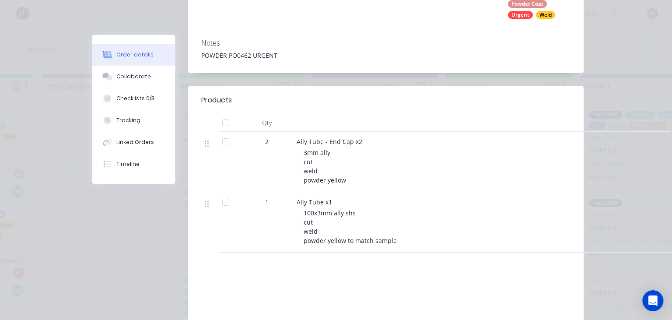
scroll to position [0, 0]
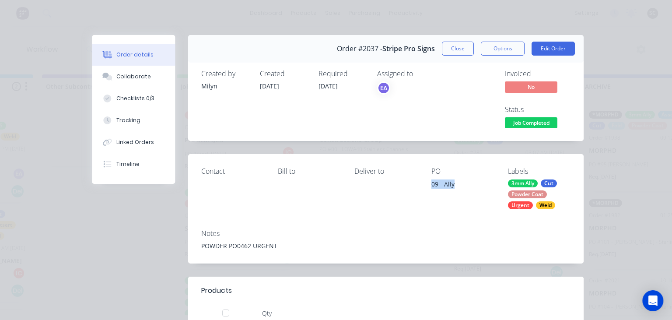
drag, startPoint x: 429, startPoint y: 184, endPoint x: 472, endPoint y: 179, distance: 43.1
click at [472, 179] on div "Contact Bill to Deliver to PO 09 - Ally Labels 3mm Ally Cut Powder Coat Urgent …" at bounding box center [385, 188] width 395 height 68
copy div "09 - Ally"
click at [467, 52] on button "Close" at bounding box center [458, 49] width 32 height 14
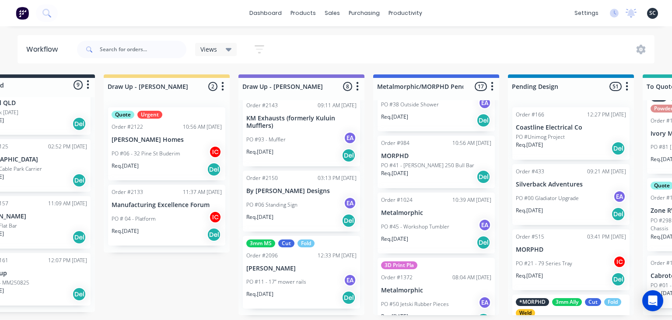
scroll to position [0, 46]
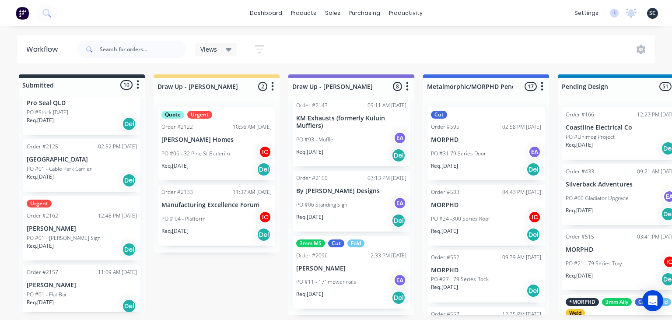
scroll to position [151, 0]
